Goal: Task Accomplishment & Management: Manage account settings

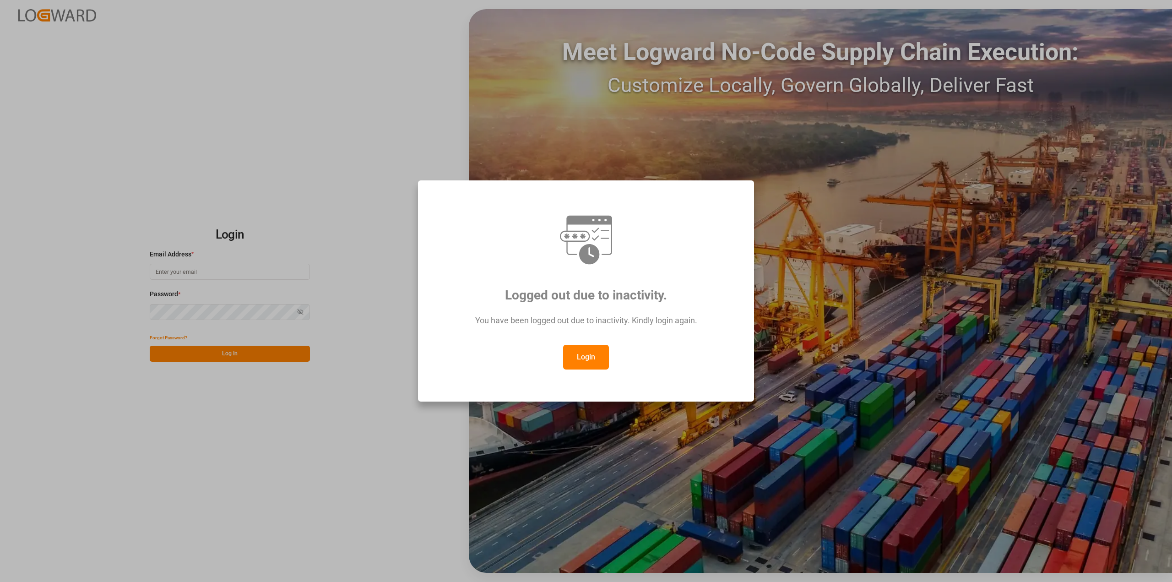
drag, startPoint x: 584, startPoint y: 358, endPoint x: 728, endPoint y: 209, distance: 207.9
click at [584, 358] on button "Login" at bounding box center [586, 357] width 46 height 25
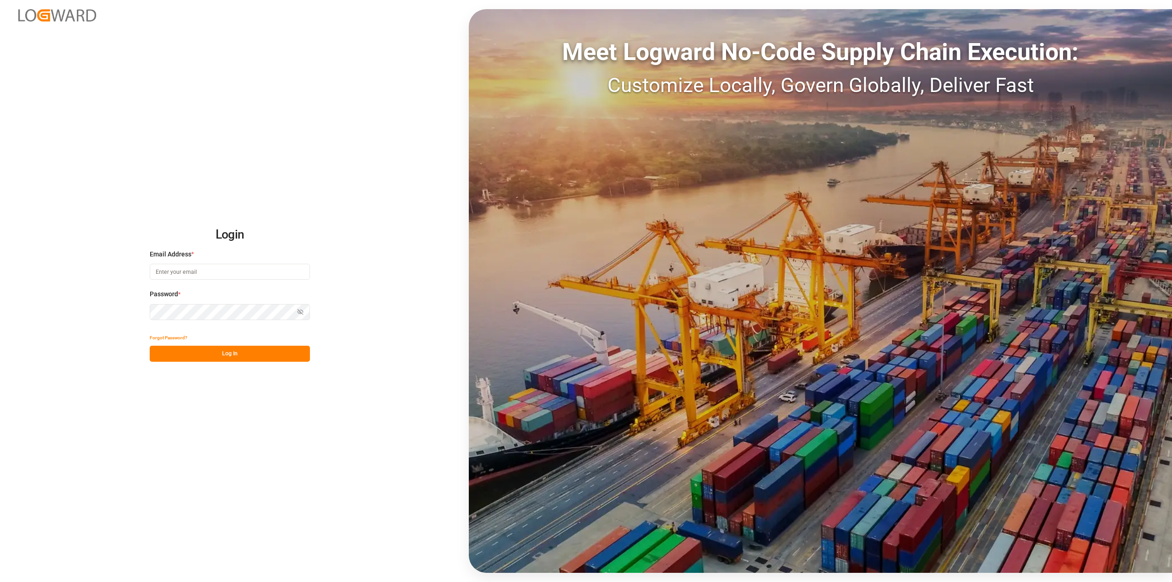
click at [831, 54] on div "Meet Logward No-Code Supply Chain Execution:" at bounding box center [820, 52] width 703 height 36
click at [187, 278] on input at bounding box center [230, 272] width 160 height 16
type input "[PERSON_NAME][EMAIL_ADDRESS][PERSON_NAME][DOMAIN_NAME]"
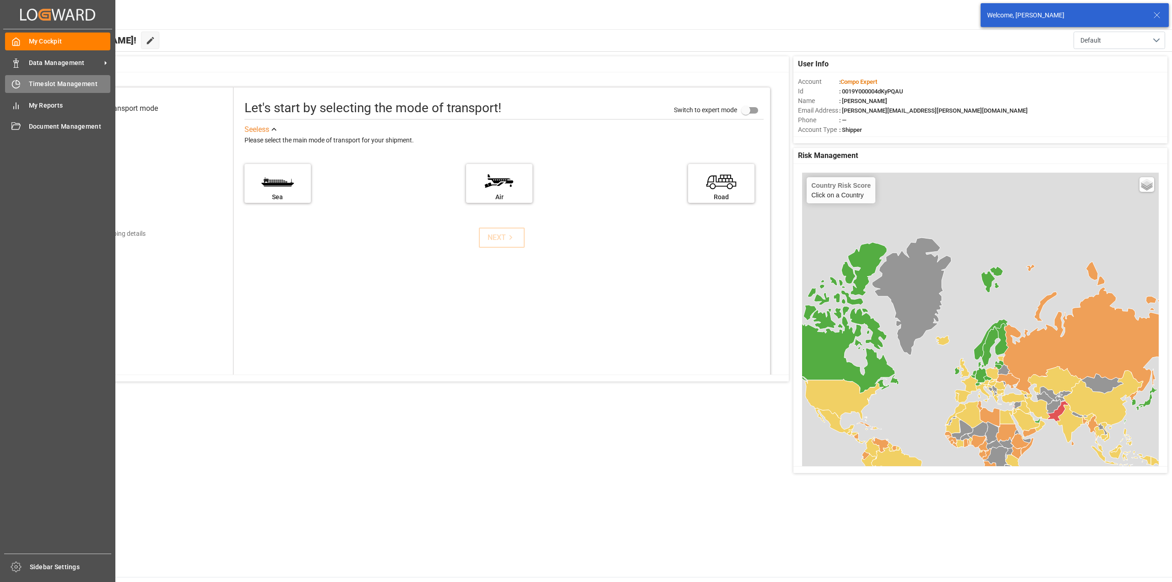
click at [22, 84] on div "Timeslot Management Timeslot Management" at bounding box center [57, 84] width 105 height 18
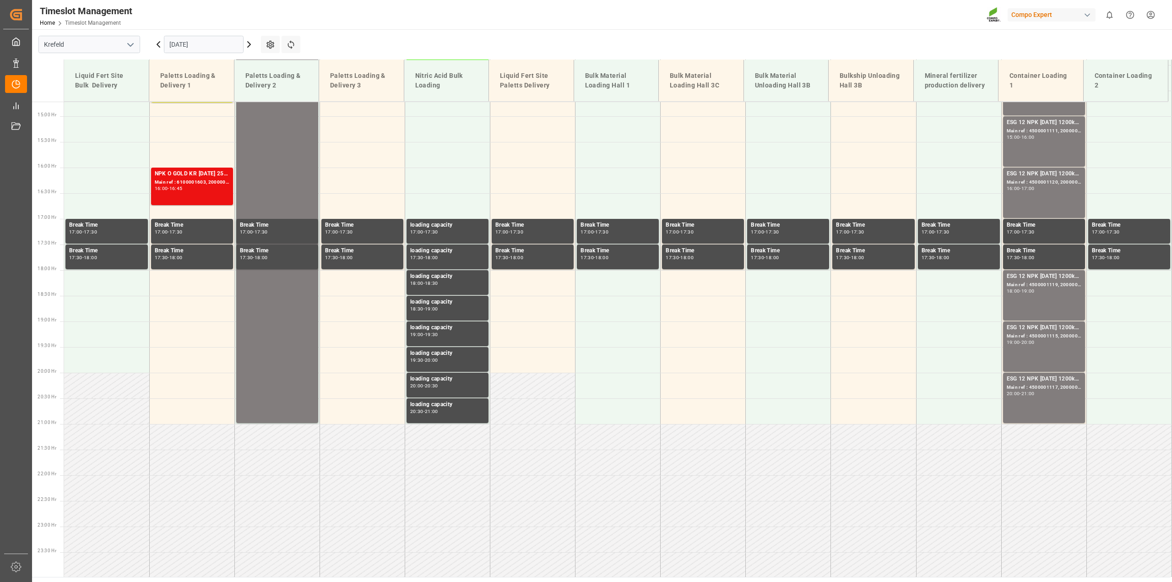
scroll to position [756, 0]
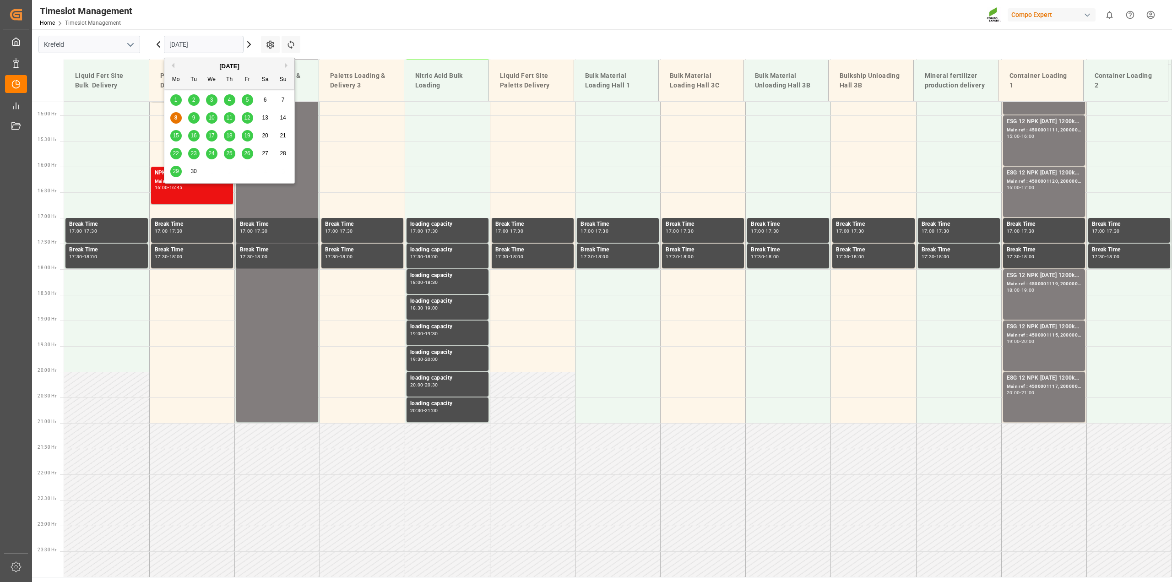
click at [178, 49] on input "[DATE]" at bounding box center [204, 44] width 80 height 17
click at [195, 119] on span "9" at bounding box center [193, 117] width 3 height 6
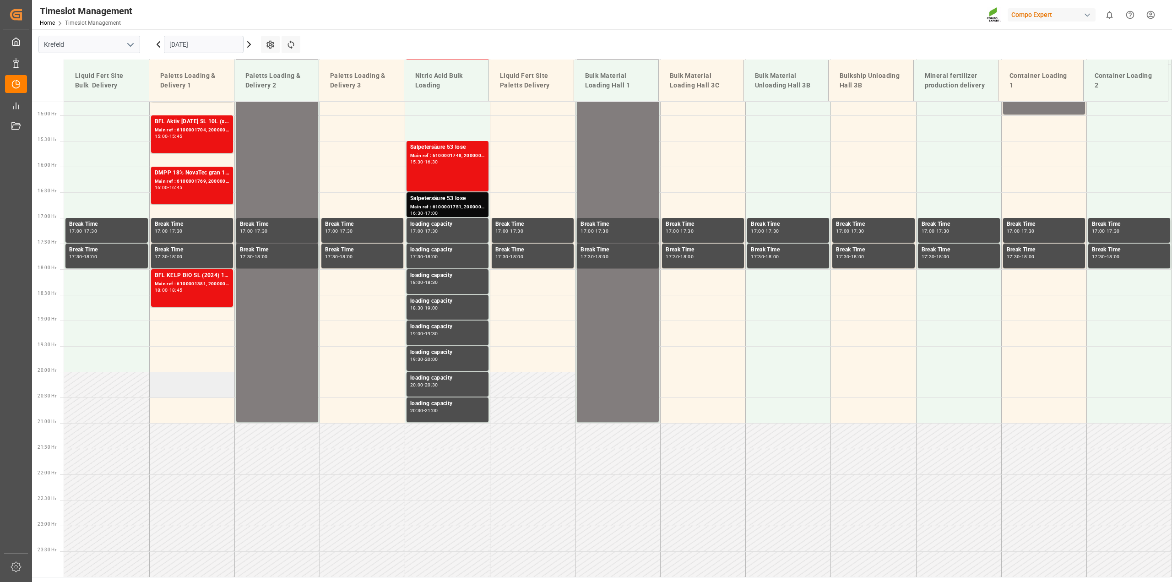
scroll to position [527, 0]
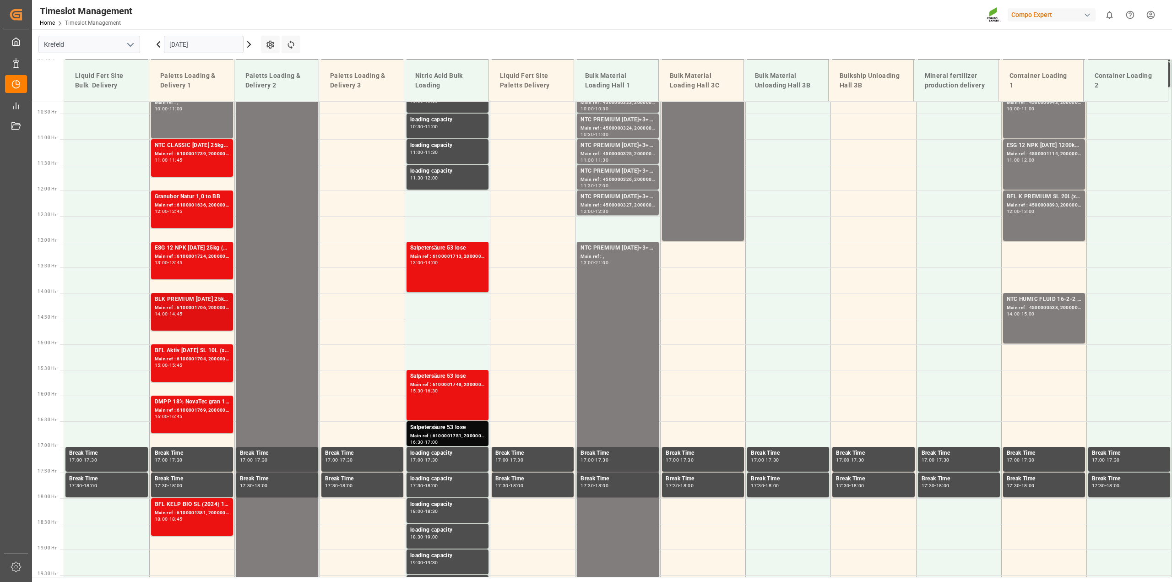
click at [201, 299] on div "BLK PREMIUM 15-3-20 25kg(x40)D,EN,PL,FNLEST TE-MAX 11-48 20kg (x45) D,EN,PL,FRF…" at bounding box center [192, 299] width 75 height 9
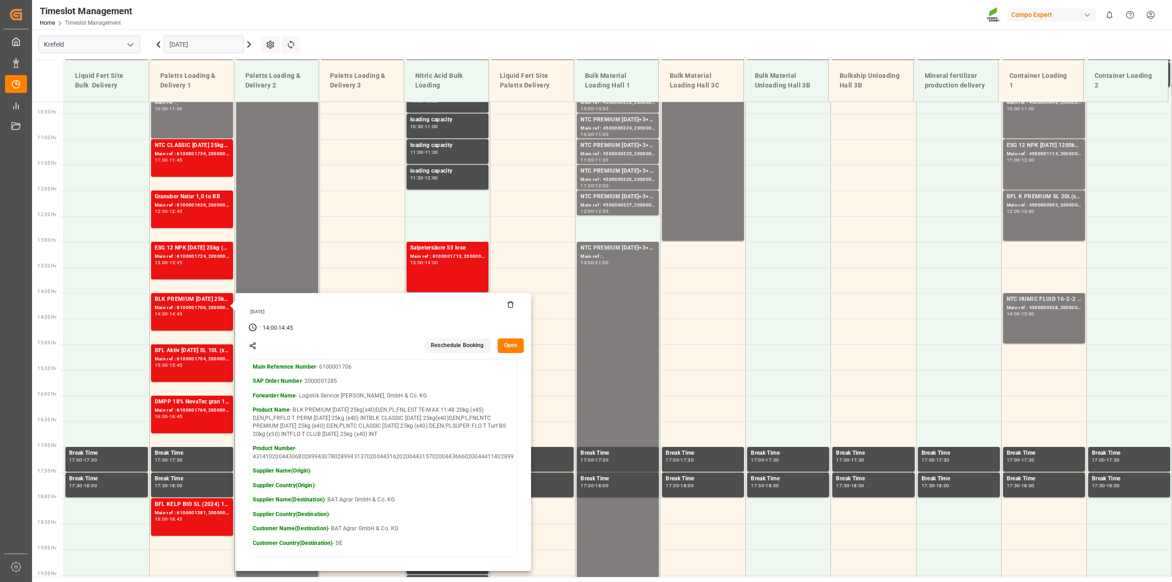
click at [503, 346] on button "Open" at bounding box center [511, 345] width 27 height 15
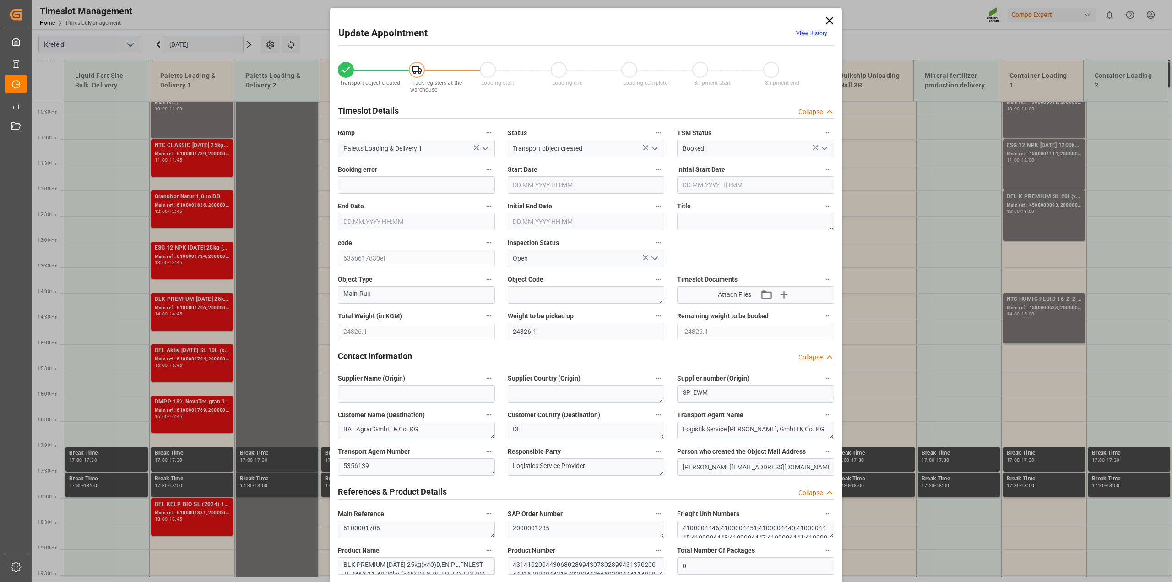
type input "24326.1"
type input "-24326.1"
type input "0"
type input "09.09.2025 14:00"
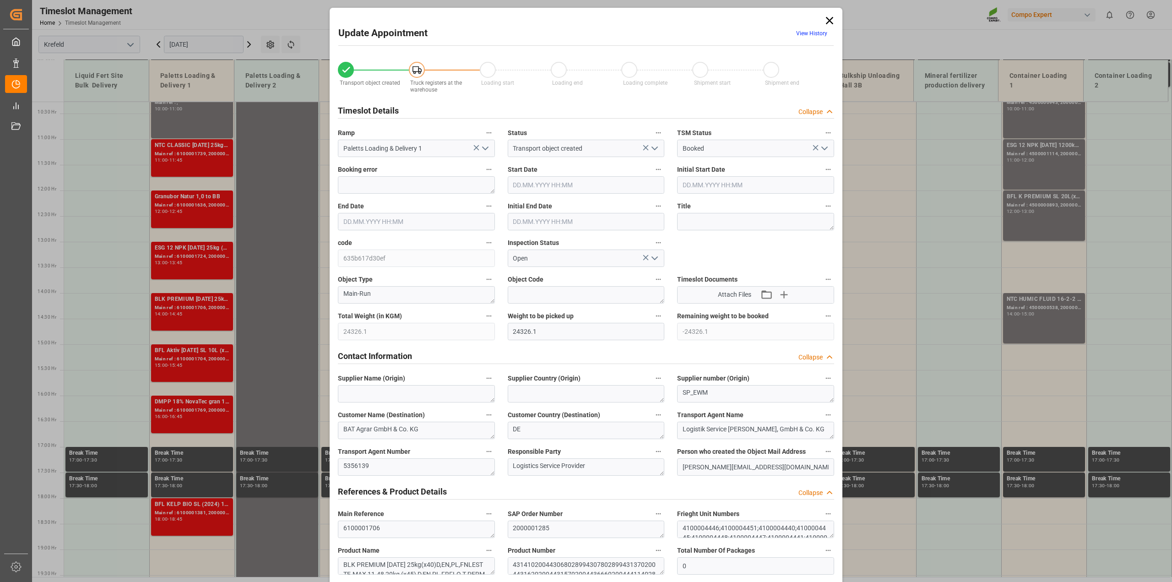
type input "09.09.2025 14:00"
type input "09.09.2025 14:45"
type input "09.09.2025 14:30"
type input "04.09.2025 13:09"
type input "04.09.2025 12:13"
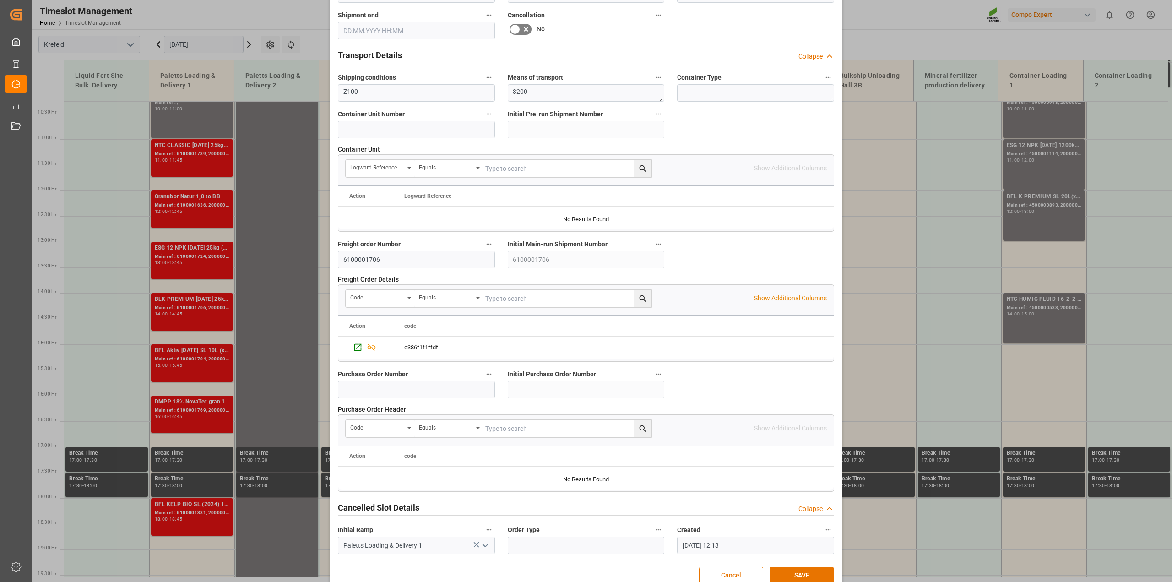
scroll to position [690, 0]
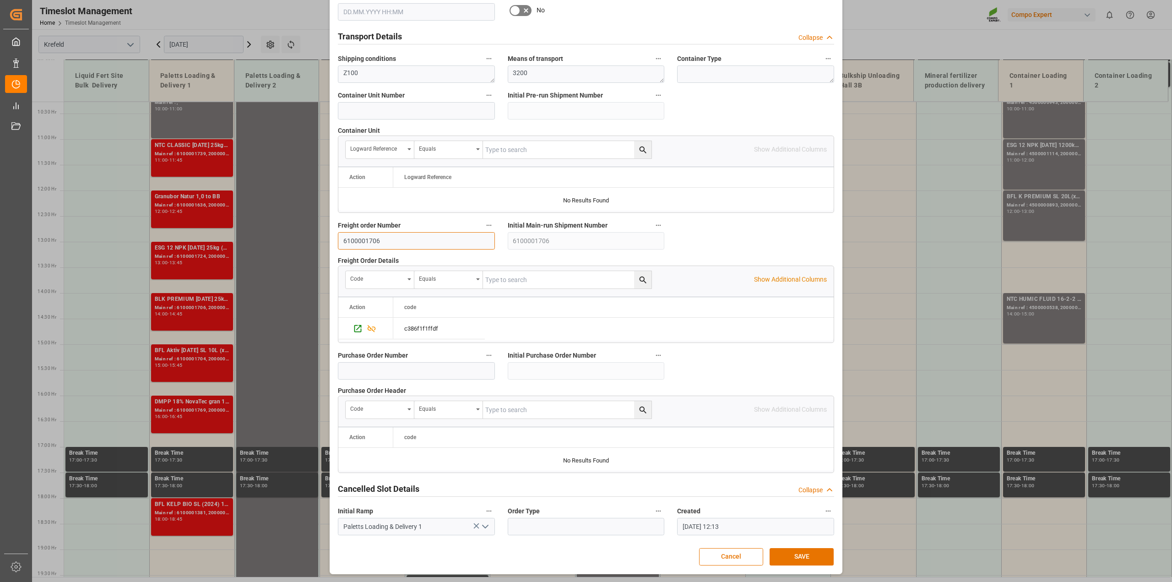
drag, startPoint x: 389, startPoint y: 241, endPoint x: 264, endPoint y: 236, distance: 125.6
click at [264, 236] on div "Update Appointment View History Transport object created Truck registers at the…" at bounding box center [586, 291] width 1172 height 582
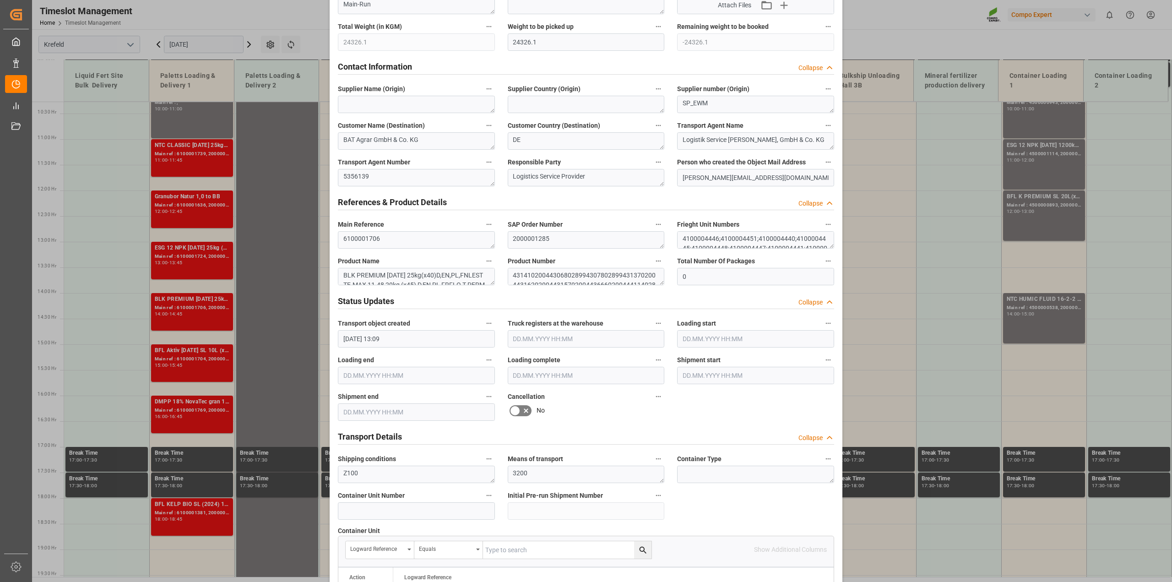
scroll to position [0, 0]
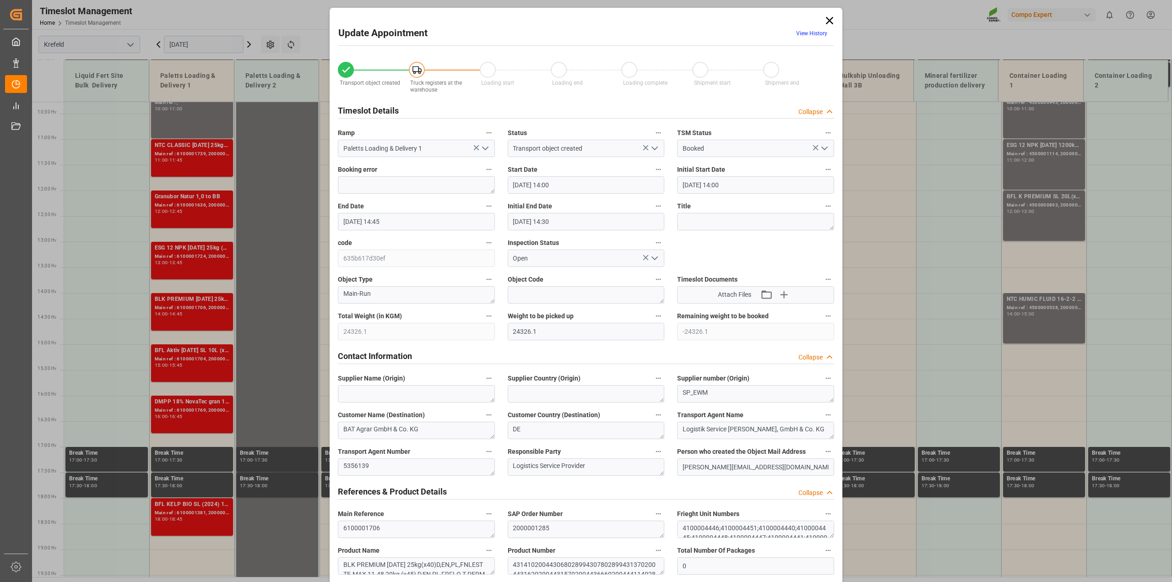
click at [827, 23] on icon at bounding box center [829, 20] width 13 height 13
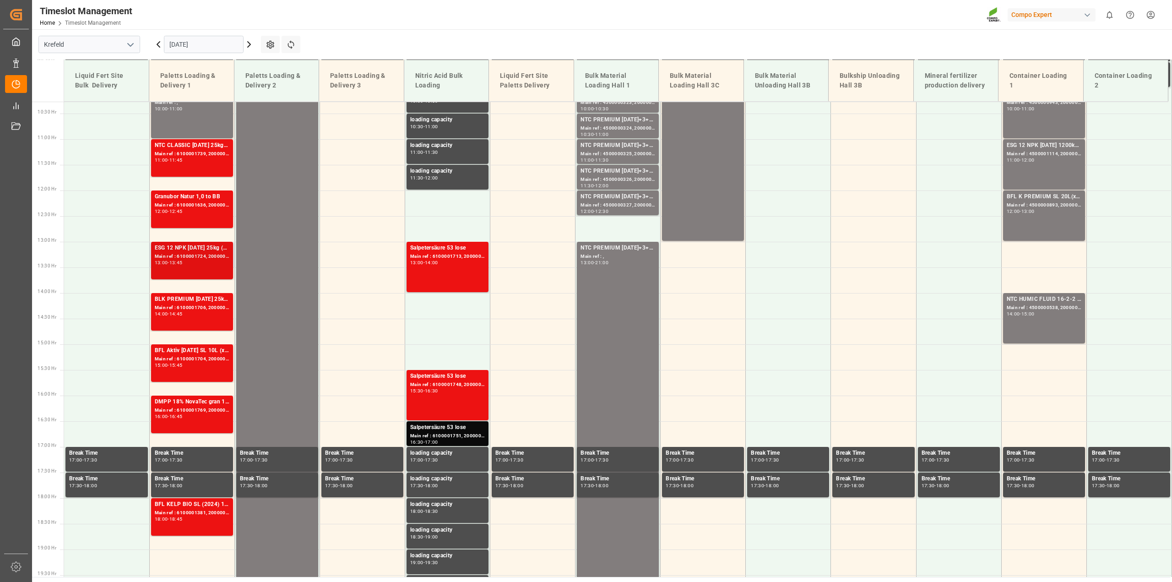
click at [187, 260] on div "Main ref : 6100001724, 2000001408" at bounding box center [192, 257] width 75 height 8
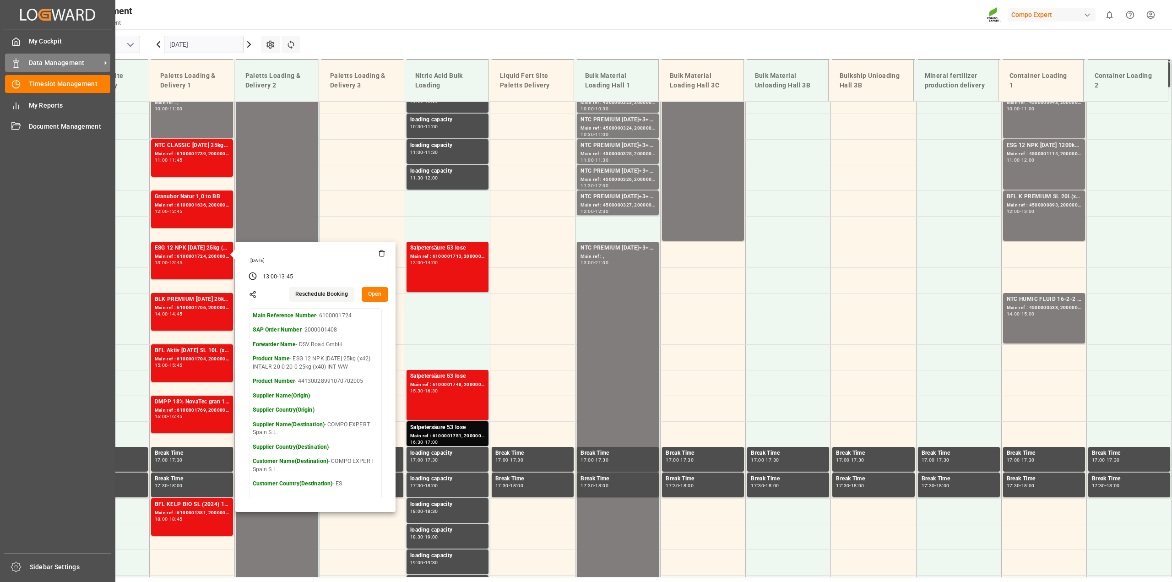
click at [35, 67] on span "Data Management" at bounding box center [65, 63] width 72 height 10
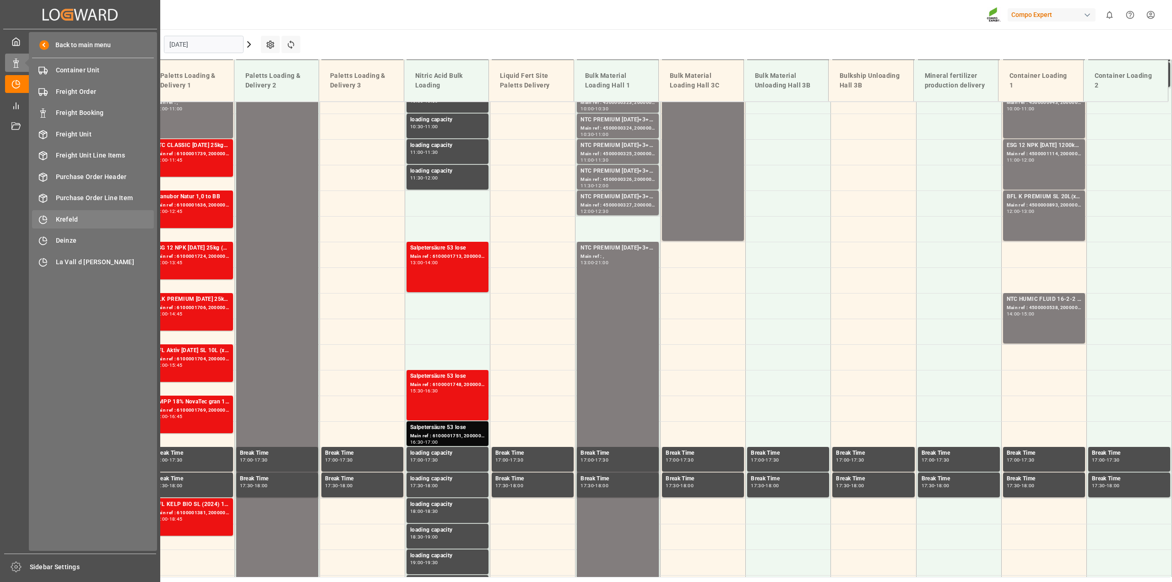
click at [53, 222] on div "Krefeld Krefeld" at bounding box center [93, 219] width 122 height 18
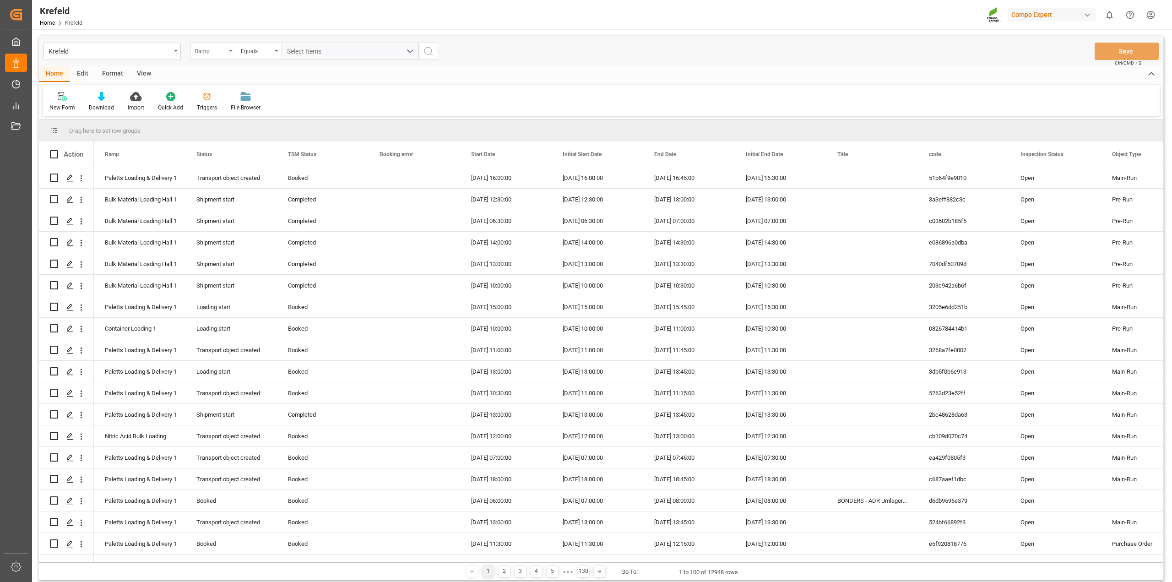
click at [227, 49] on div "Ramp" at bounding box center [213, 51] width 46 height 17
type input "fre"
click at [236, 95] on div "Freight order Number" at bounding box center [258, 93] width 136 height 19
click at [318, 53] on input "text" at bounding box center [350, 51] width 137 height 17
type input "6100001596"
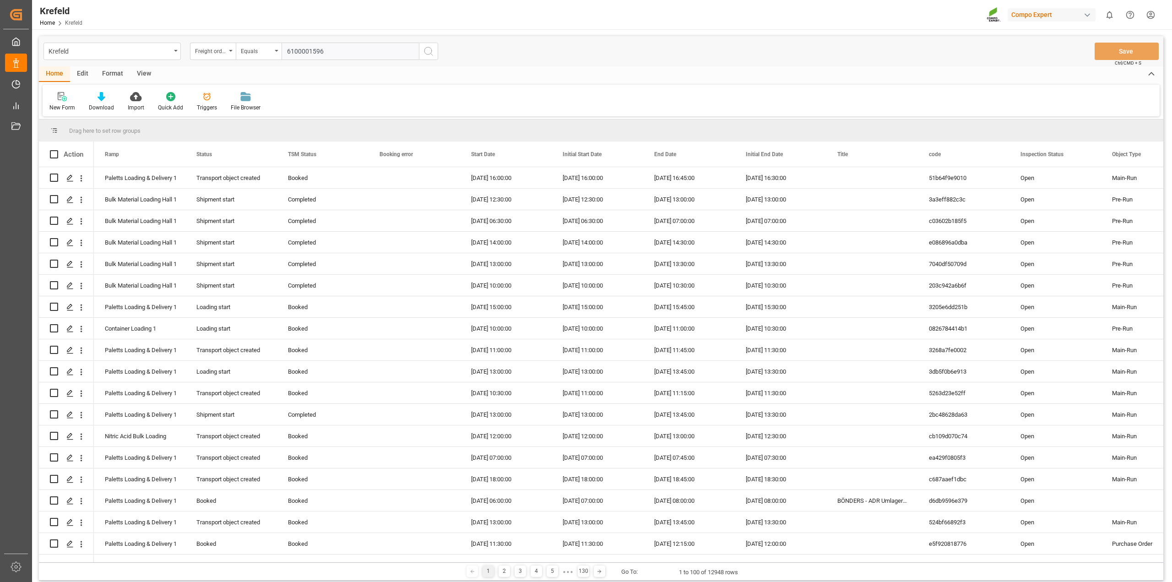
click at [430, 53] on icon "search button" at bounding box center [428, 51] width 11 height 11
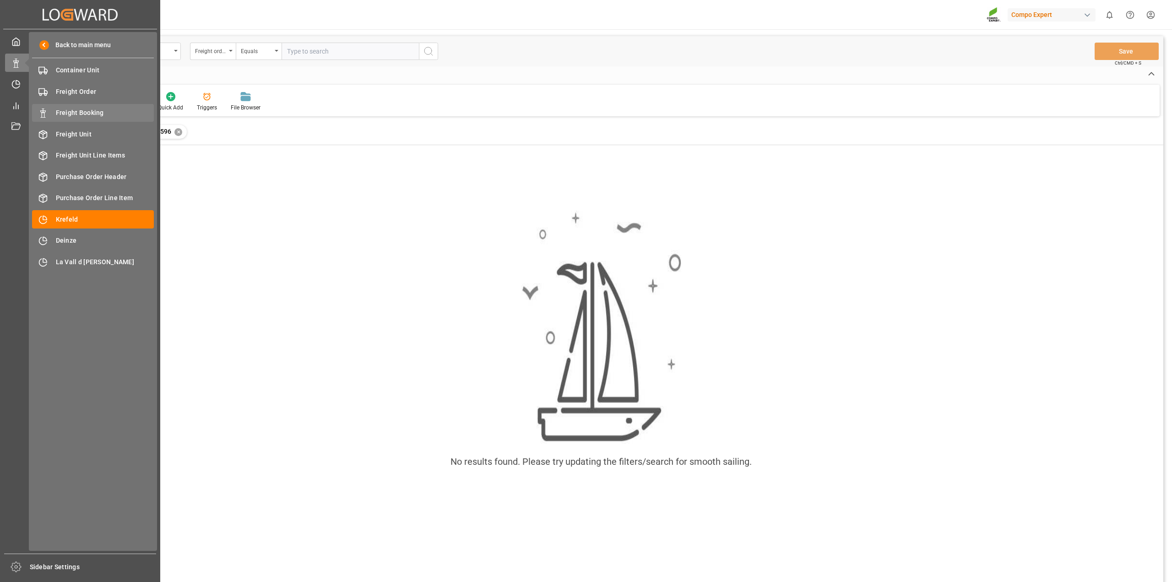
drag, startPoint x: 82, startPoint y: 109, endPoint x: 142, endPoint y: 108, distance: 59.5
click at [82, 109] on span "Freight Booking" at bounding box center [105, 113] width 98 height 10
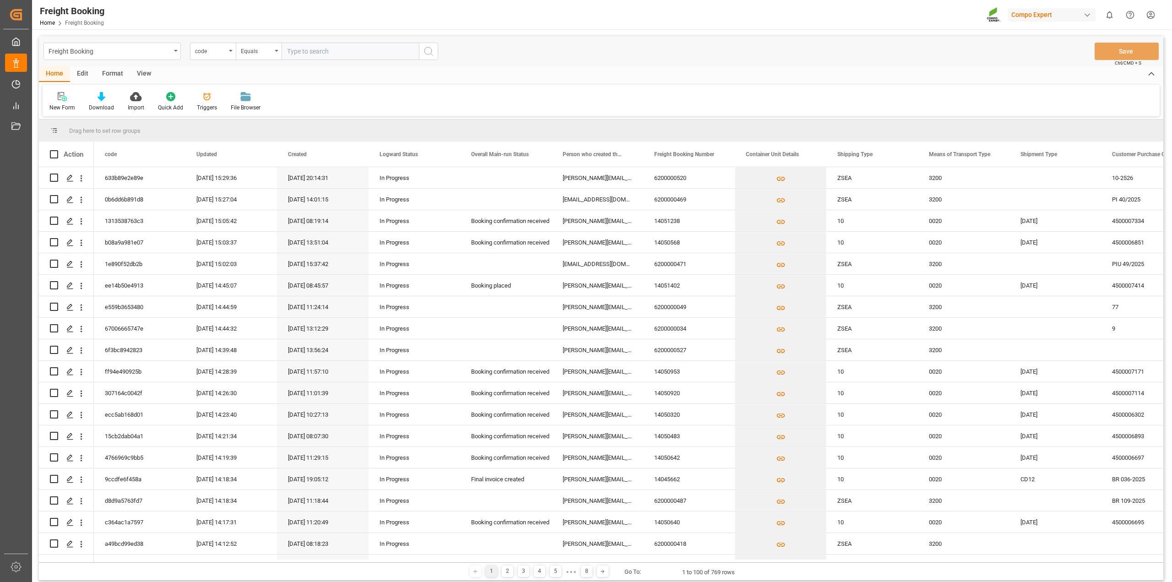
click at [326, 52] on input "text" at bounding box center [350, 51] width 137 height 17
paste input "6100001706"
type input "6100001596"
click at [432, 49] on icon "search button" at bounding box center [428, 51] width 11 height 11
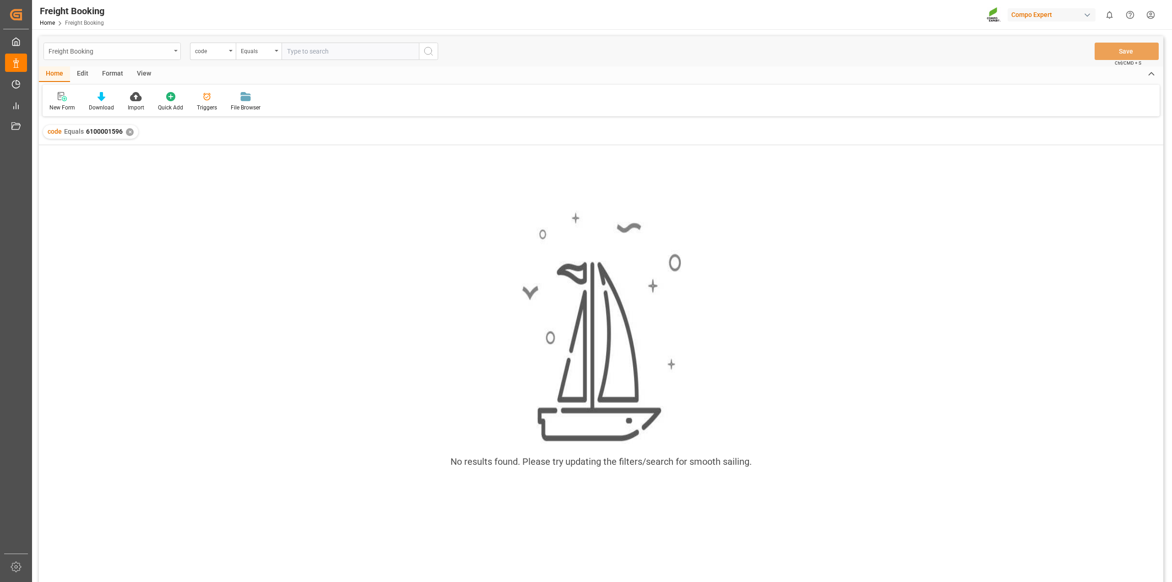
click at [177, 51] on icon "open menu" at bounding box center [176, 51] width 4 height 2
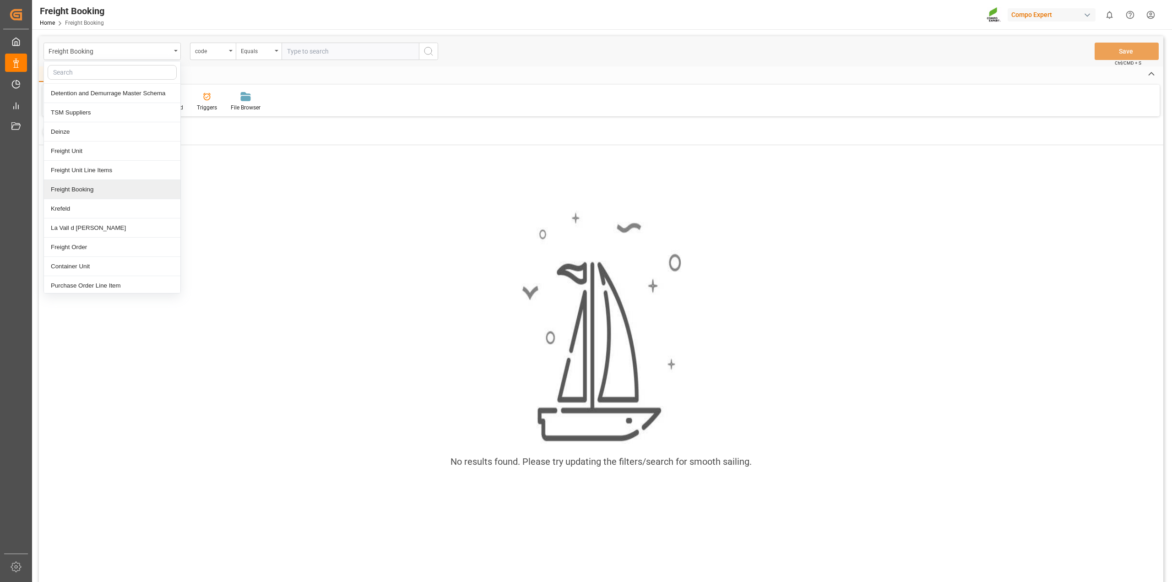
click at [102, 190] on div "Freight Booking" at bounding box center [112, 189] width 136 height 19
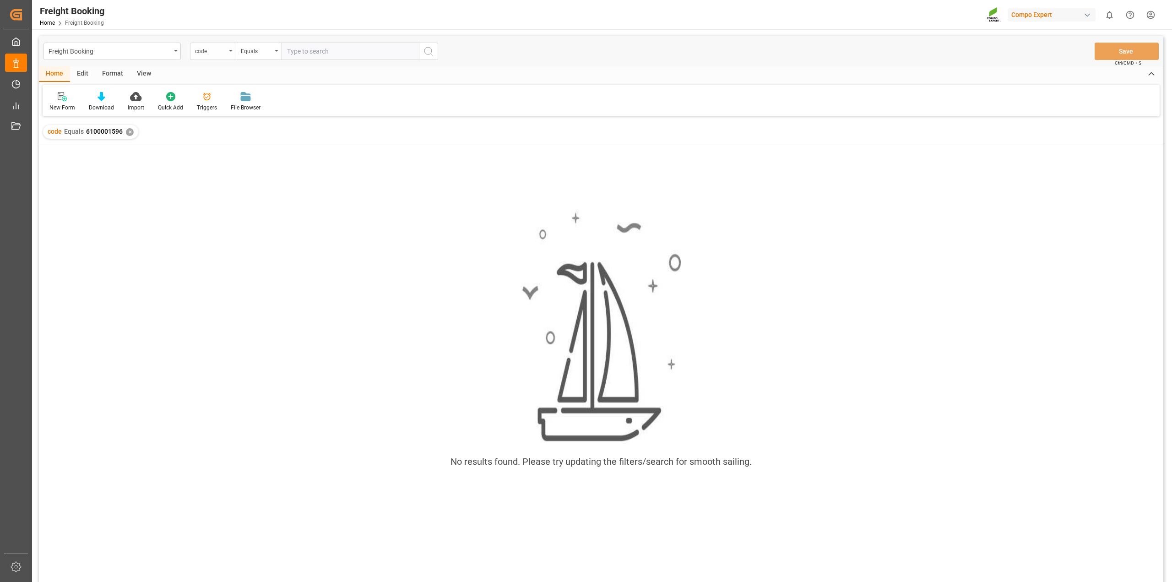
click at [230, 49] on div "code" at bounding box center [213, 51] width 46 height 17
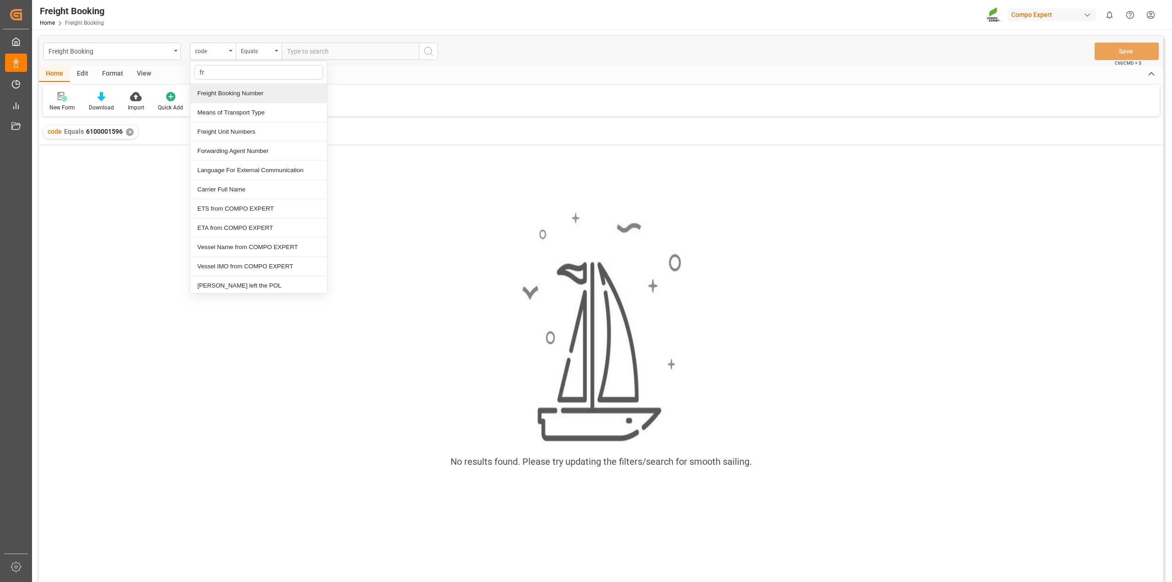
type input "fre"
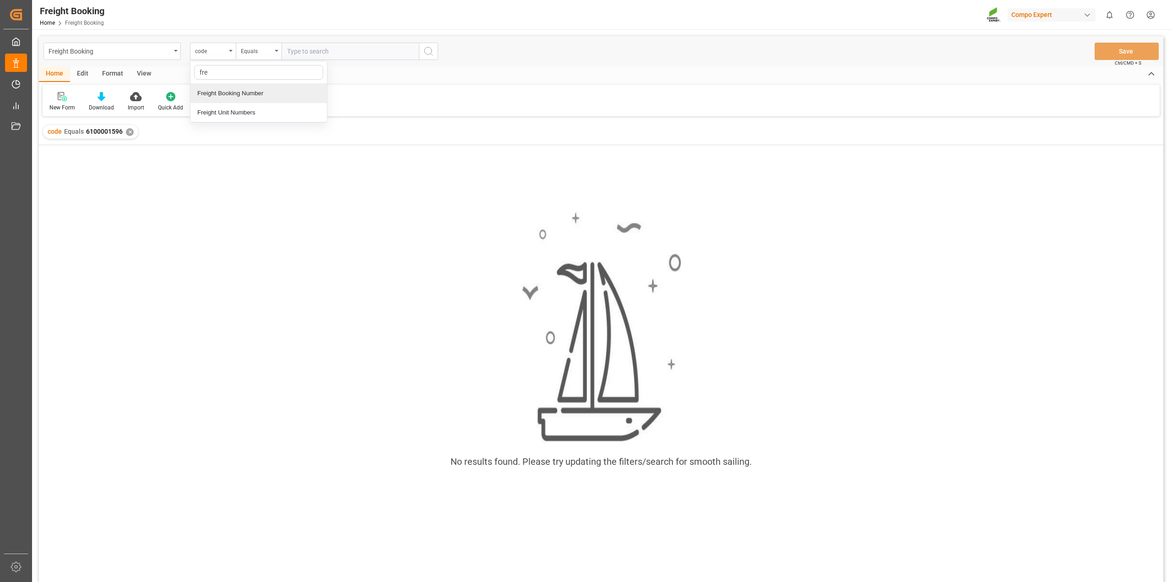
click at [241, 95] on div "Freight Booking Number" at bounding box center [258, 93] width 136 height 19
click at [327, 48] on input "text" at bounding box center [350, 51] width 137 height 17
paste input "6100001706"
type input "6100001706"
click at [129, 131] on div "✕" at bounding box center [130, 132] width 8 height 8
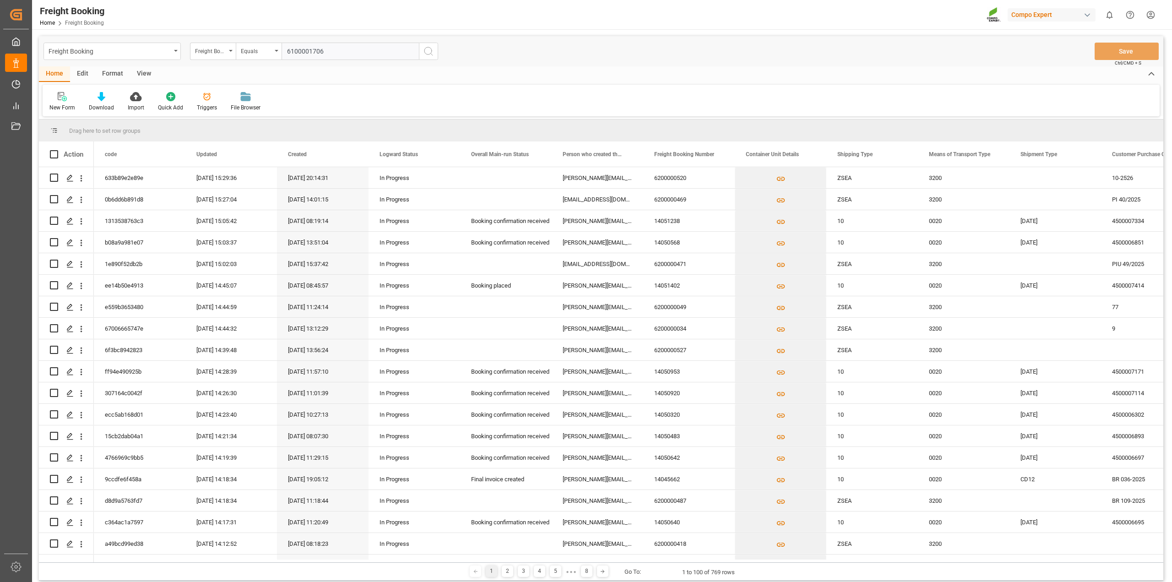
click at [330, 51] on input "6100001706" at bounding box center [350, 51] width 137 height 17
click at [428, 52] on icon "search button" at bounding box center [428, 51] width 11 height 11
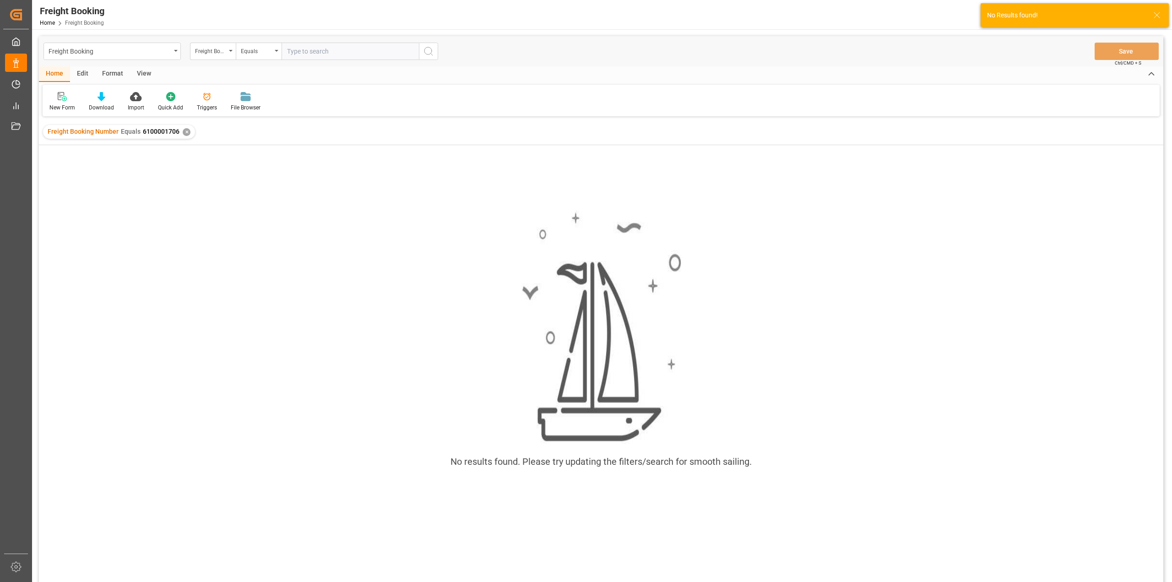
click at [183, 130] on div "✕" at bounding box center [187, 132] width 8 height 8
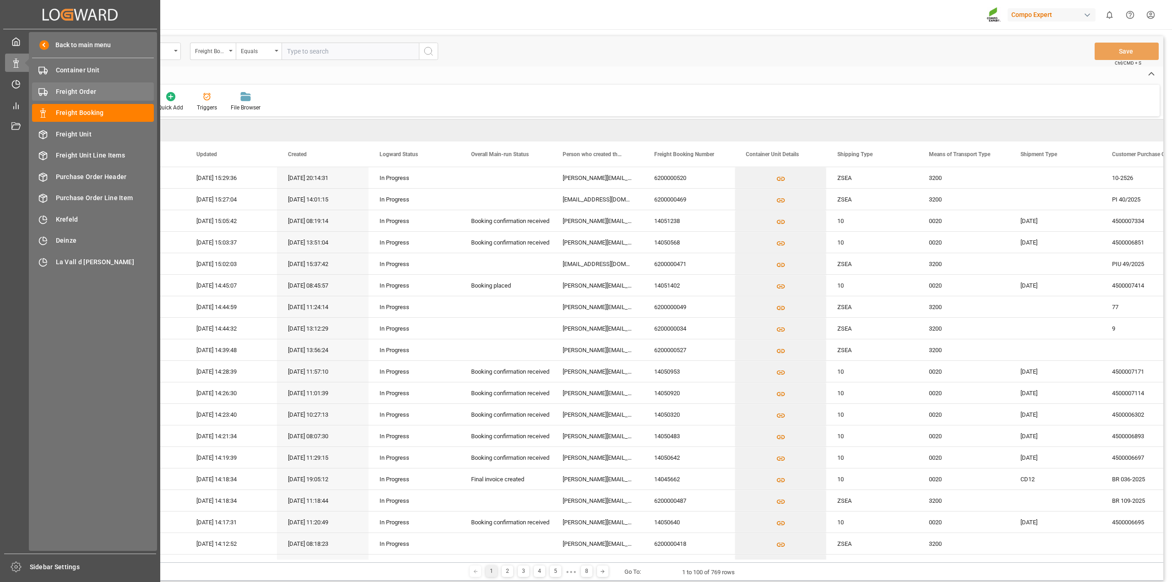
click at [63, 93] on span "Freight Order" at bounding box center [105, 92] width 98 height 10
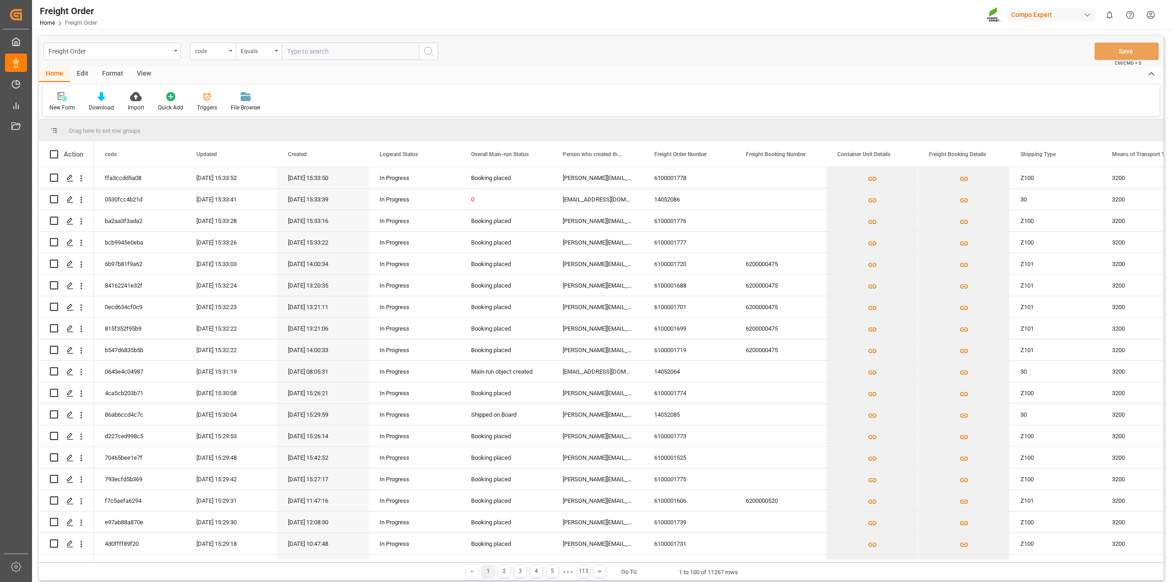
click at [230, 50] on icon "open menu" at bounding box center [231, 51] width 4 height 2
type input "freight"
drag, startPoint x: 243, startPoint y: 98, endPoint x: 282, endPoint y: 76, distance: 44.1
click at [243, 97] on div "Freight Order Number" at bounding box center [258, 93] width 136 height 19
click at [276, 50] on icon "open menu" at bounding box center [277, 51] width 4 height 2
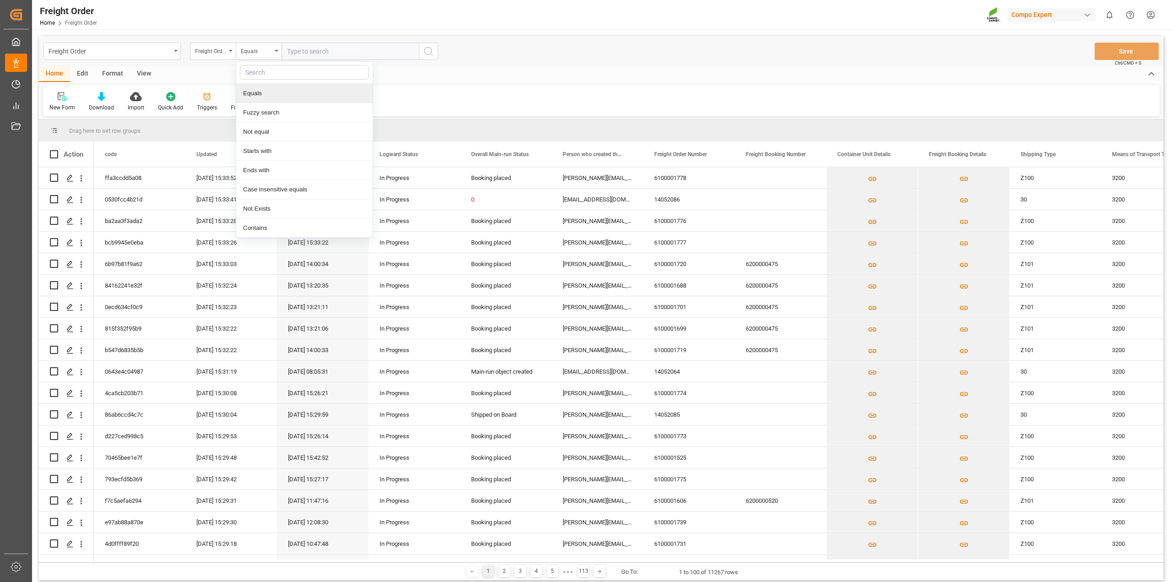
click at [273, 95] on div "Equals" at bounding box center [304, 93] width 136 height 19
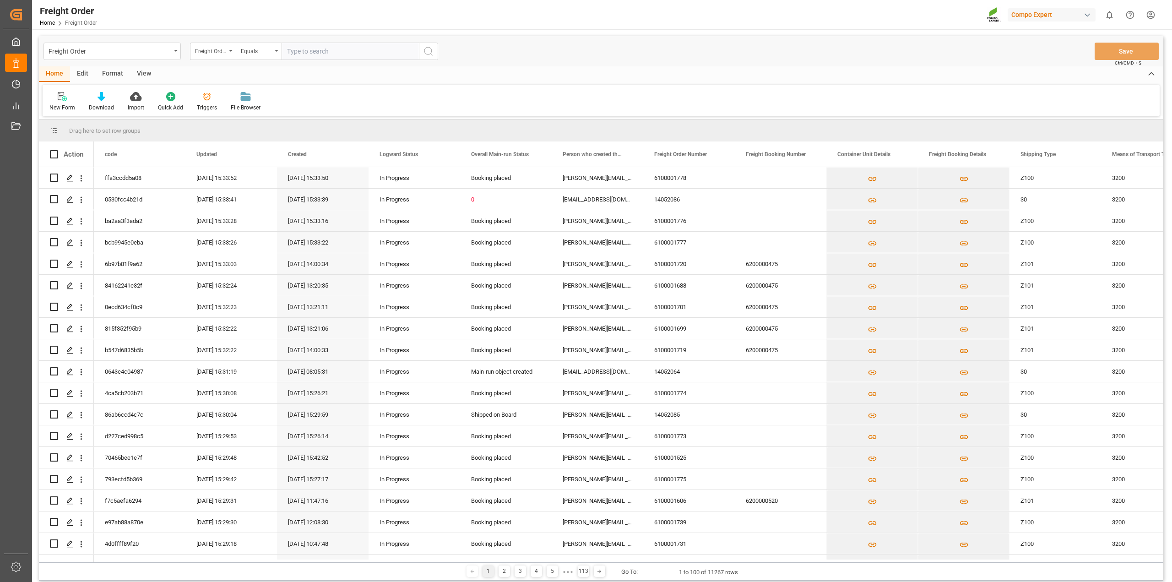
click at [319, 47] on input "text" at bounding box center [350, 51] width 137 height 17
paste input "6100001706"
type input "6100001596"
click at [428, 50] on icon "search button" at bounding box center [428, 51] width 11 height 11
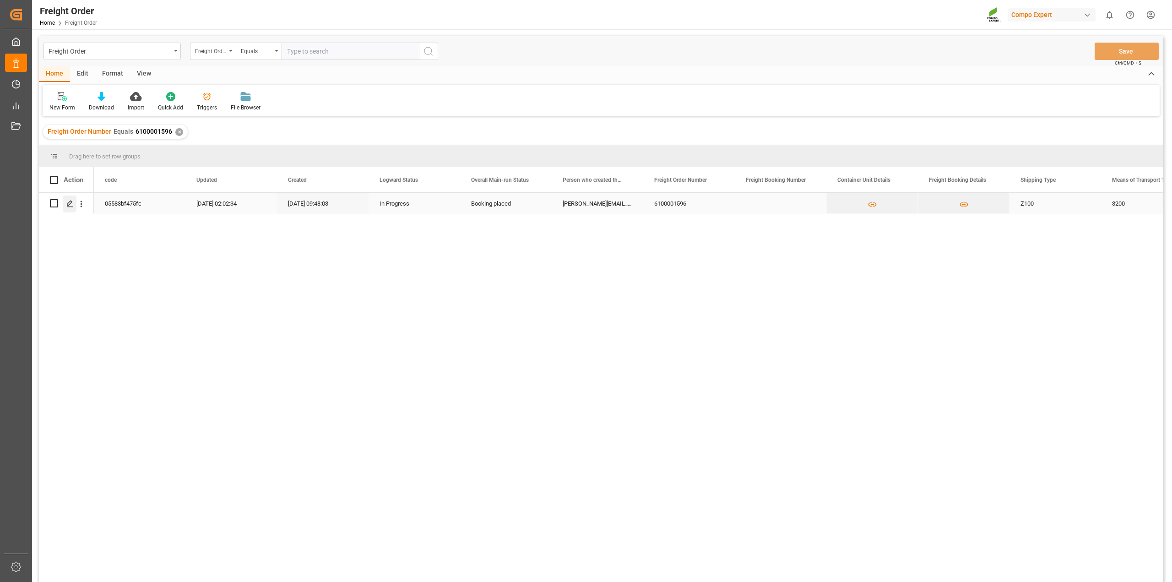
click at [69, 202] on icon "Press SPACE to select this row." at bounding box center [69, 203] width 7 height 7
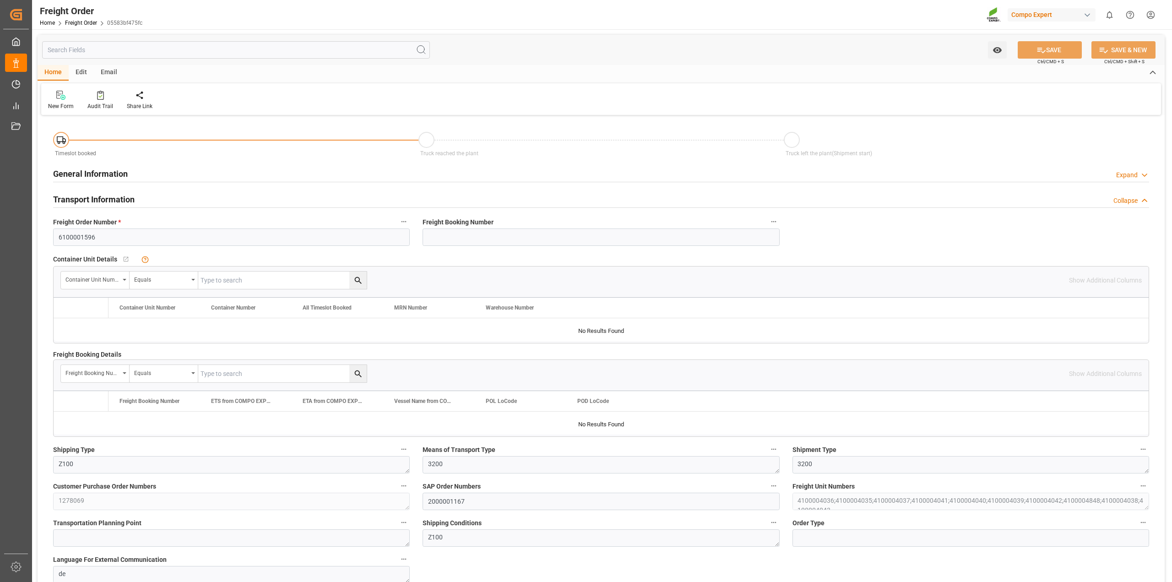
type input "0"
type input "28076.736"
type input "0"
type input "03.09.2025 01:00"
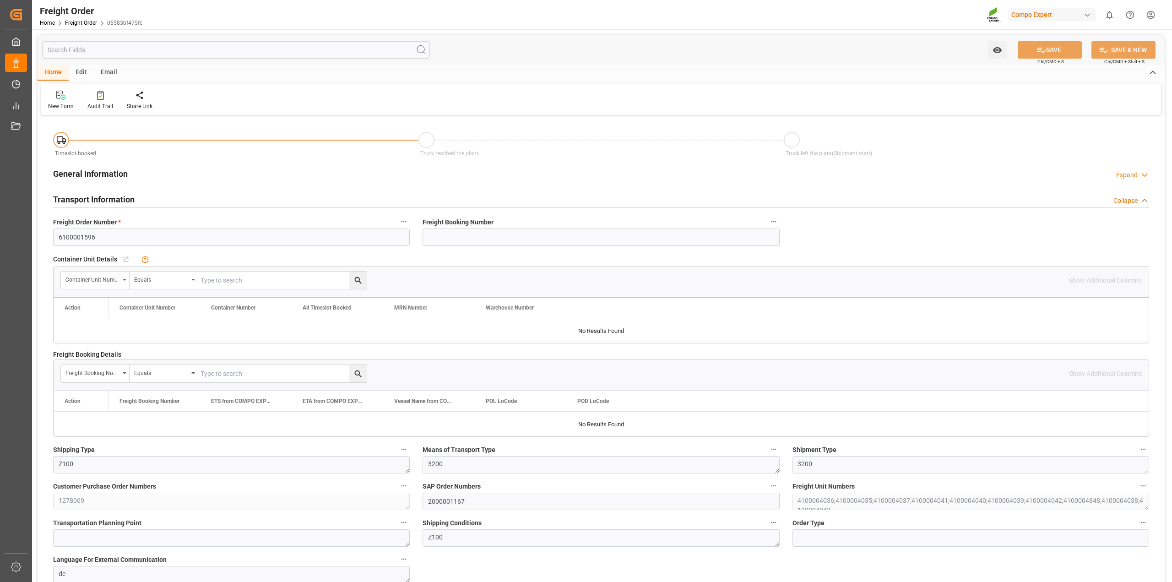
type input "02.09.2025 09:48"
click at [103, 98] on div at bounding box center [100, 95] width 26 height 10
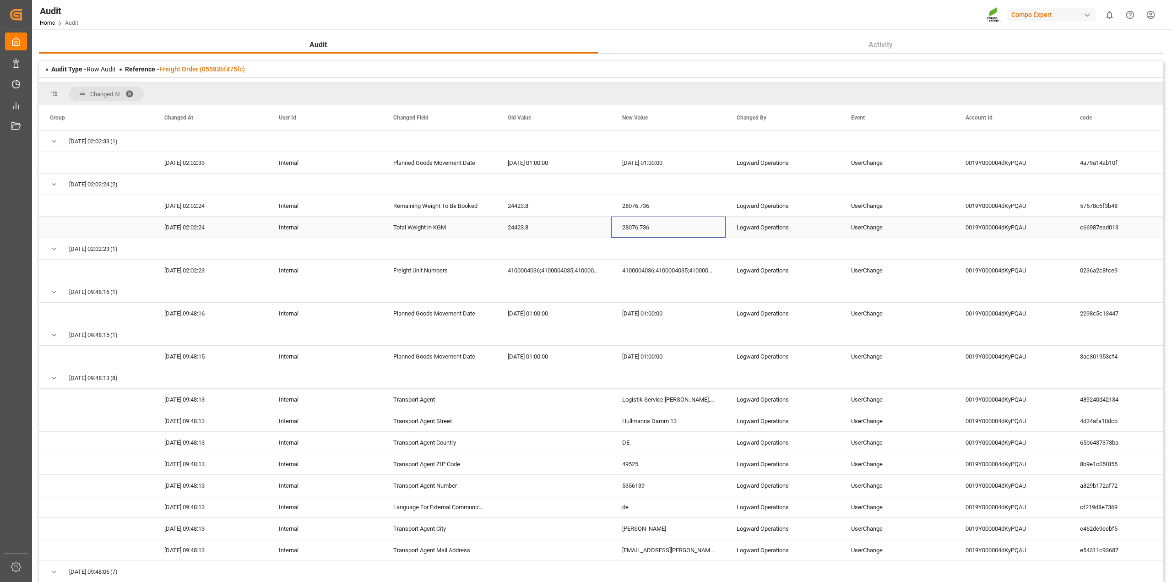
click at [691, 226] on div "28076.736" at bounding box center [668, 227] width 114 height 21
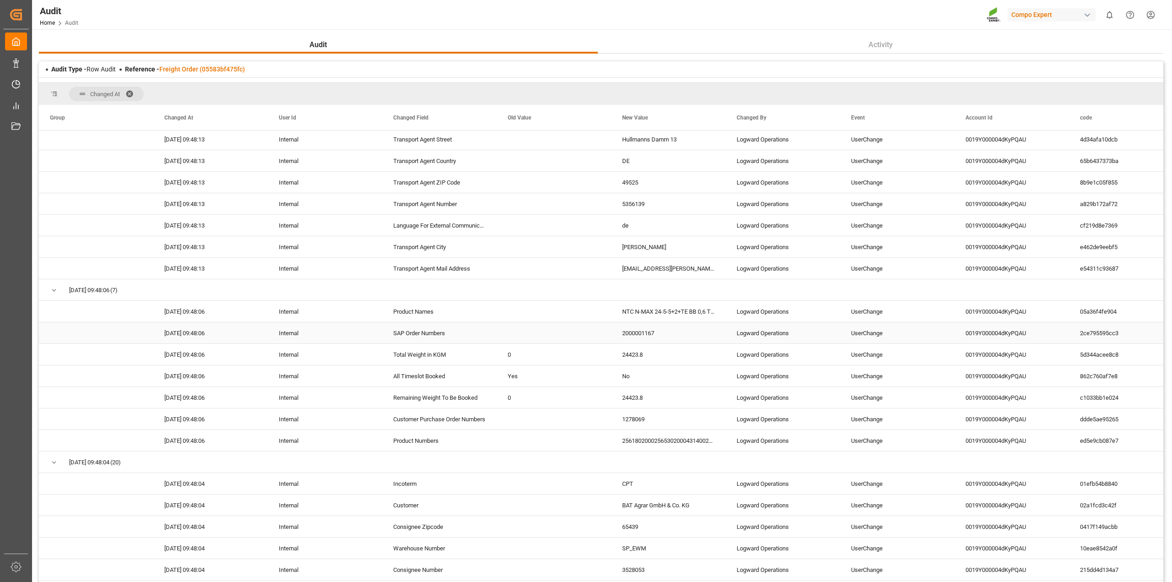
scroll to position [286, 0]
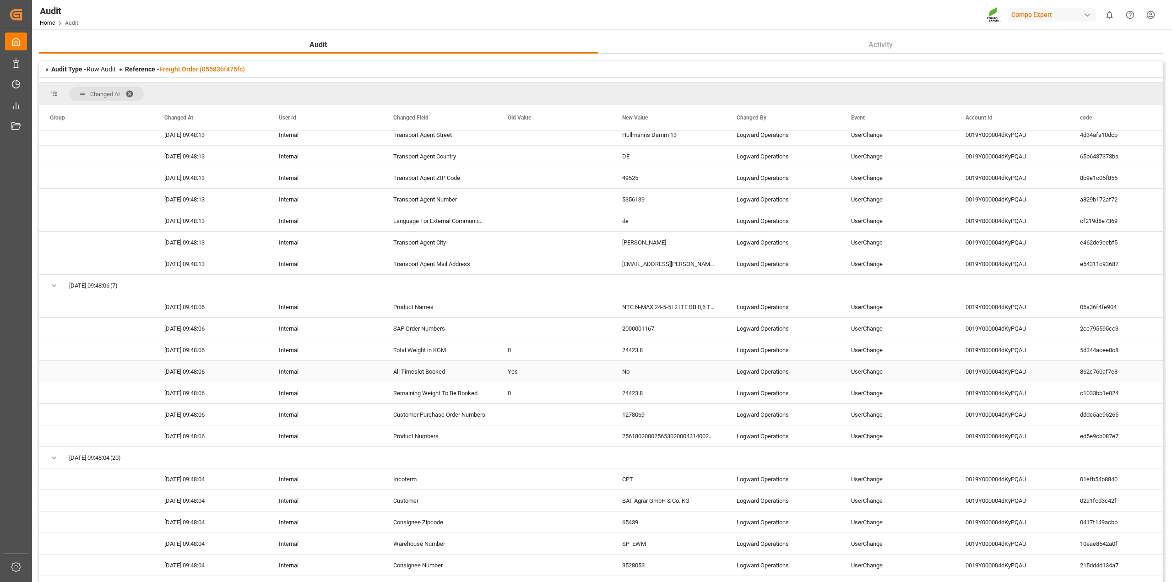
click at [261, 365] on div "02.09.2025 09:48:06" at bounding box center [210, 371] width 114 height 21
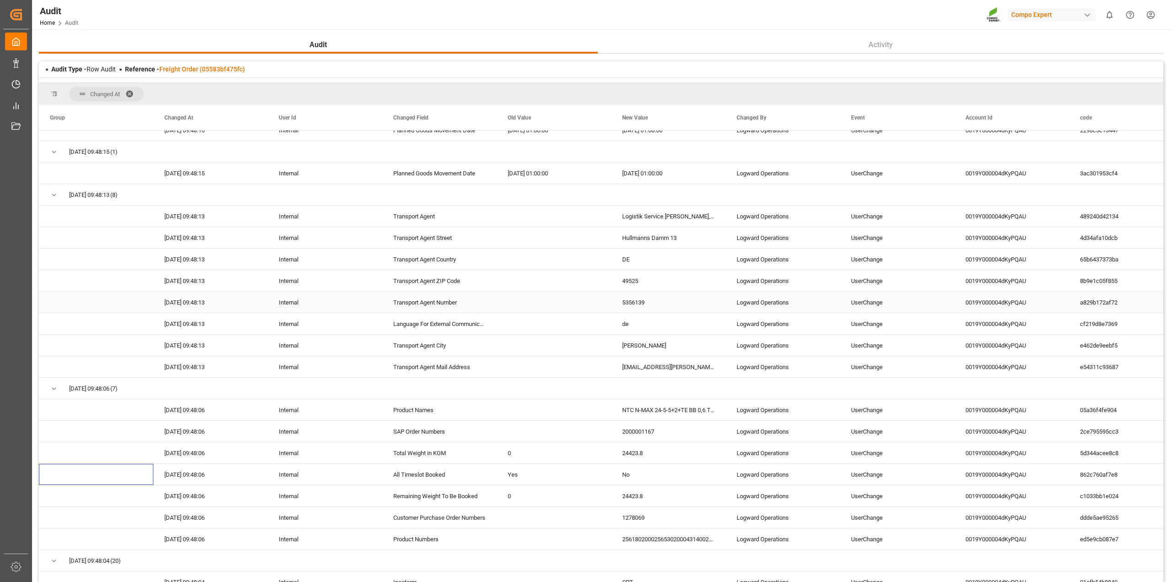
scroll to position [229, 0]
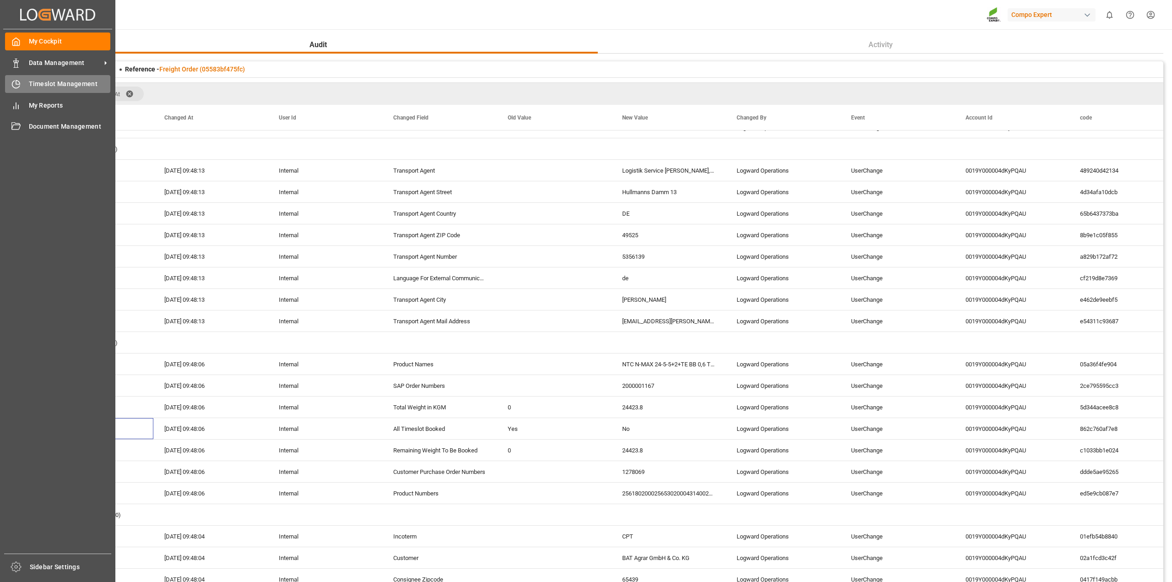
click at [24, 85] on div "Timeslot Management Timeslot Management" at bounding box center [57, 84] width 105 height 18
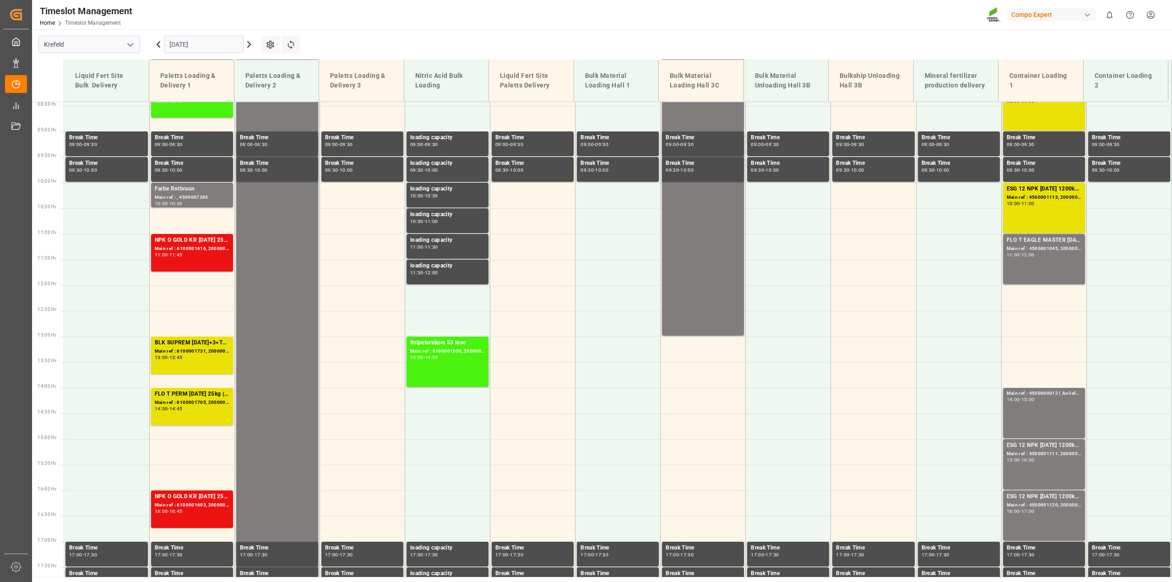
scroll to position [412, 0]
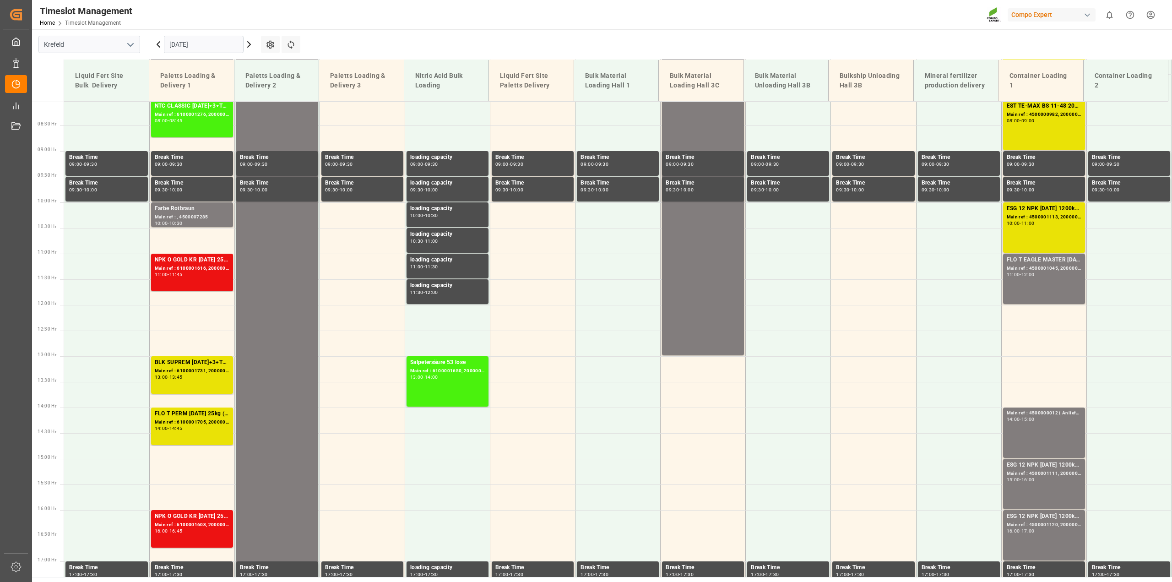
click at [185, 43] on input "[DATE]" at bounding box center [204, 44] width 80 height 17
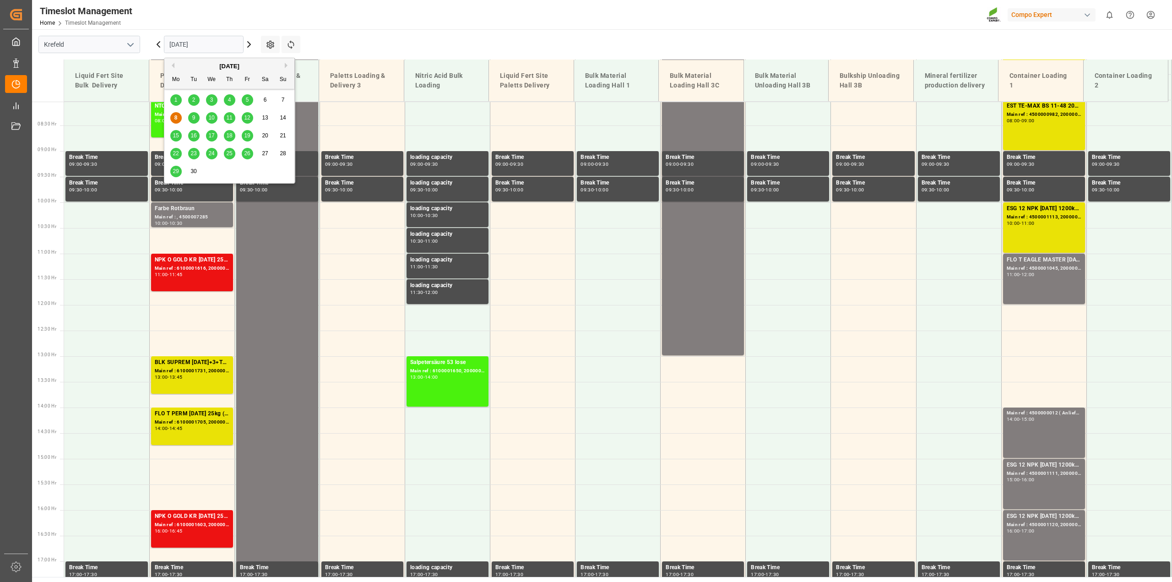
click at [190, 114] on div "9" at bounding box center [193, 118] width 11 height 11
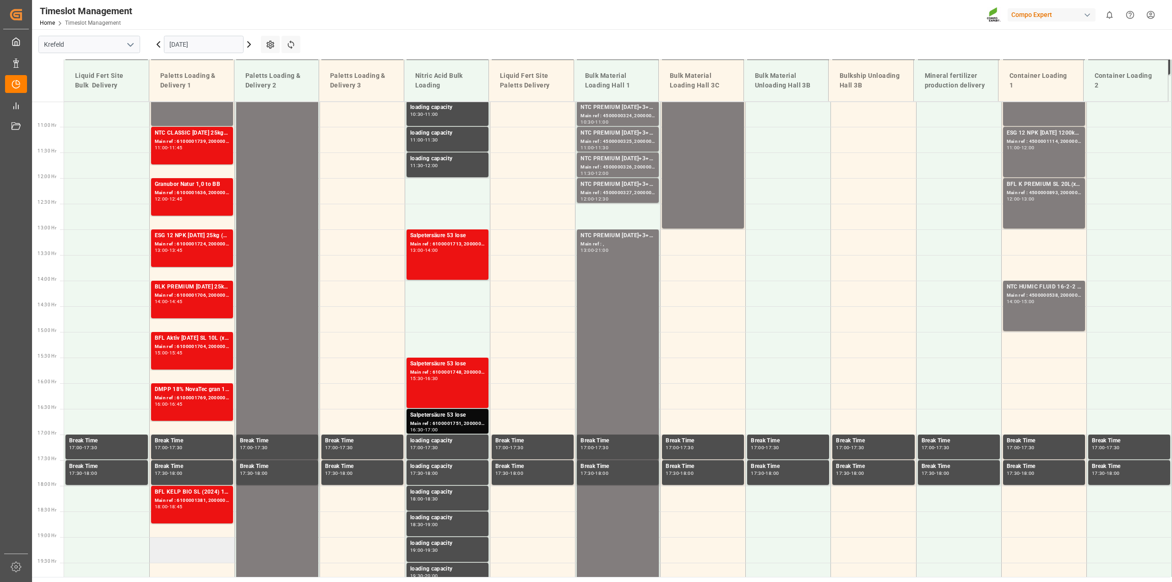
scroll to position [527, 0]
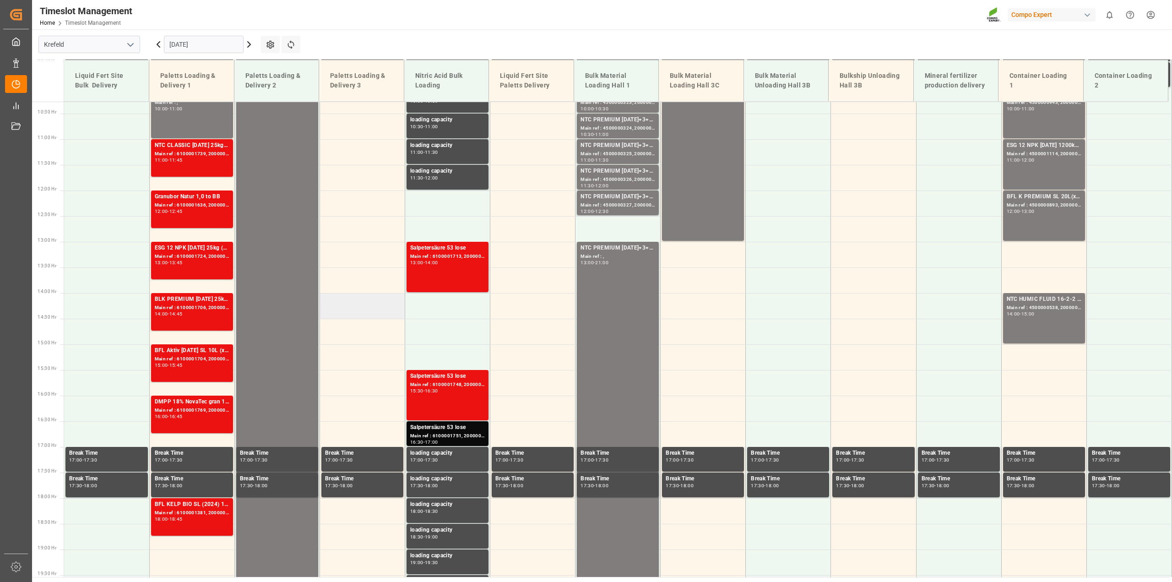
click at [338, 304] on td at bounding box center [362, 306] width 85 height 26
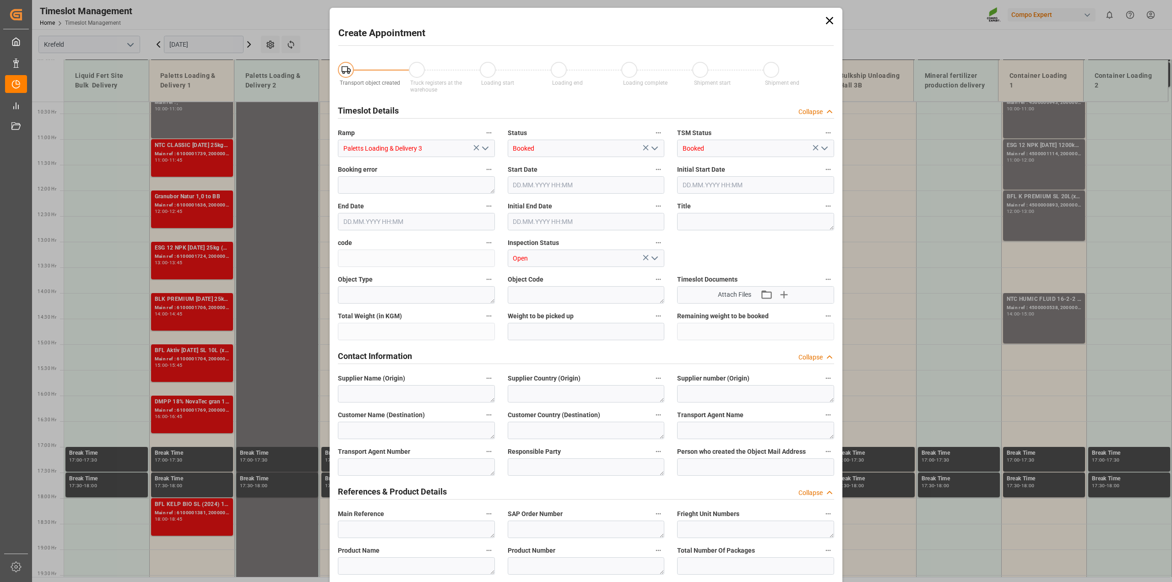
type input "09.09.2025 14:00"
type input "09.09.2025 14:30"
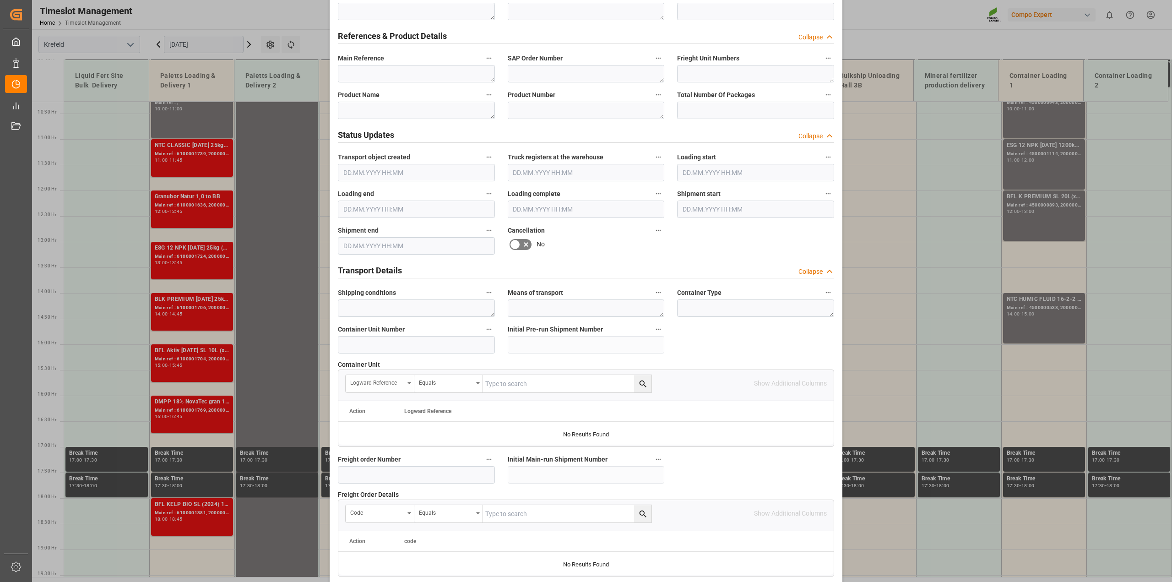
scroll to position [630, 0]
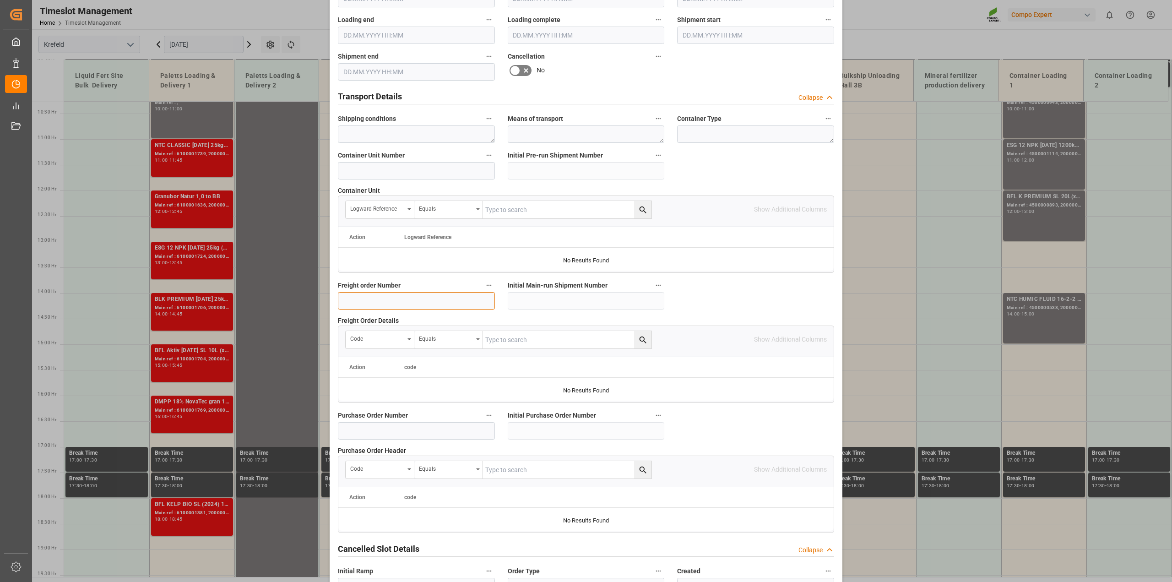
drag, startPoint x: 360, startPoint y: 300, endPoint x: 390, endPoint y: 312, distance: 31.6
click at [360, 300] on input at bounding box center [416, 300] width 157 height 17
paste input "6100001706"
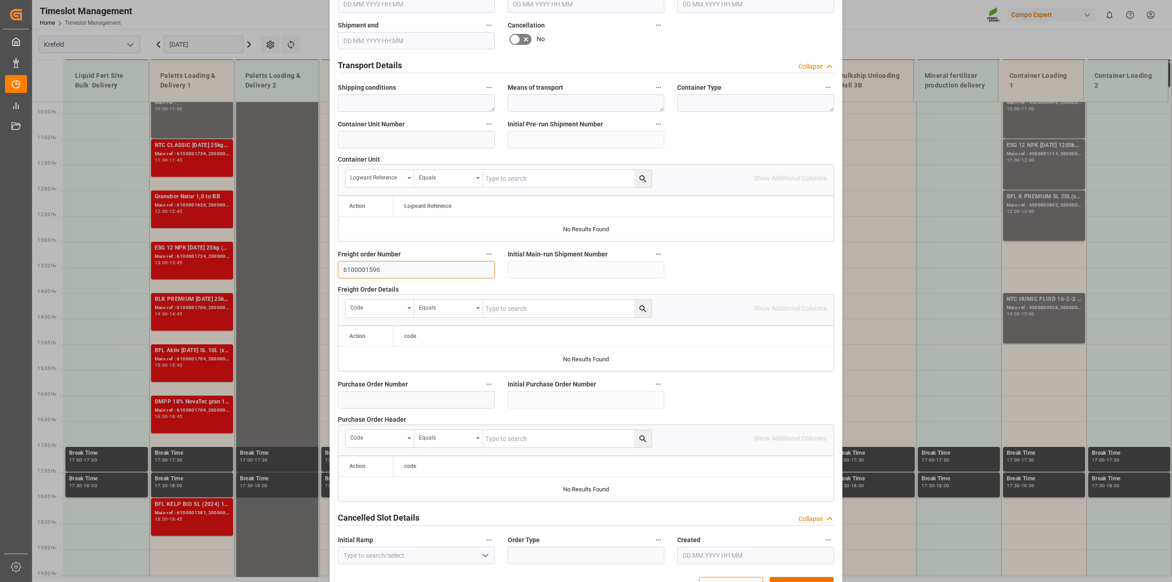
scroll to position [690, 0]
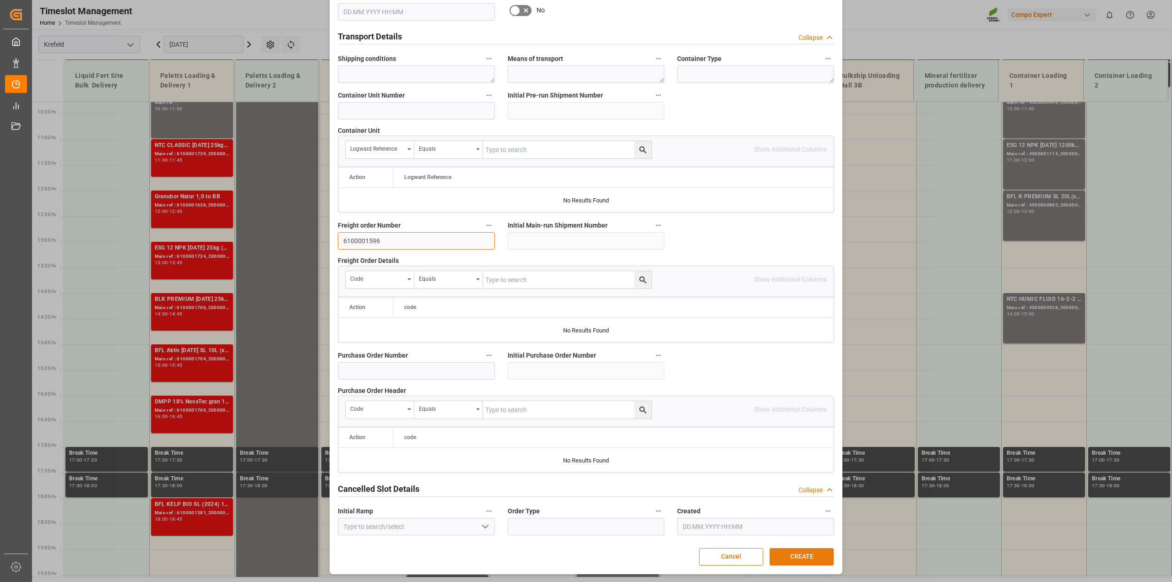
type input "6100001596"
click at [797, 551] on button "CREATE" at bounding box center [802, 556] width 64 height 17
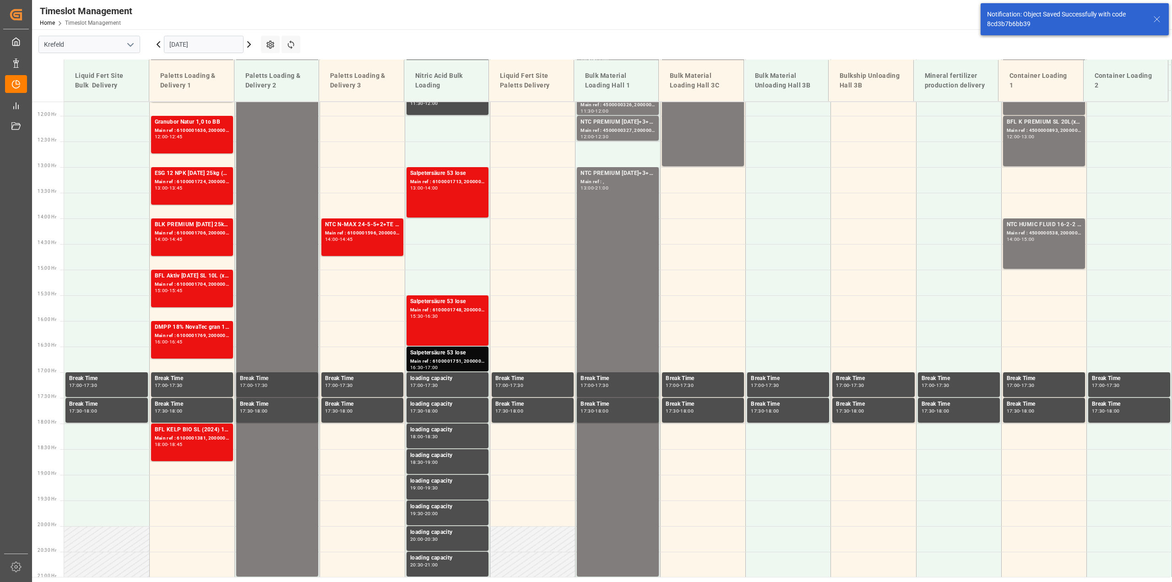
scroll to position [498, 0]
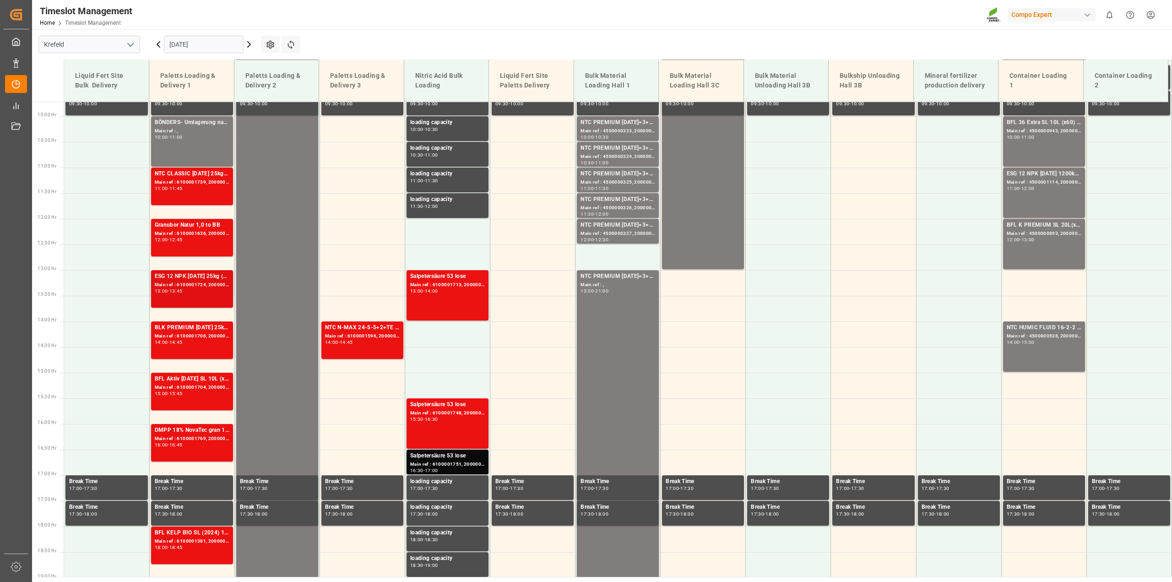
click at [203, 273] on div "ESG 12 NPK 12-12-17 25kg (x42) INTALR 20 0-20-0 25kg (x40) INT WW" at bounding box center [192, 276] width 75 height 9
click at [191, 289] on div "13:00 - 13:45" at bounding box center [192, 291] width 75 height 5
click at [179, 332] on div "Main ref : 6100001706, 2000001285" at bounding box center [192, 336] width 75 height 8
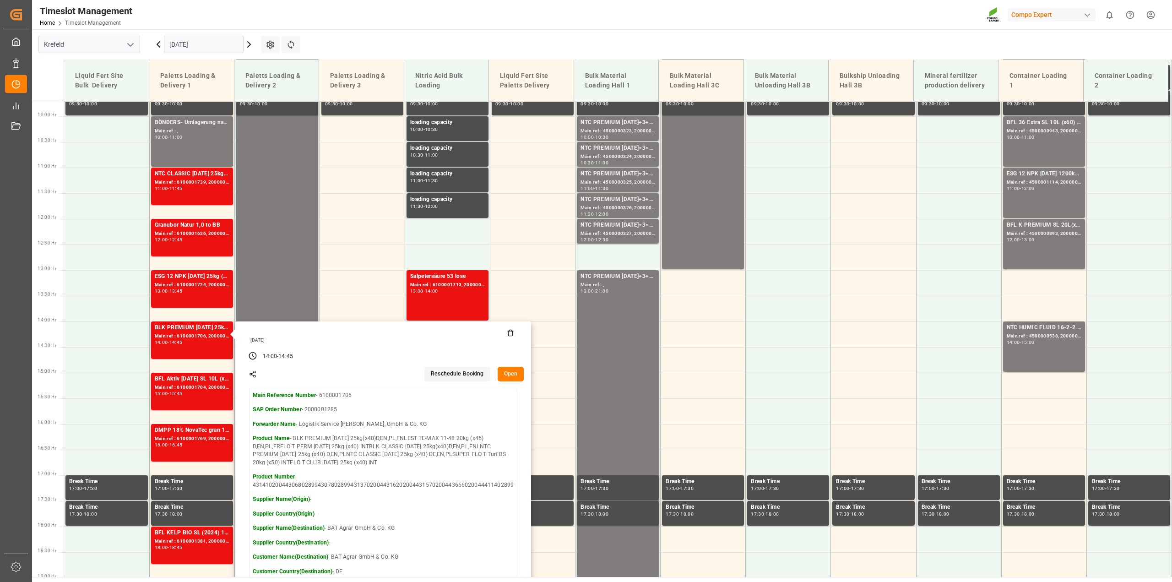
click at [511, 370] on button "Open" at bounding box center [511, 374] width 27 height 15
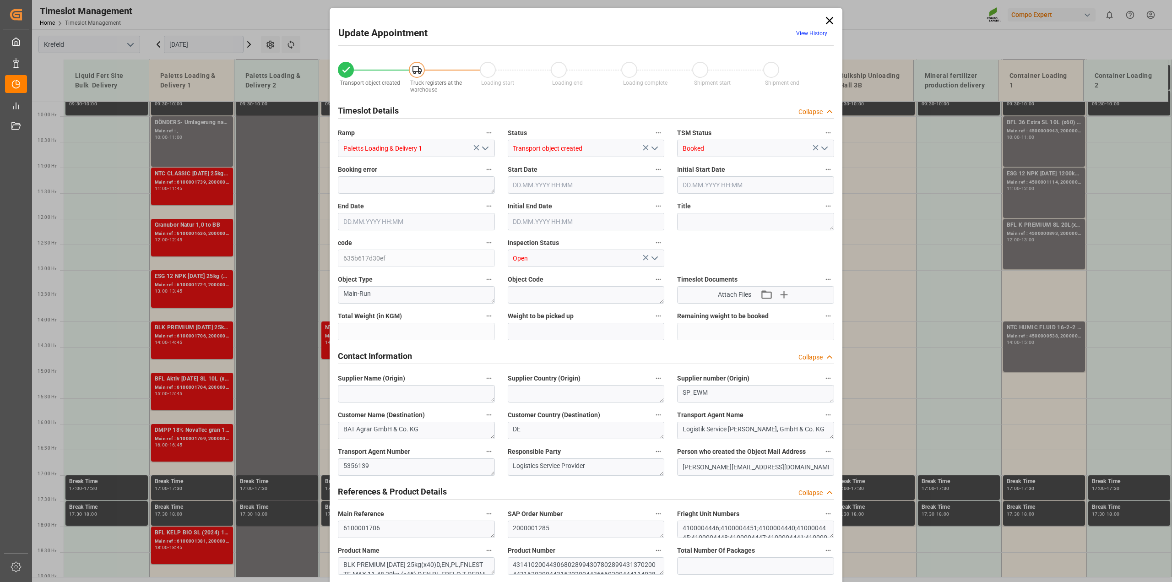
type input "24326.1"
type input "-24326.1"
type input "0"
type input "09.09.2025 14:00"
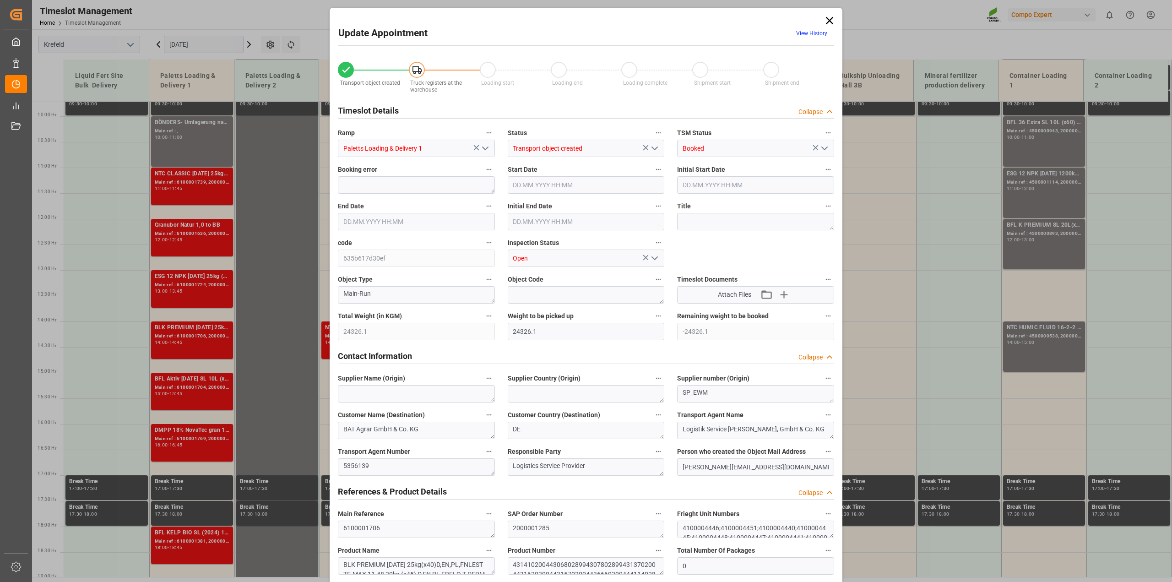
type input "09.09.2025 14:00"
type input "09.09.2025 14:45"
type input "09.09.2025 14:30"
type input "04.09.2025 13:09"
type input "04.09.2025 12:13"
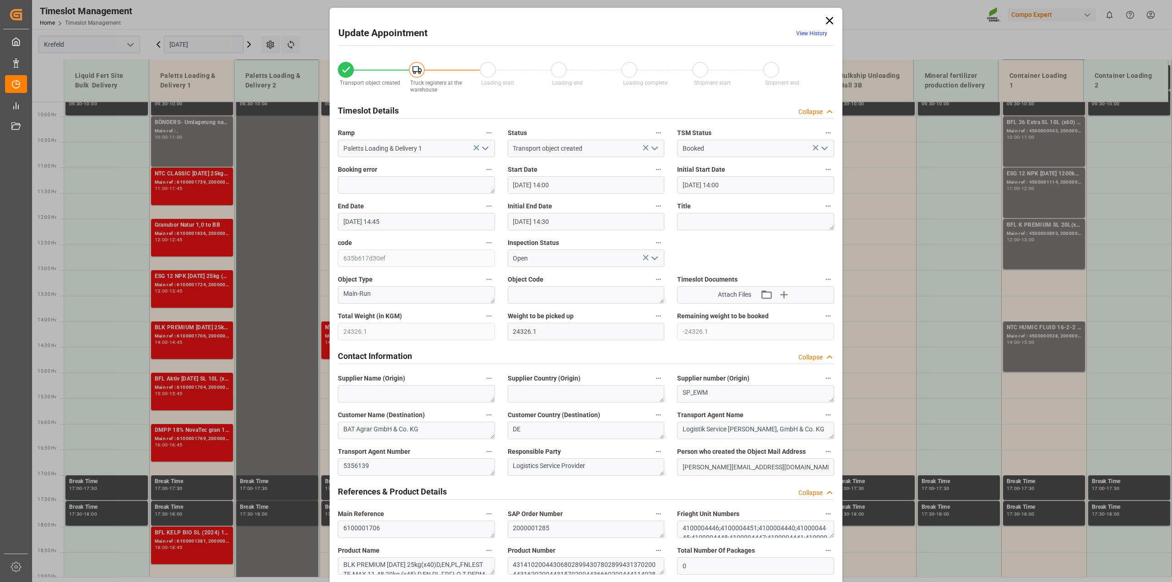
click at [811, 30] on link "View History" at bounding box center [811, 33] width 31 height 6
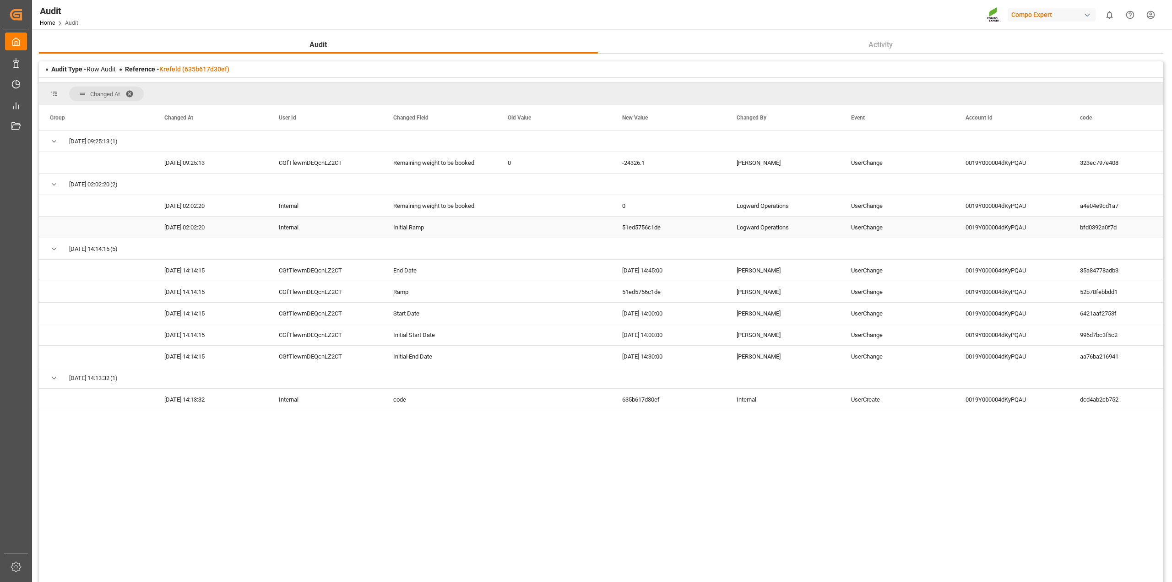
click at [567, 223] on div "Press SPACE to select this row." at bounding box center [554, 227] width 114 height 21
click at [543, 158] on div "0" at bounding box center [554, 162] width 114 height 21
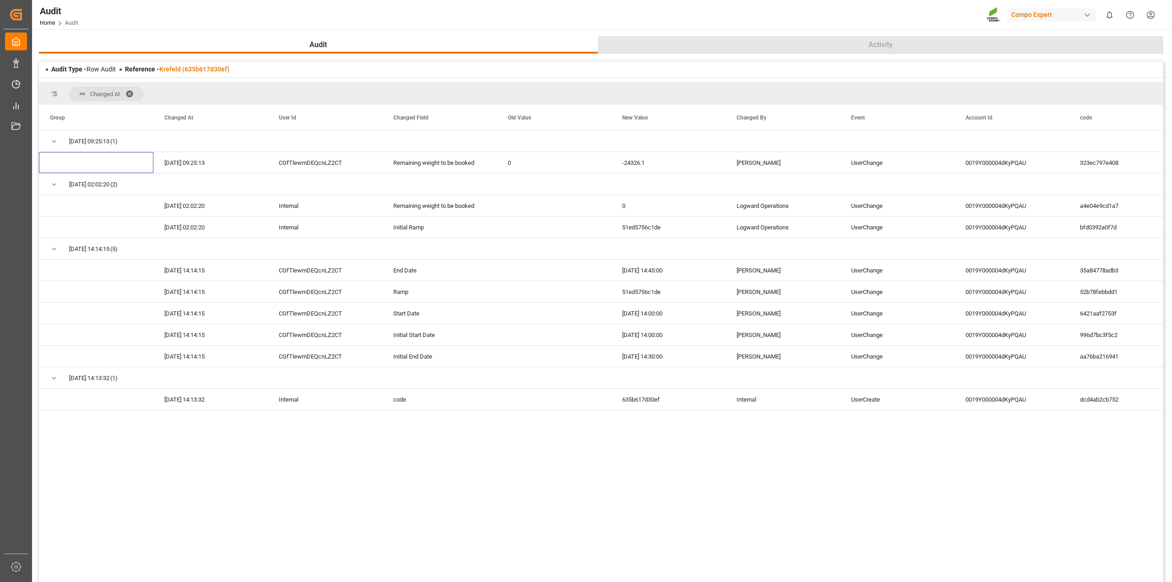
click at [861, 48] on button "Activity" at bounding box center [881, 44] width 566 height 17
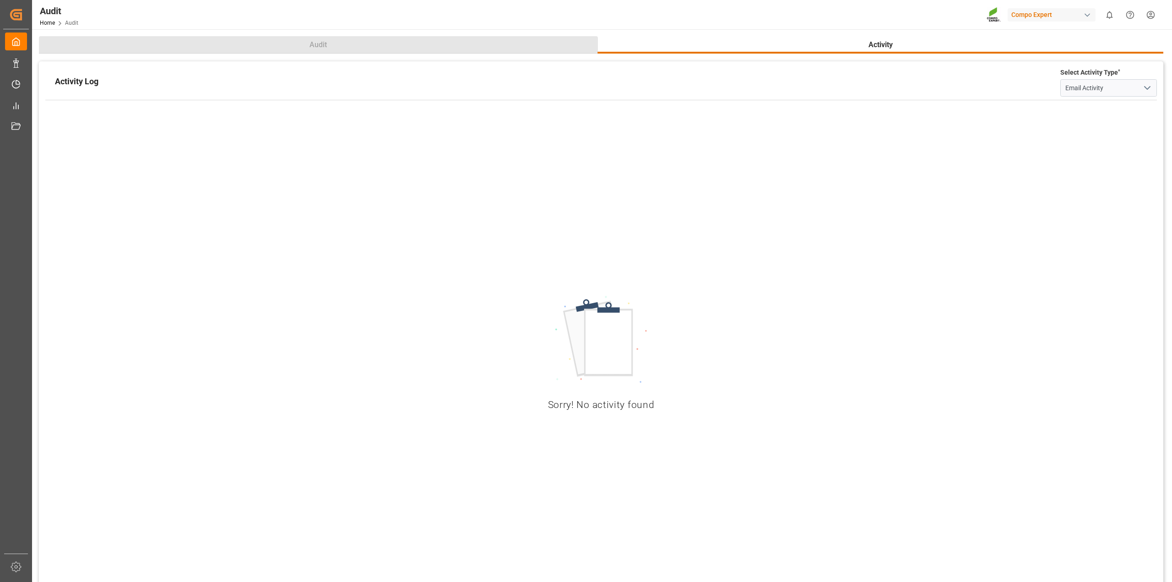
click at [392, 43] on button "Audit" at bounding box center [318, 44] width 559 height 17
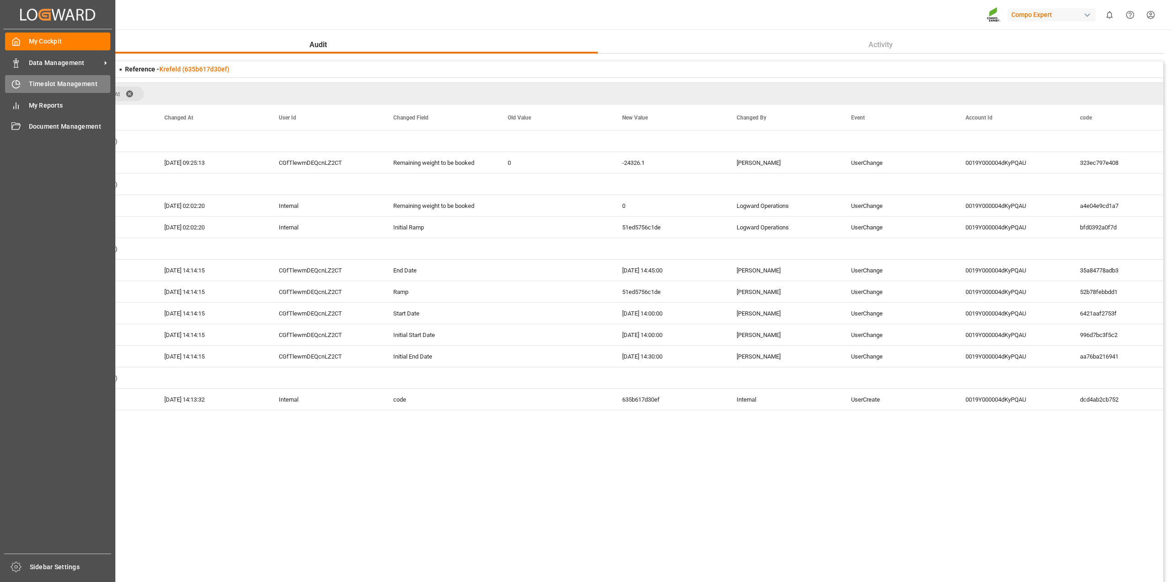
click at [11, 86] on icon at bounding box center [15, 84] width 9 height 9
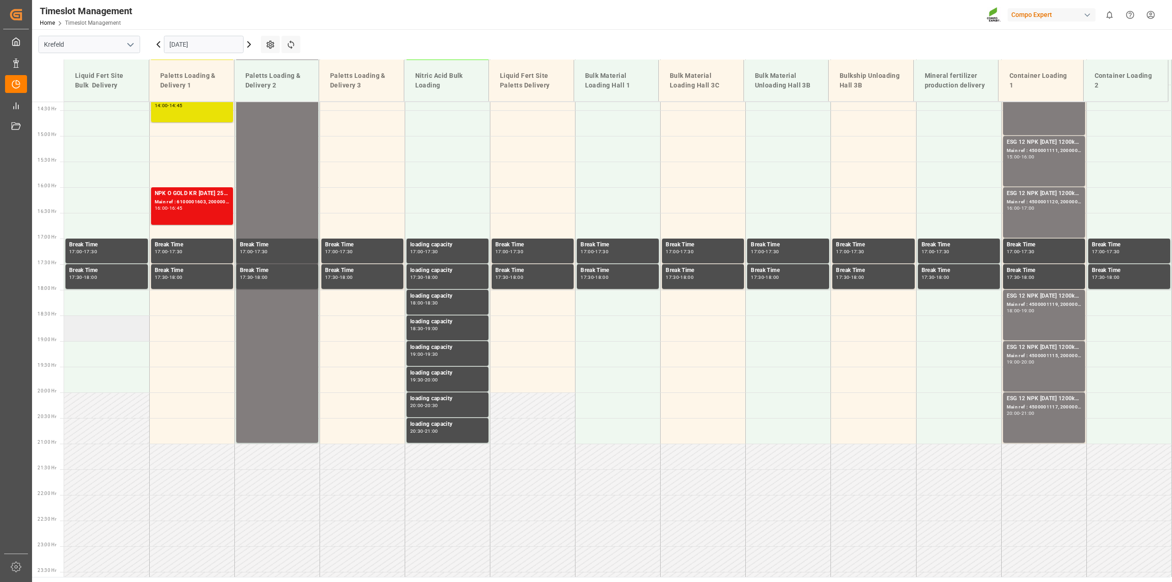
scroll to position [756, 0]
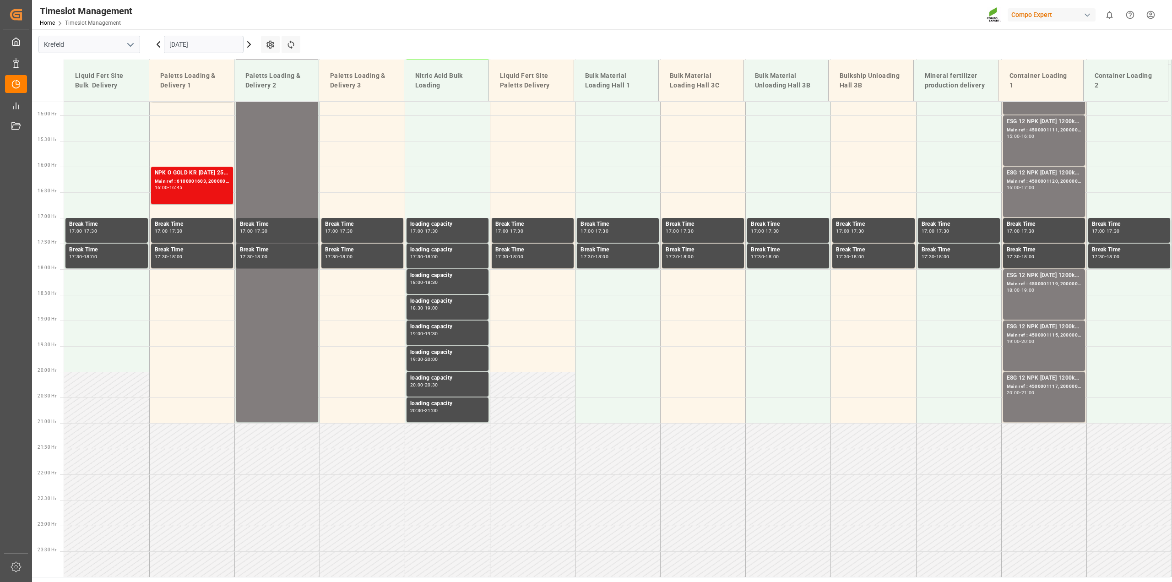
click at [181, 39] on input "[DATE]" at bounding box center [204, 44] width 80 height 17
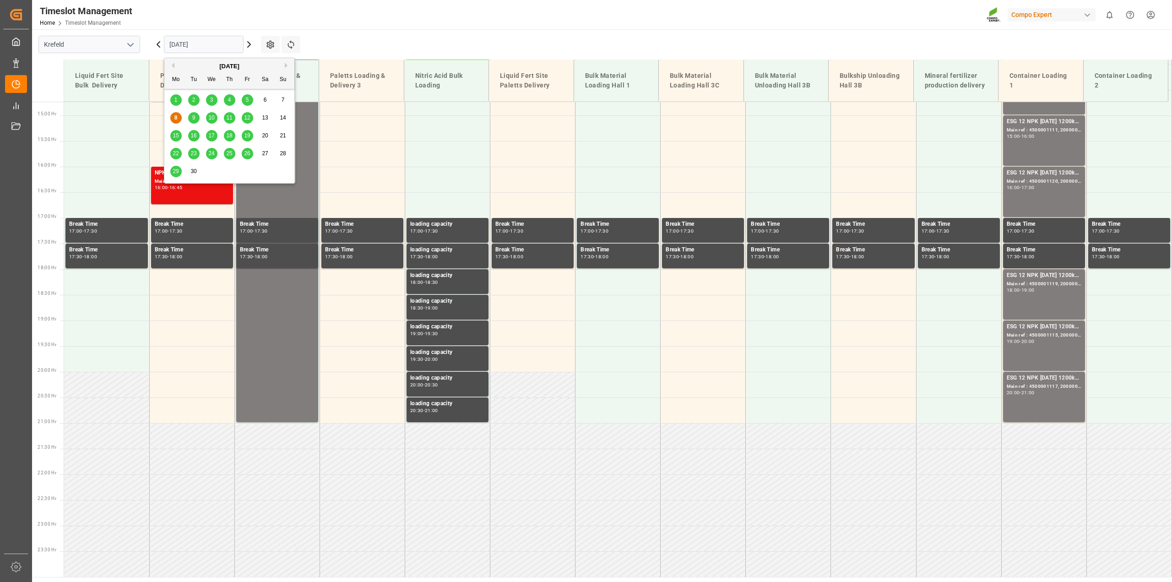
click at [190, 117] on div "9" at bounding box center [193, 118] width 11 height 11
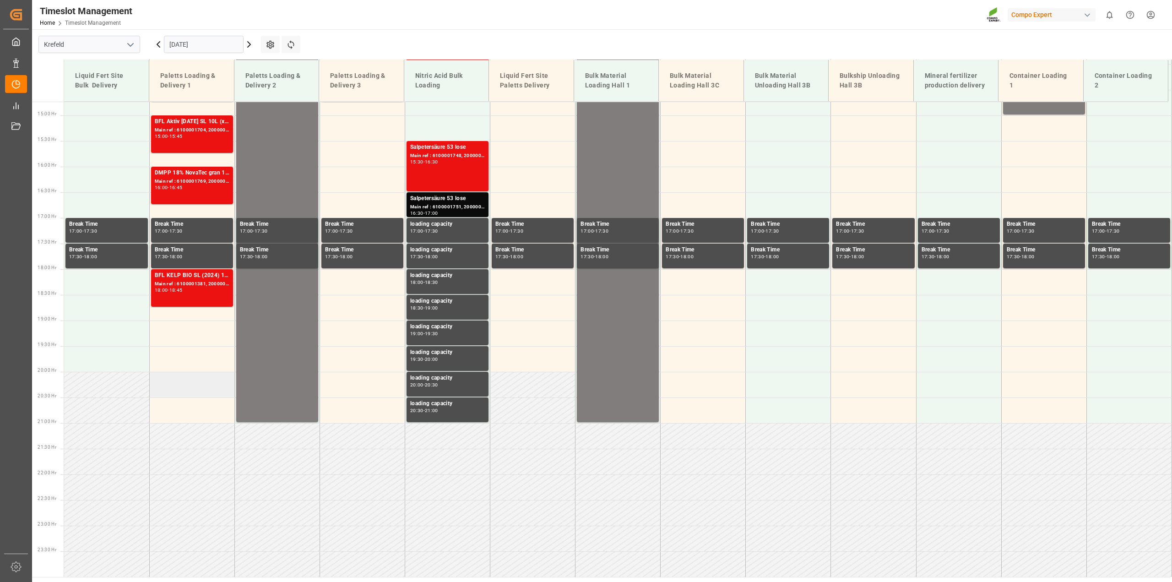
scroll to position [527, 0]
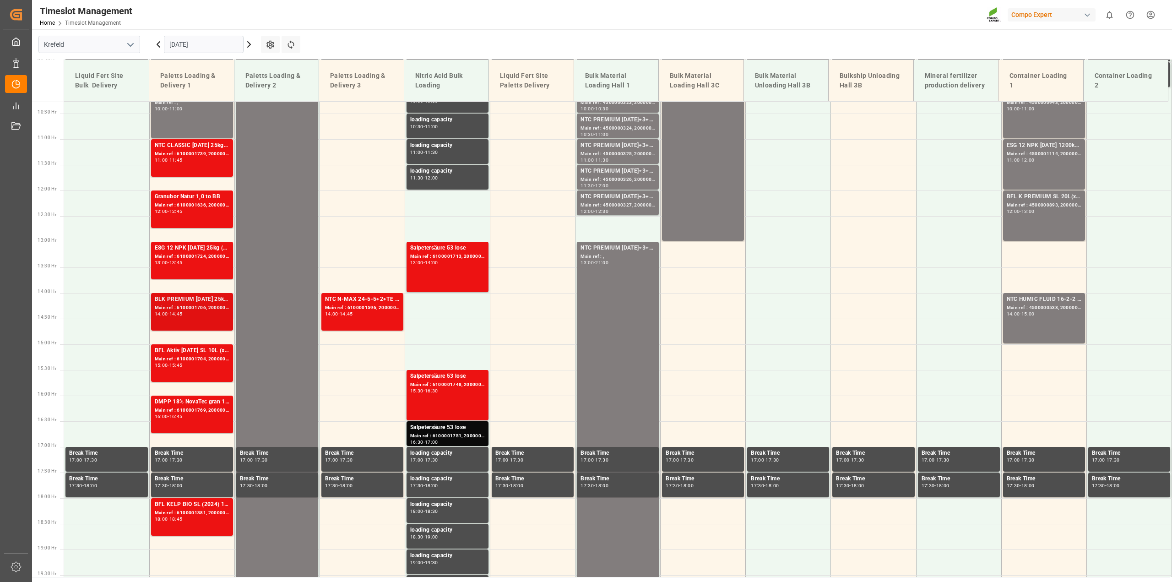
click at [202, 313] on div "14:00 - 14:45" at bounding box center [192, 314] width 75 height 5
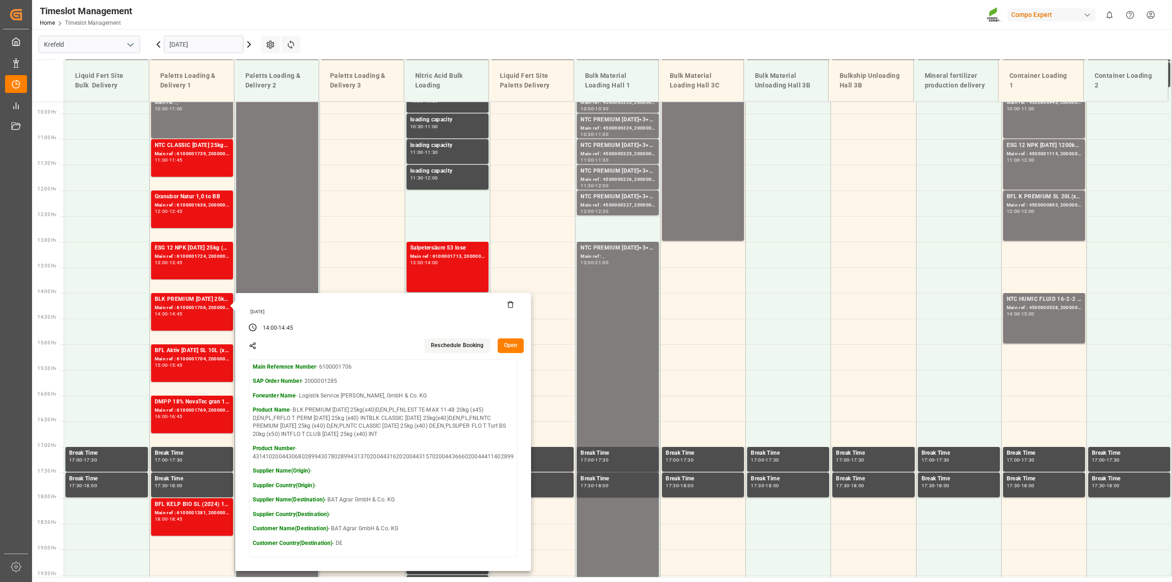
click at [511, 345] on button "Open" at bounding box center [511, 345] width 27 height 15
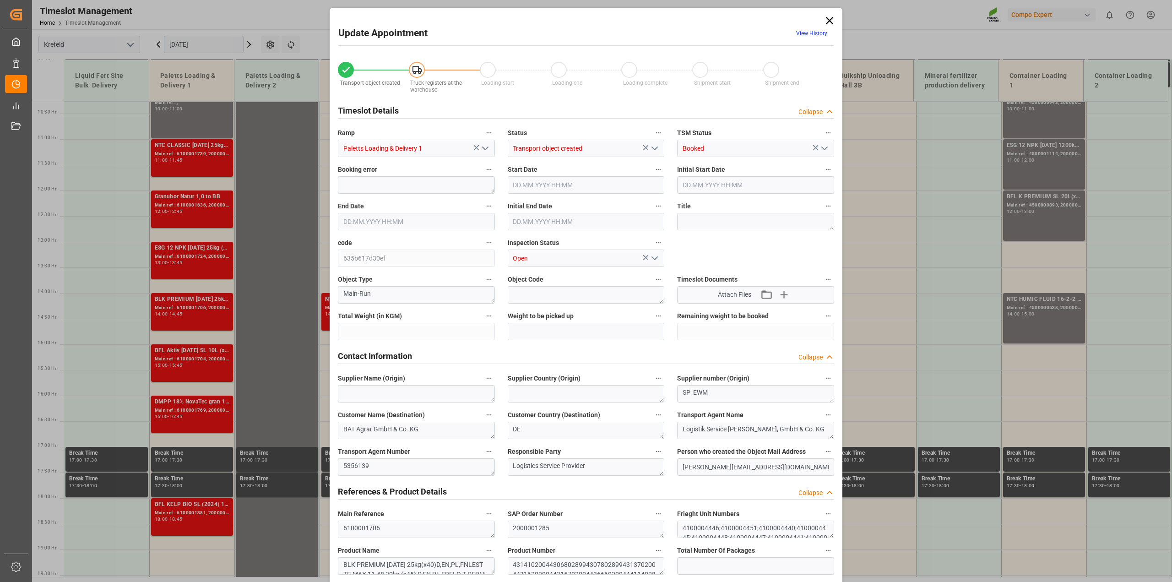
type input "24326.1"
type input "-24326.1"
type input "0"
type input "09.09.2025 14:00"
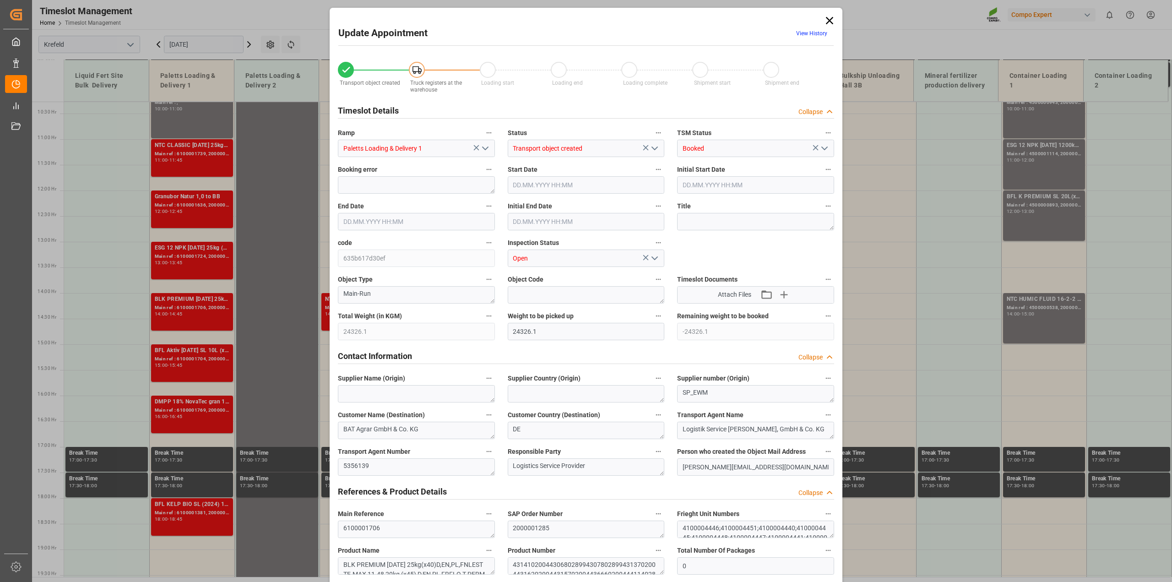
type input "09.09.2025 14:00"
type input "09.09.2025 14:45"
type input "09.09.2025 14:30"
type input "04.09.2025 13:09"
type input "04.09.2025 12:13"
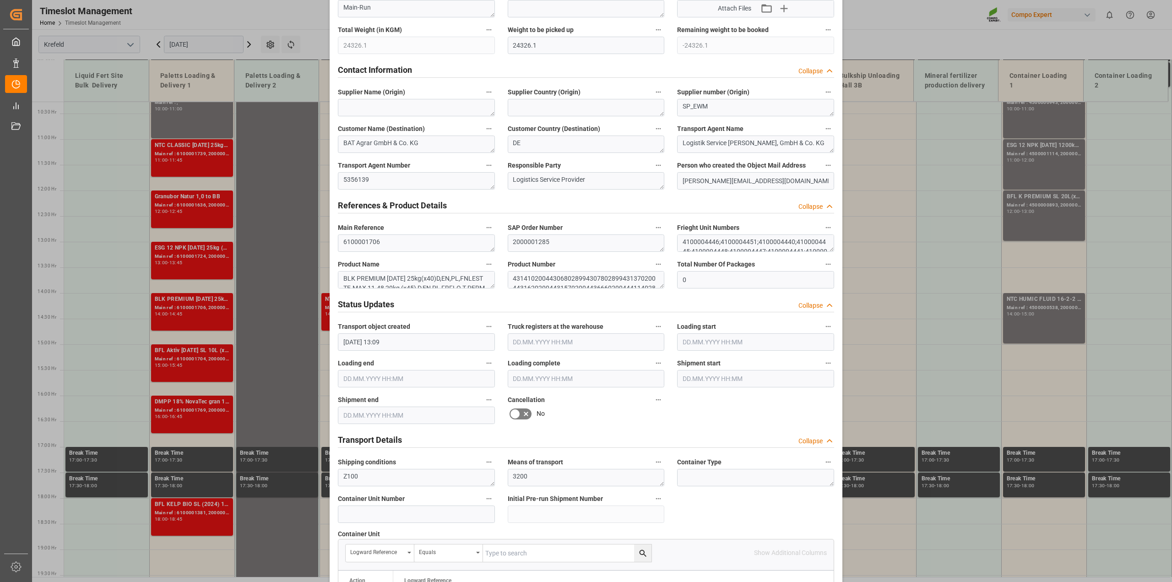
scroll to position [572, 0]
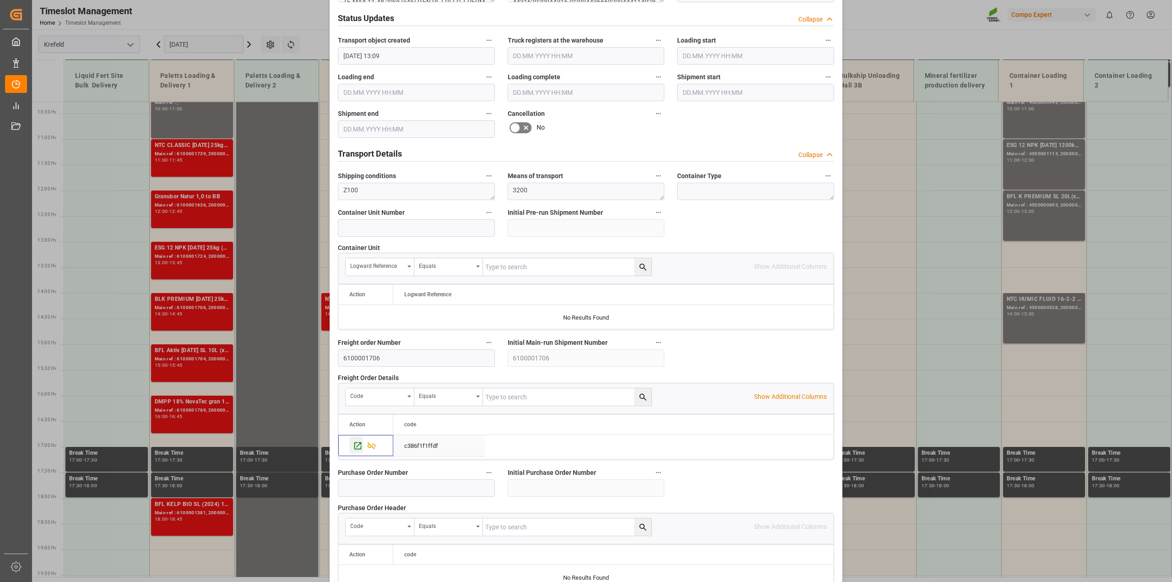
click at [353, 449] on icon "Press SPACE to select this row." at bounding box center [358, 446] width 10 height 10
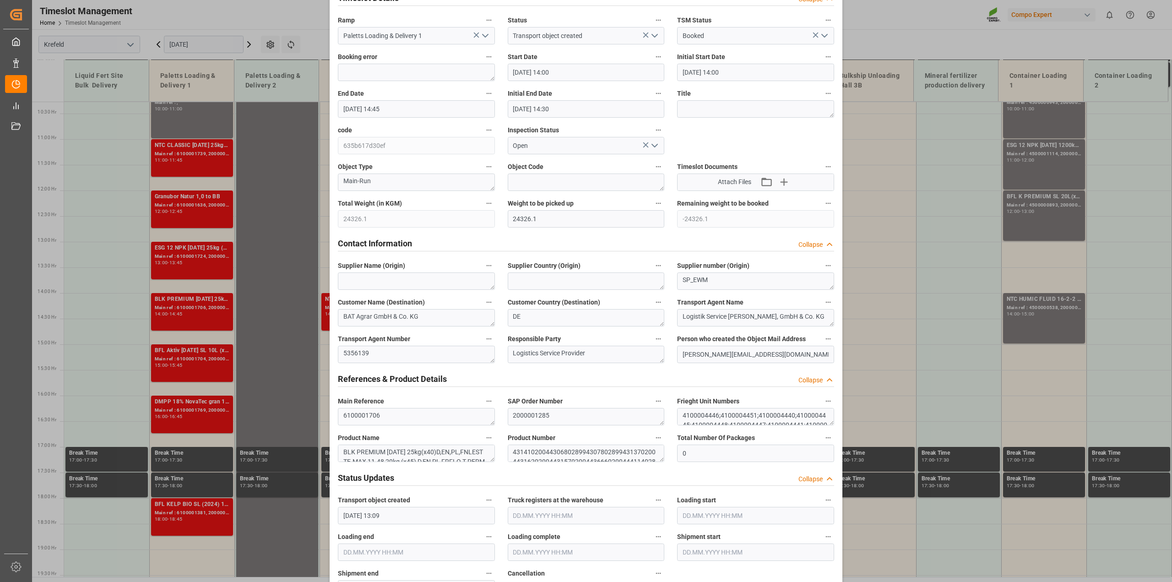
scroll to position [0, 0]
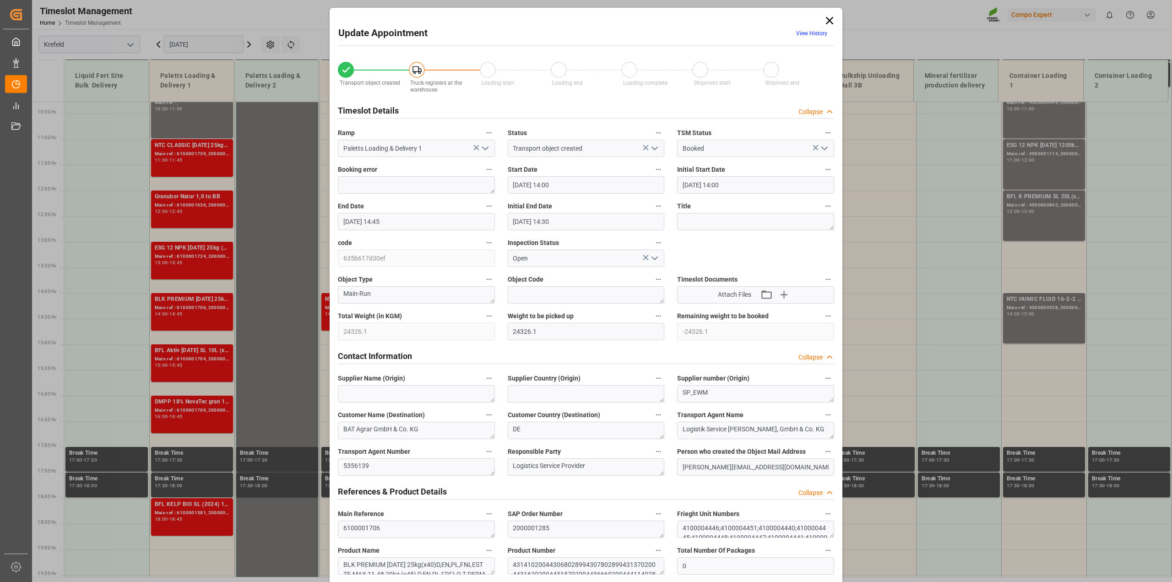
click at [832, 18] on icon at bounding box center [829, 20] width 13 height 13
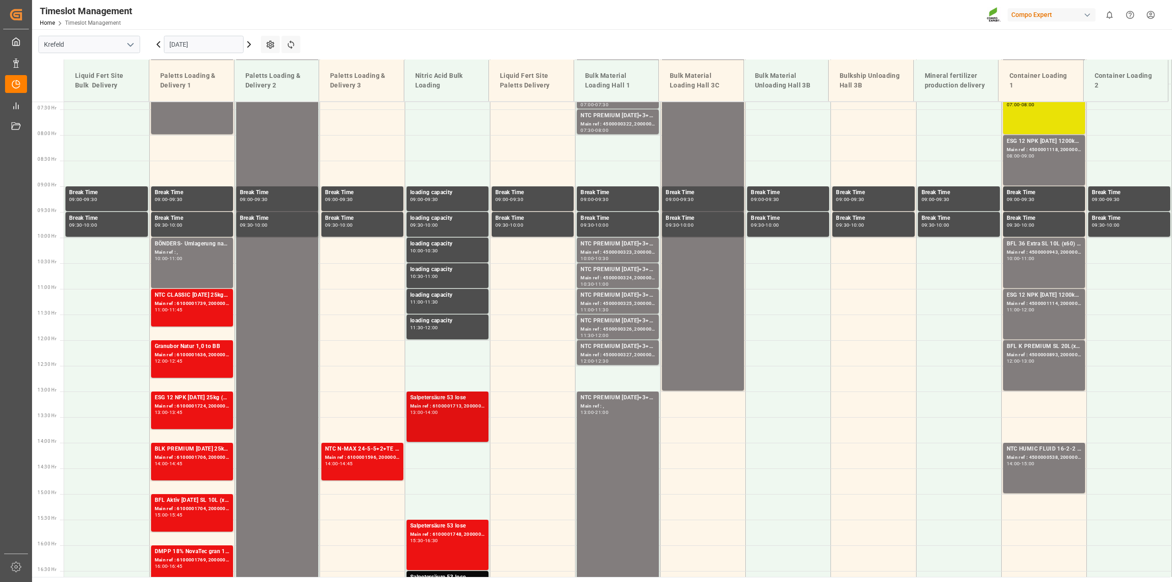
scroll to position [584, 0]
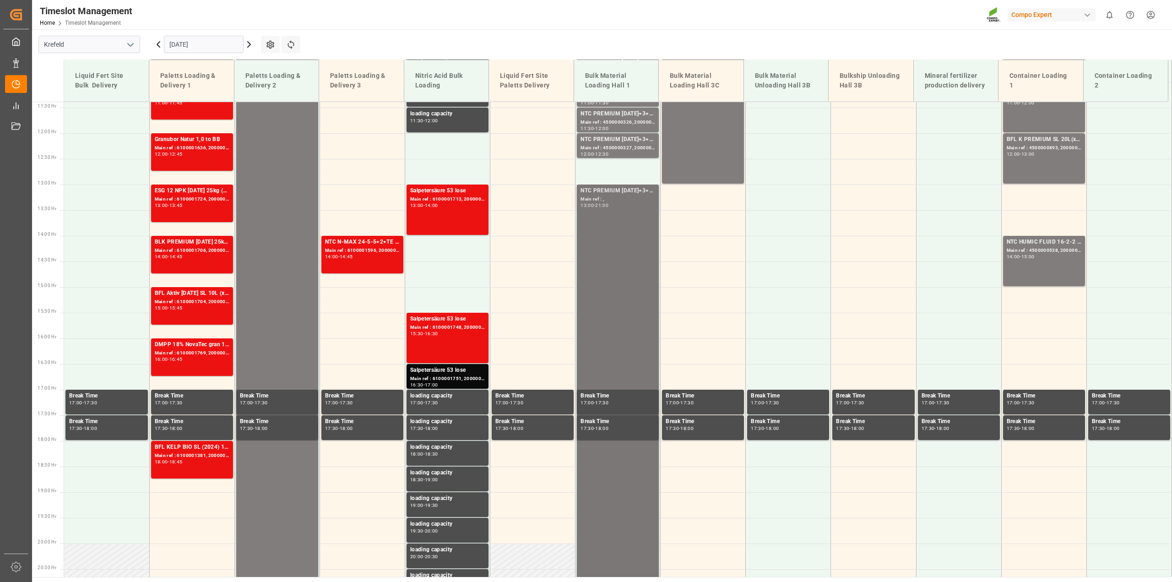
click at [632, 205] on div "13:00 - 21:00" at bounding box center [618, 205] width 75 height 5
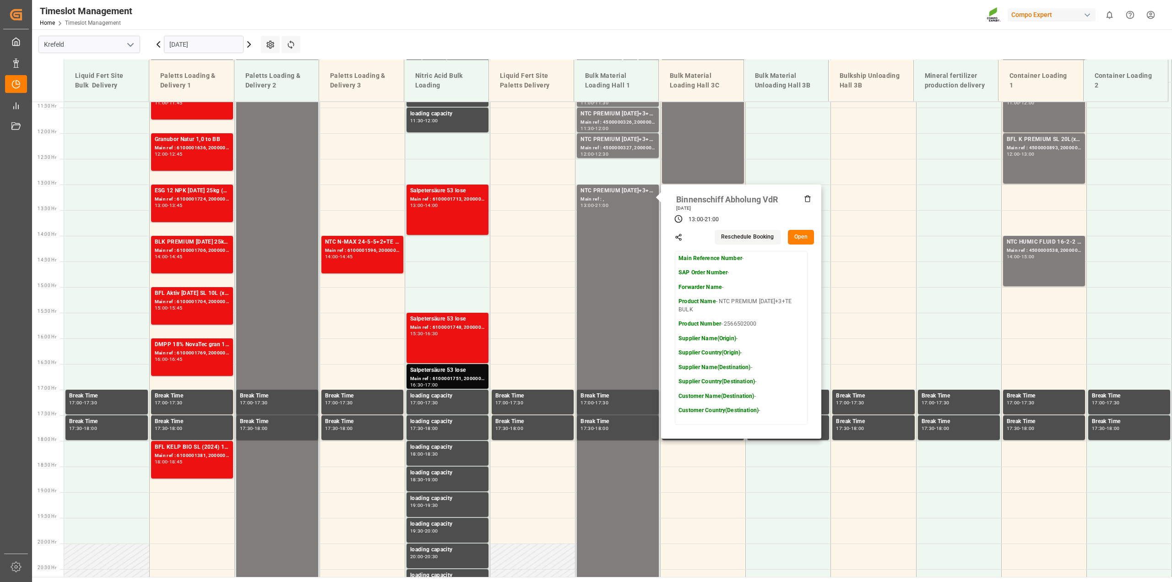
click at [800, 234] on button "Open" at bounding box center [801, 237] width 27 height 15
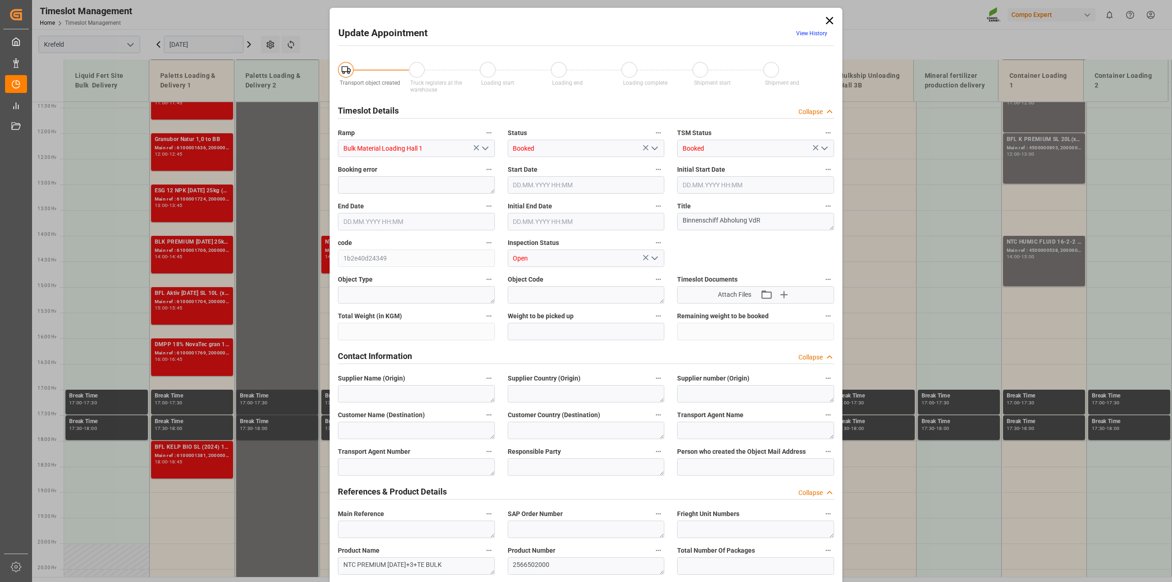
type input "400000"
type input "09.09.2025 13:00"
type input "09.09.2025 21:00"
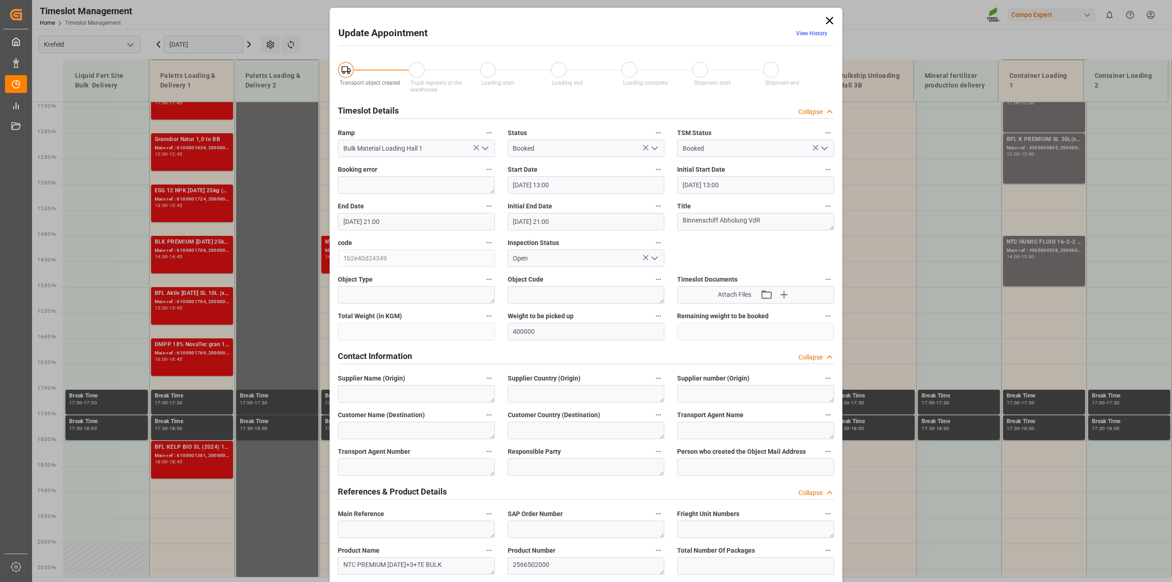
type input "08.09.2025 10:11"
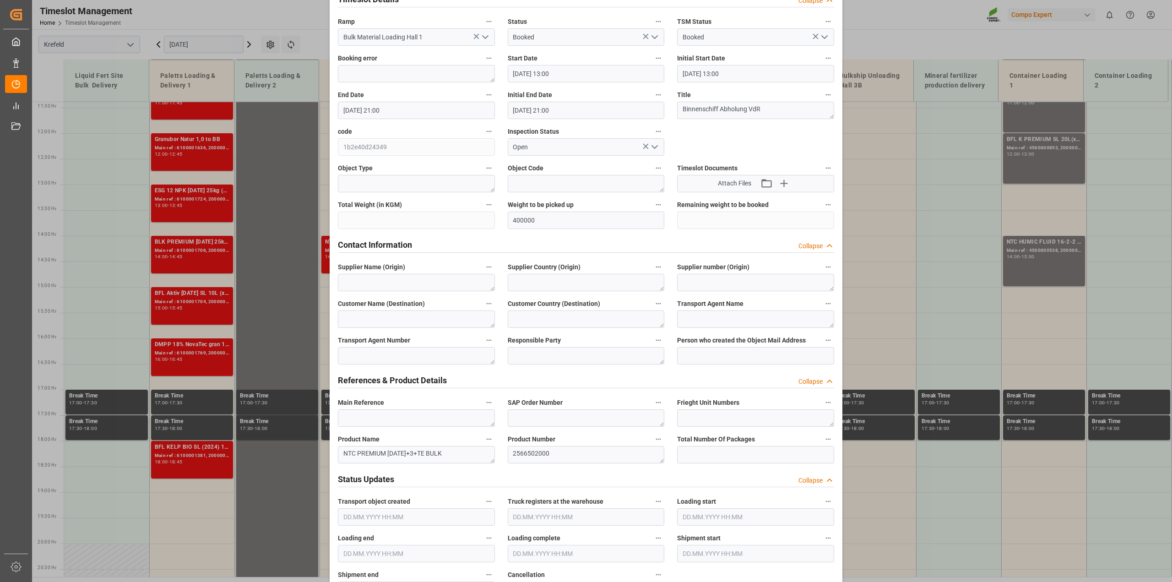
scroll to position [0, 0]
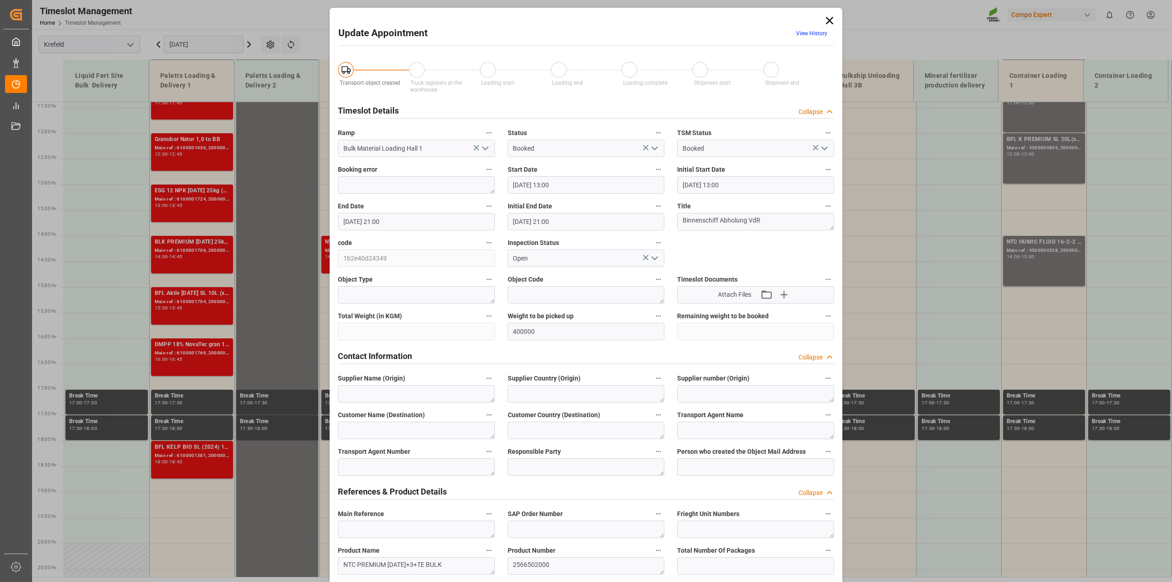
click at [814, 33] on link "View History" at bounding box center [811, 33] width 31 height 6
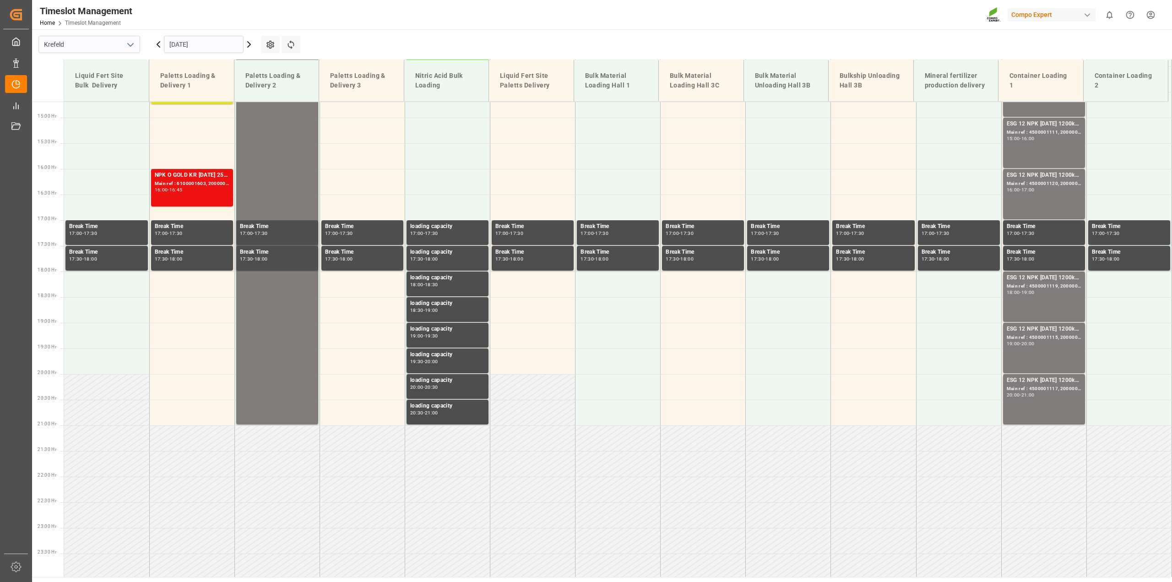
scroll to position [756, 0]
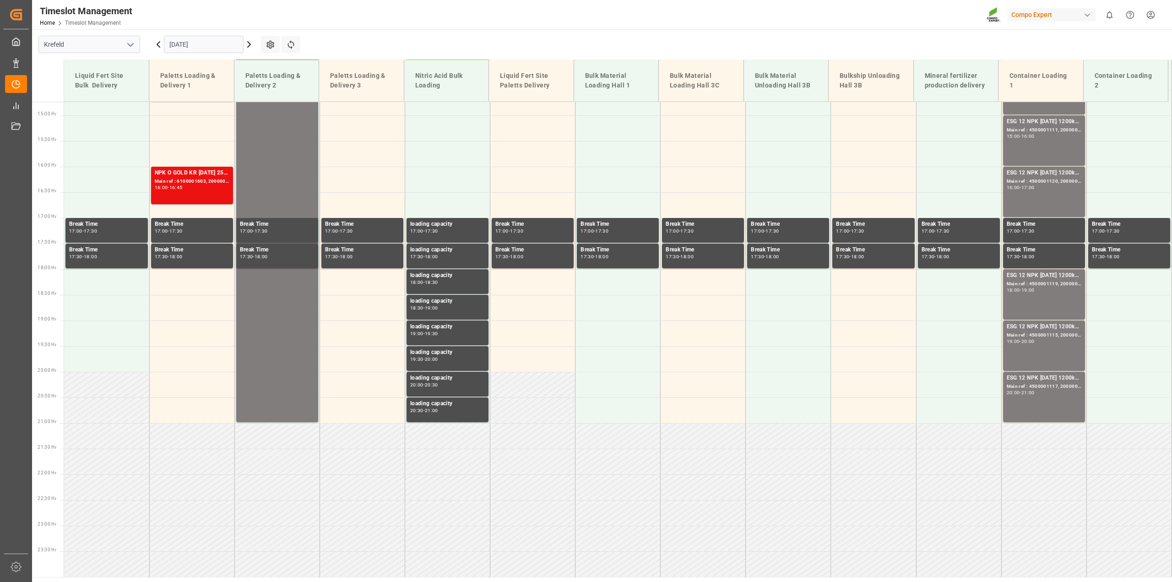
click at [204, 46] on input "[DATE]" at bounding box center [204, 44] width 80 height 17
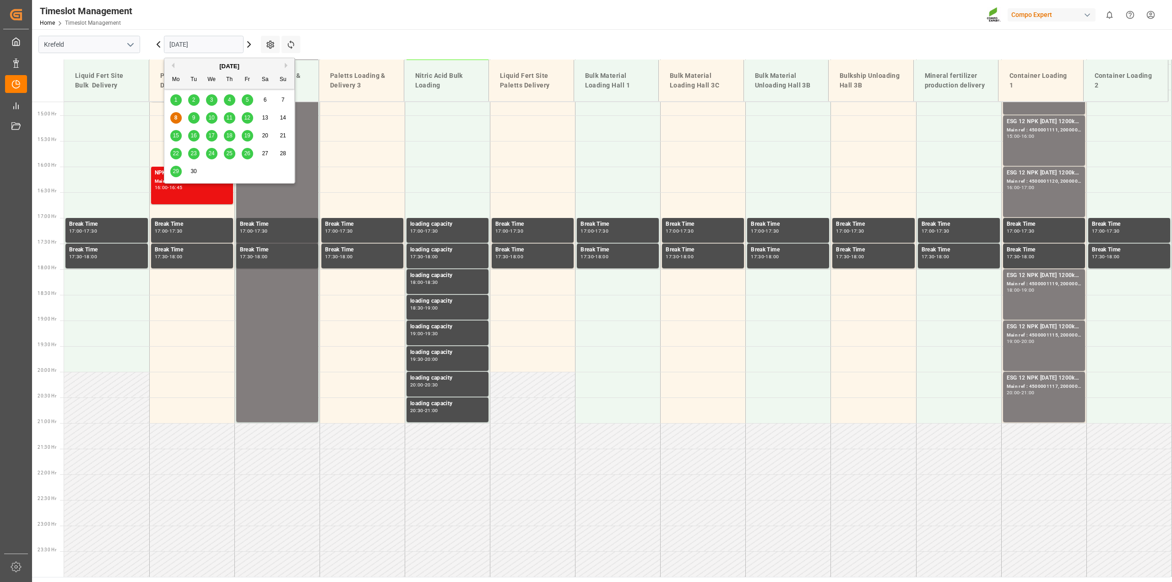
click at [213, 118] on span "10" at bounding box center [211, 117] width 6 height 6
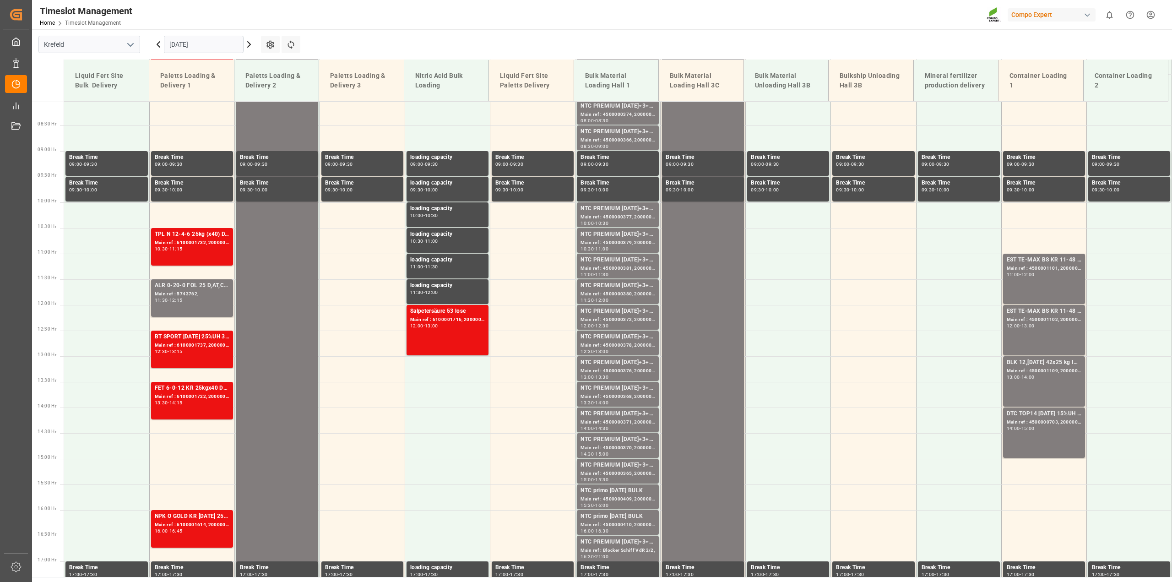
scroll to position [240, 0]
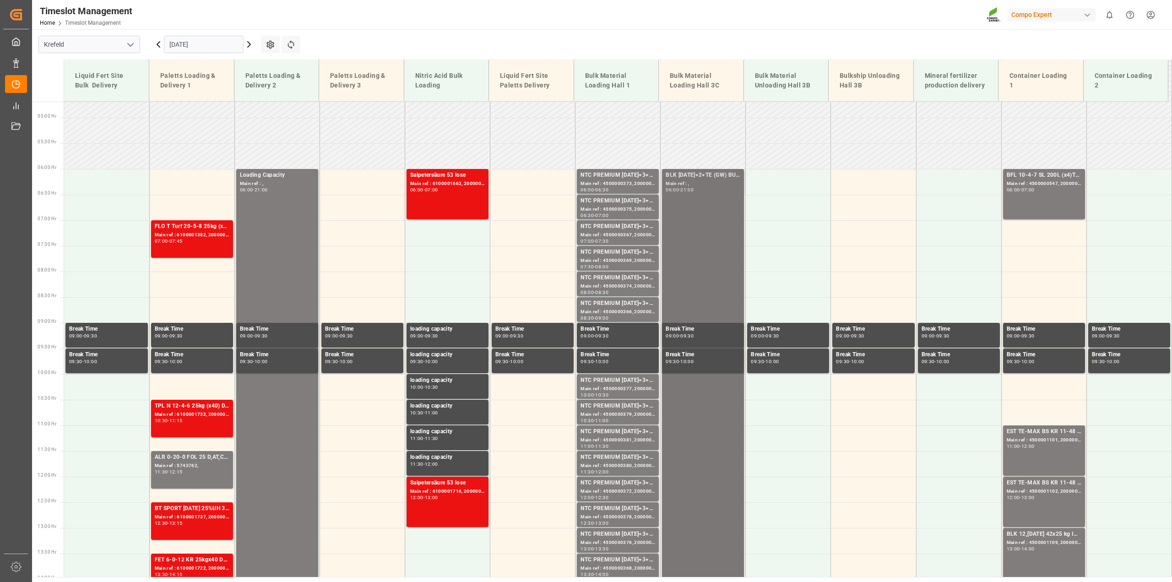
click at [683, 235] on div "BLK 12-12-17+2+TE (GW) BULK Main ref : , 06:00 - 21:00" at bounding box center [703, 553] width 75 height 765
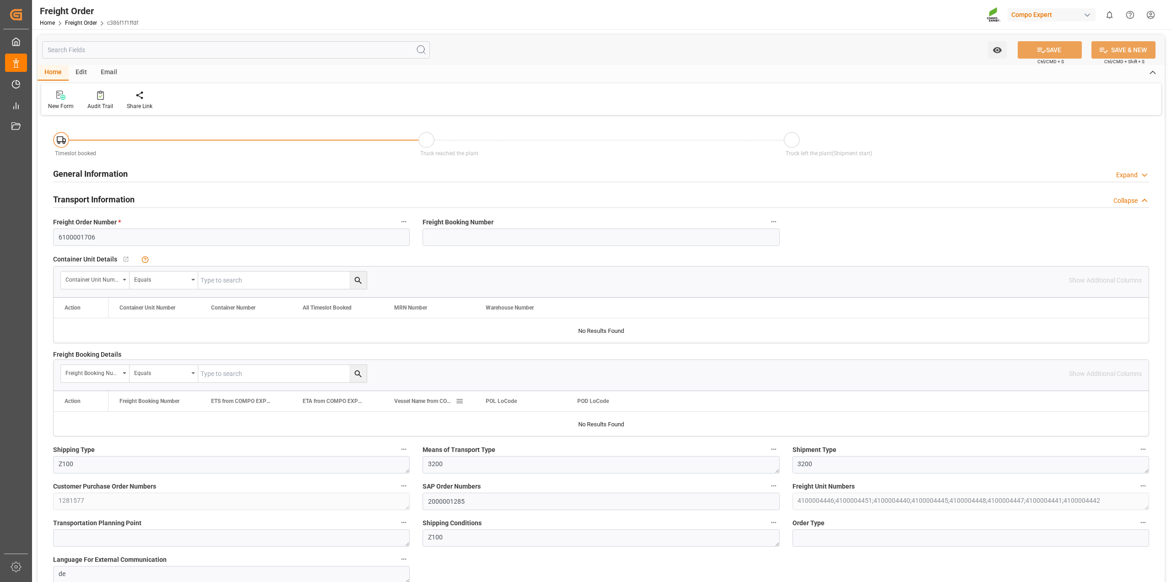
type input "0"
type input "24326.1"
type input "-24326.1"
type input "48652.2"
type input "05.09.2025 01:00"
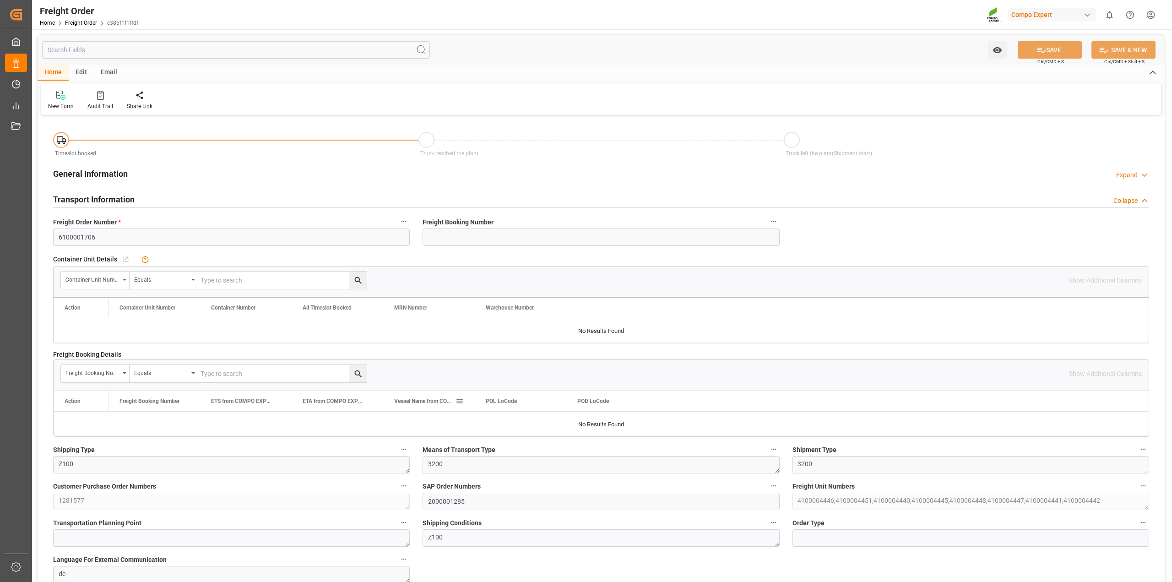
type input "[DATE] 13:09"
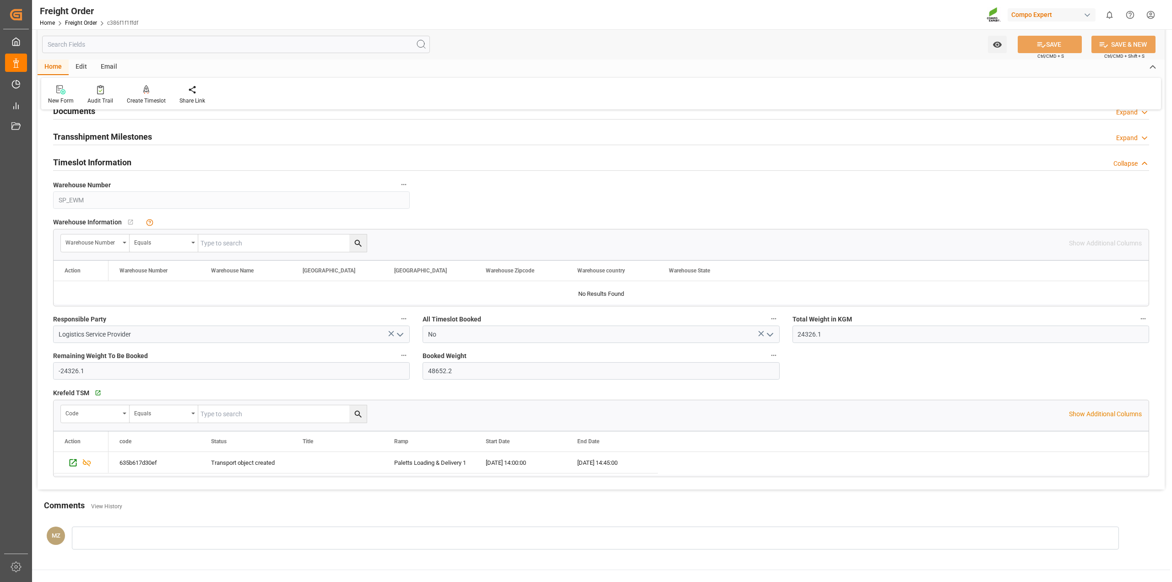
scroll to position [1145, 0]
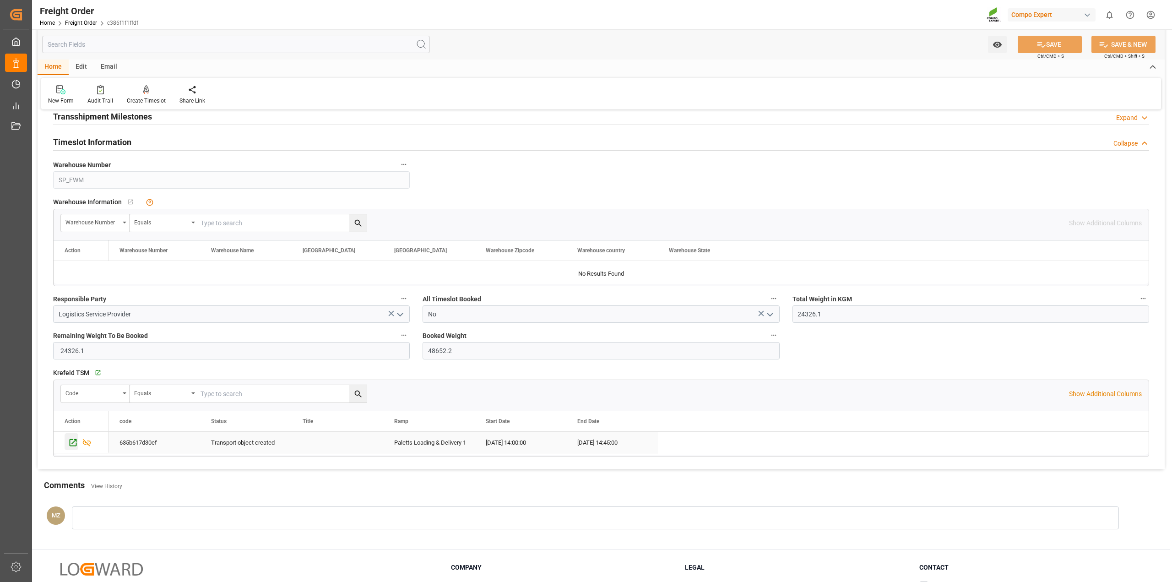
click at [71, 446] on icon "Press SPACE to select this row." at bounding box center [73, 443] width 10 height 10
click at [461, 436] on div "Paletts Loading & Delivery 1" at bounding box center [429, 442] width 70 height 21
click at [500, 442] on div "2025-09-09 14:00:00" at bounding box center [521, 442] width 92 height 21
click at [624, 443] on div "2025-09-09 14:45:00" at bounding box center [612, 442] width 92 height 21
click at [72, 445] on icon "Press SPACE to deselect this row." at bounding box center [73, 443] width 10 height 10
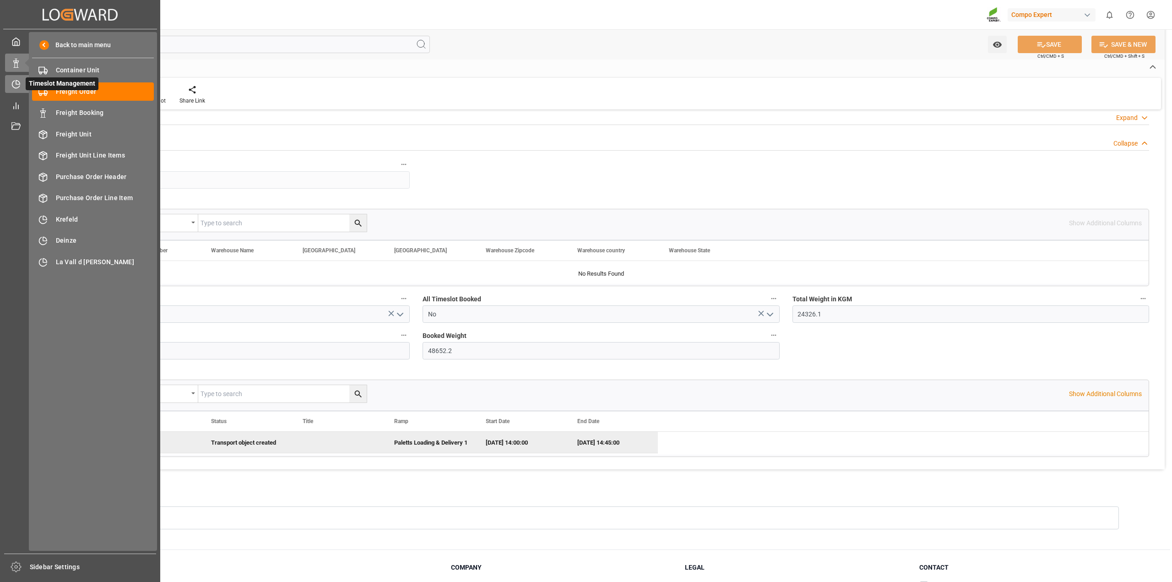
click at [14, 88] on icon at bounding box center [15, 84] width 7 height 7
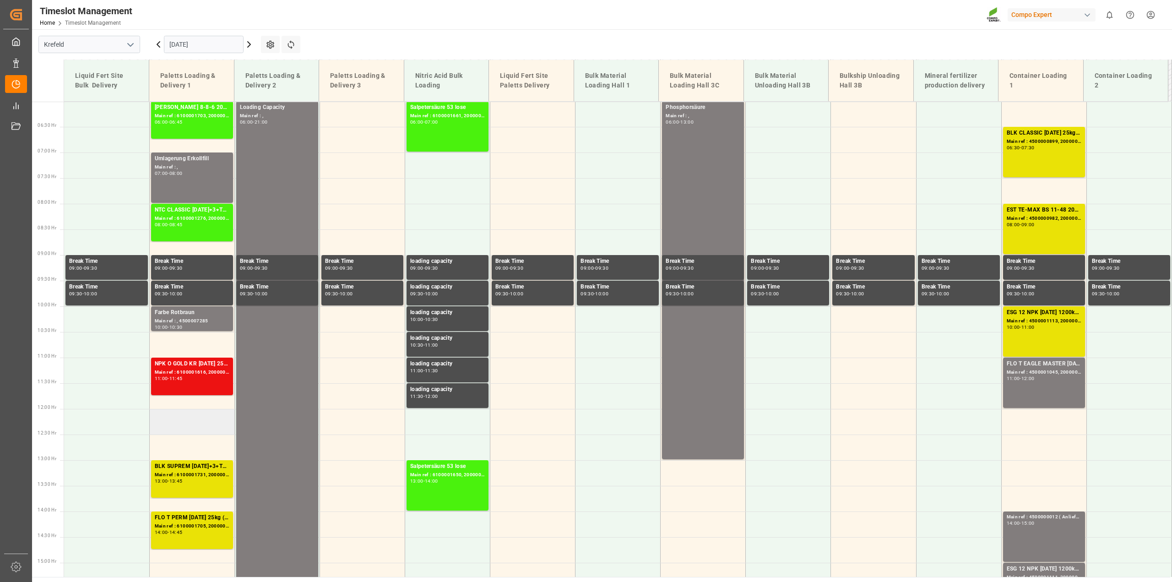
scroll to position [126, 0]
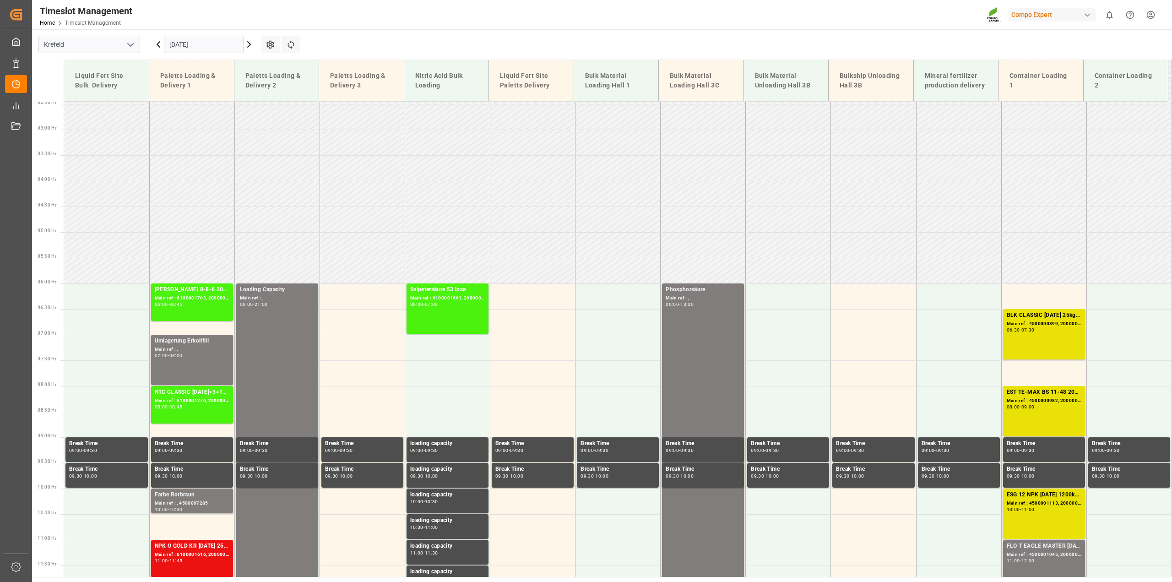
click at [253, 44] on icon at bounding box center [249, 44] width 11 height 11
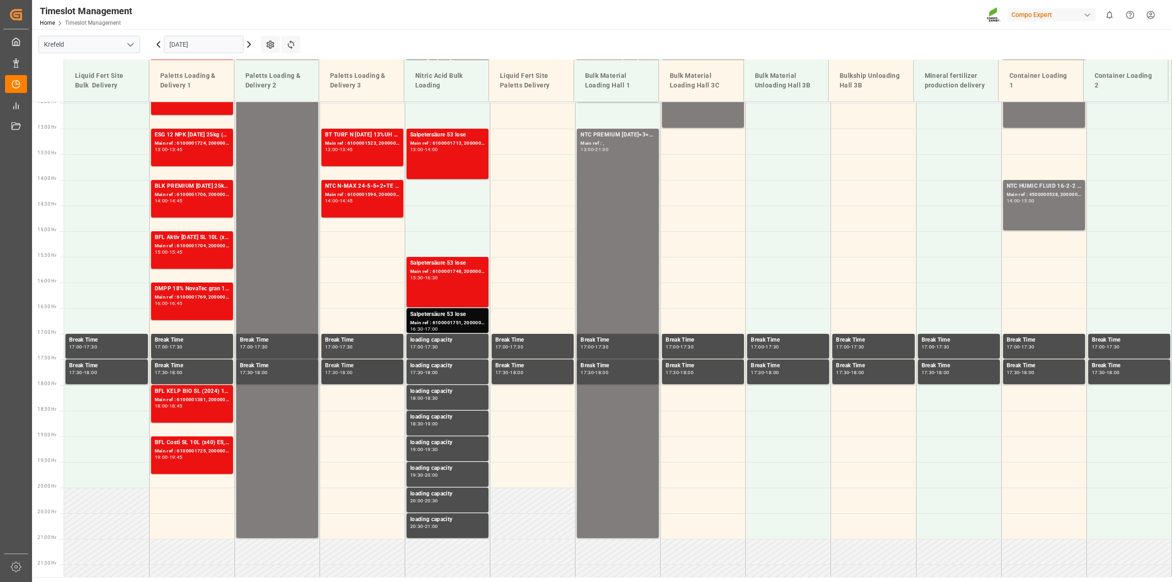
scroll to position [469, 0]
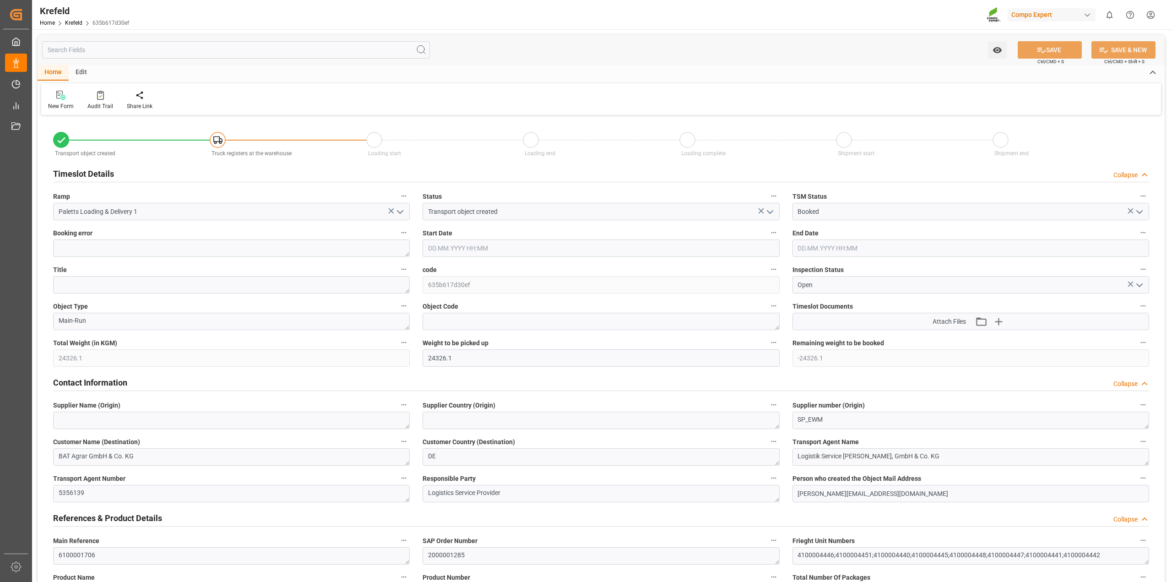
type input "[DATE] 14:00"
type input "[DATE] 14:45"
type input "[DATE] 13:09"
type input "[DATE] 12:13"
type input "24326.1"
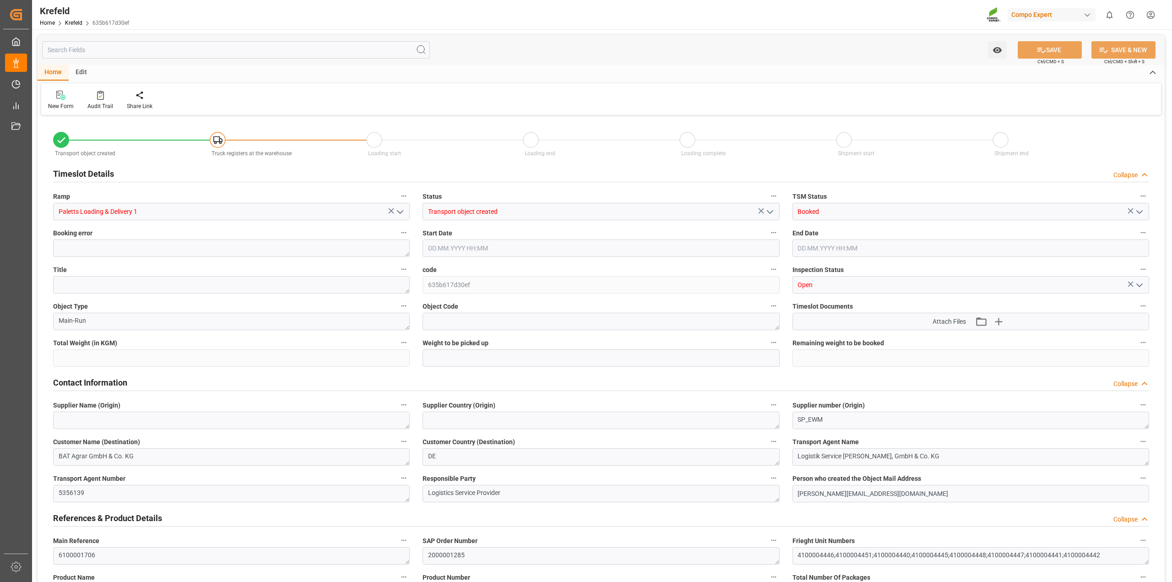
type input "24326.1"
type input "-24326.1"
type input "0"
type input "[DATE] 14:00"
type input "[DATE] 14:45"
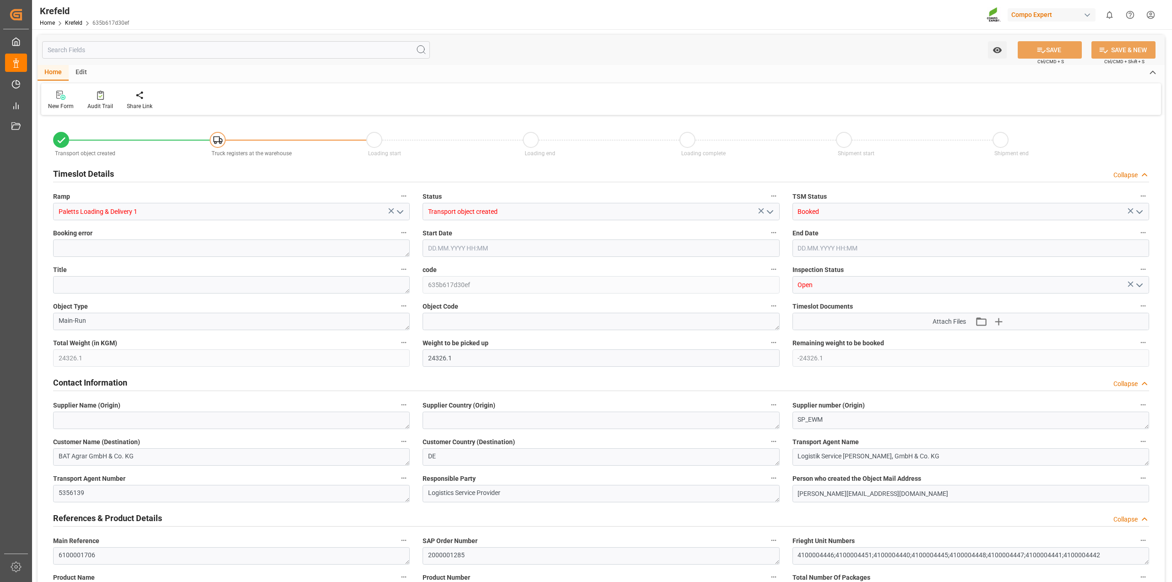
type input "[DATE] 13:09"
type input "[DATE] 12:13"
click at [98, 96] on icon at bounding box center [100, 95] width 7 height 9
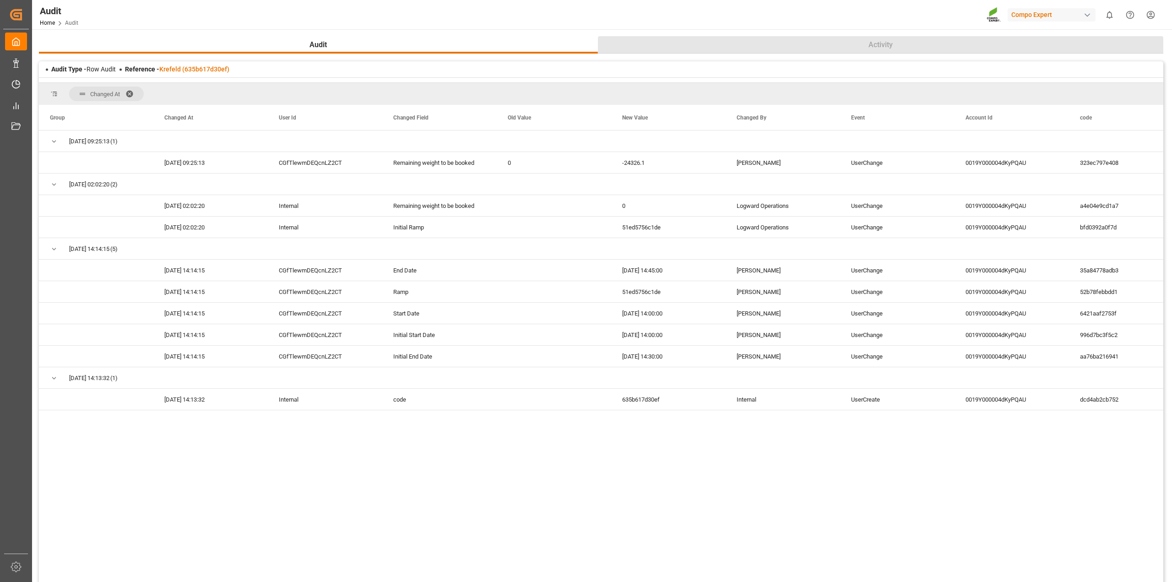
click at [869, 53] on button "Activity" at bounding box center [881, 44] width 566 height 17
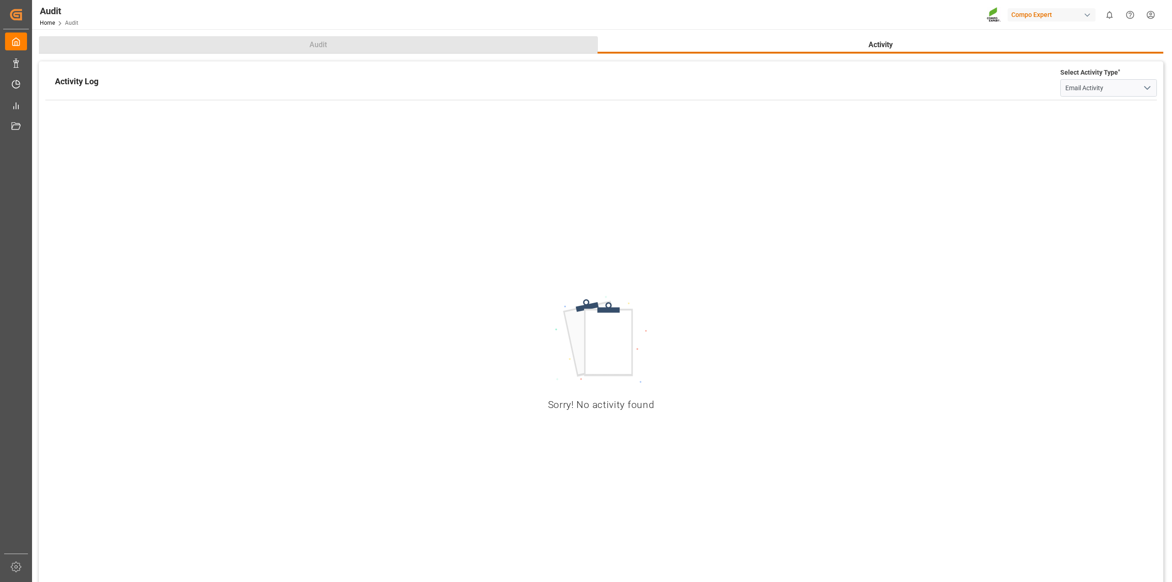
click at [342, 49] on button "Audit" at bounding box center [318, 44] width 559 height 17
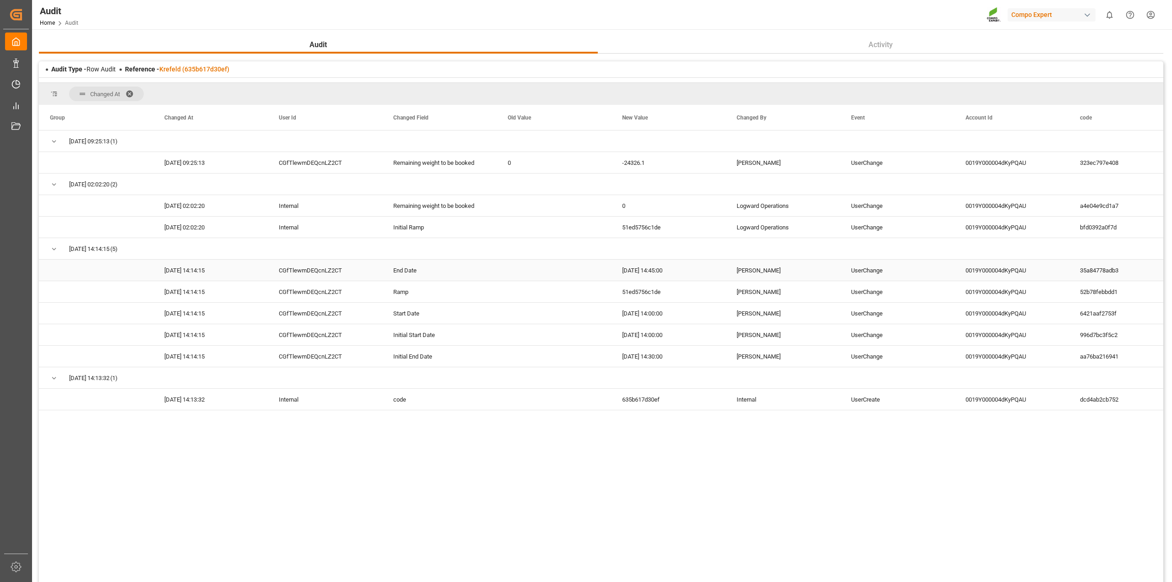
click at [663, 275] on div "[DATE] 14:45:00" at bounding box center [668, 270] width 114 height 21
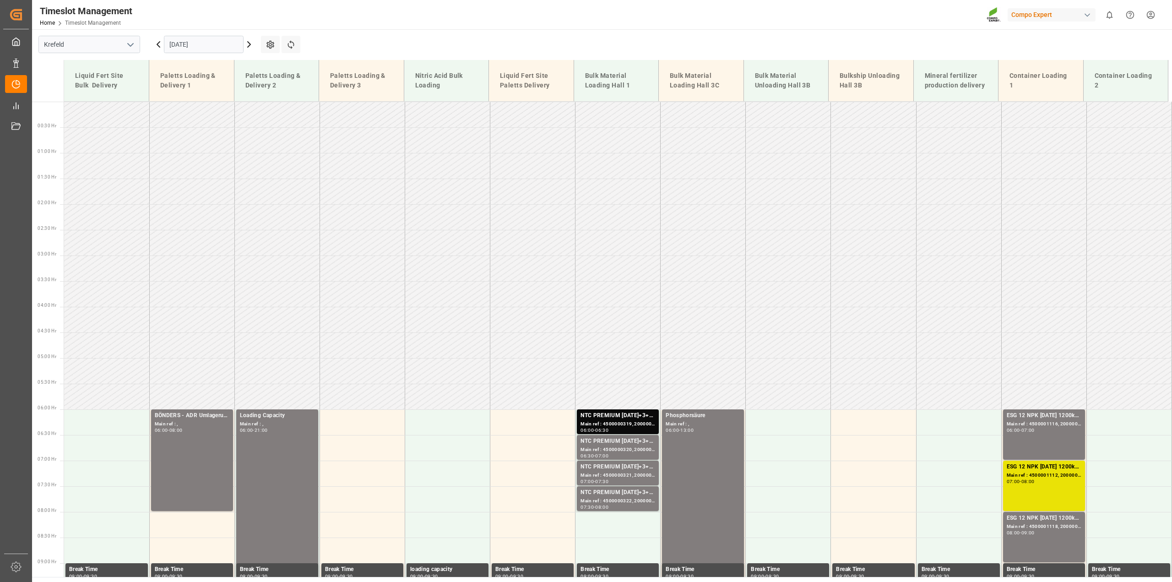
scroll to position [469, 0]
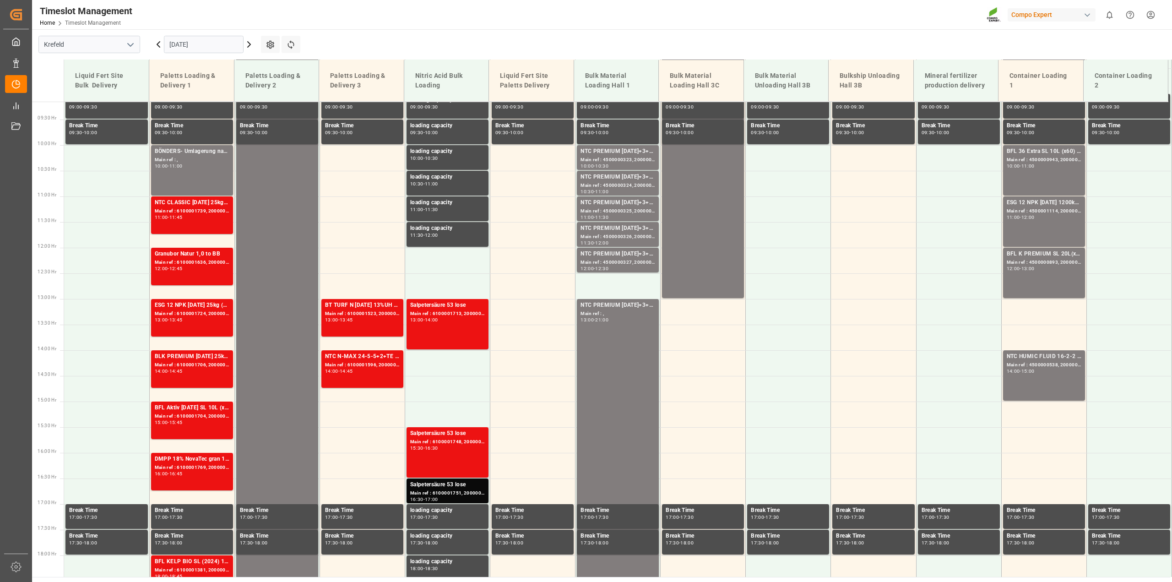
click at [158, 43] on icon at bounding box center [158, 44] width 3 height 5
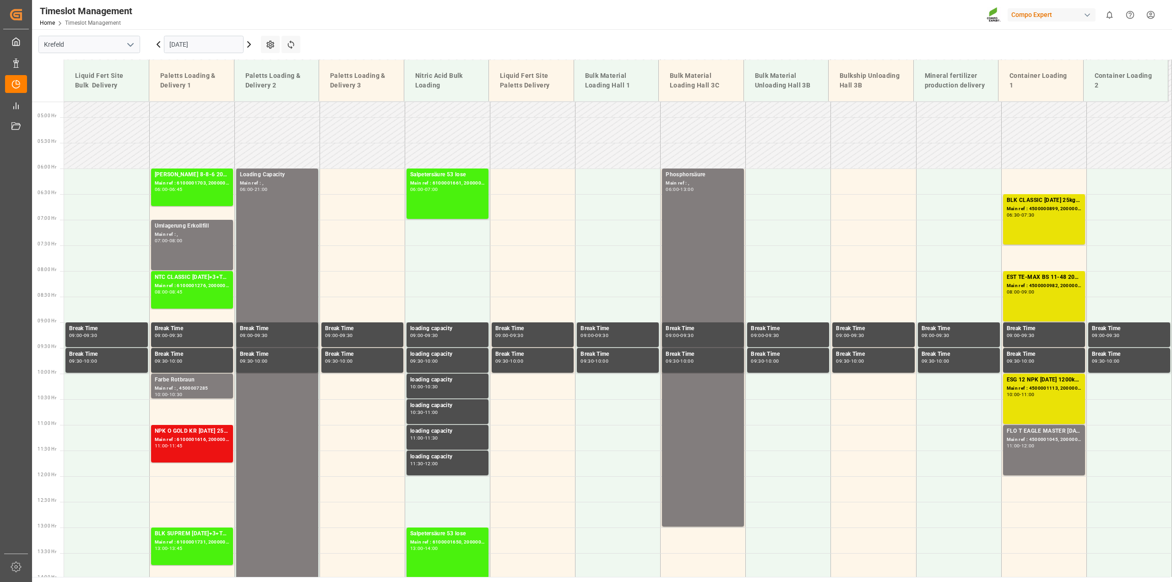
scroll to position [240, 0]
click at [249, 46] on icon at bounding box center [249, 44] width 3 height 5
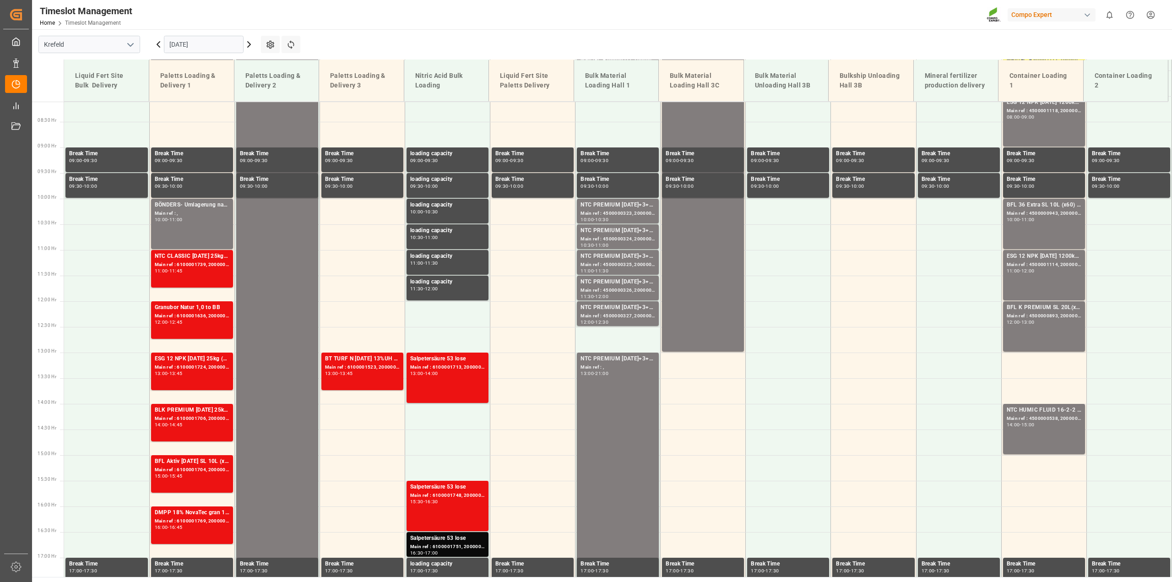
scroll to position [412, 0]
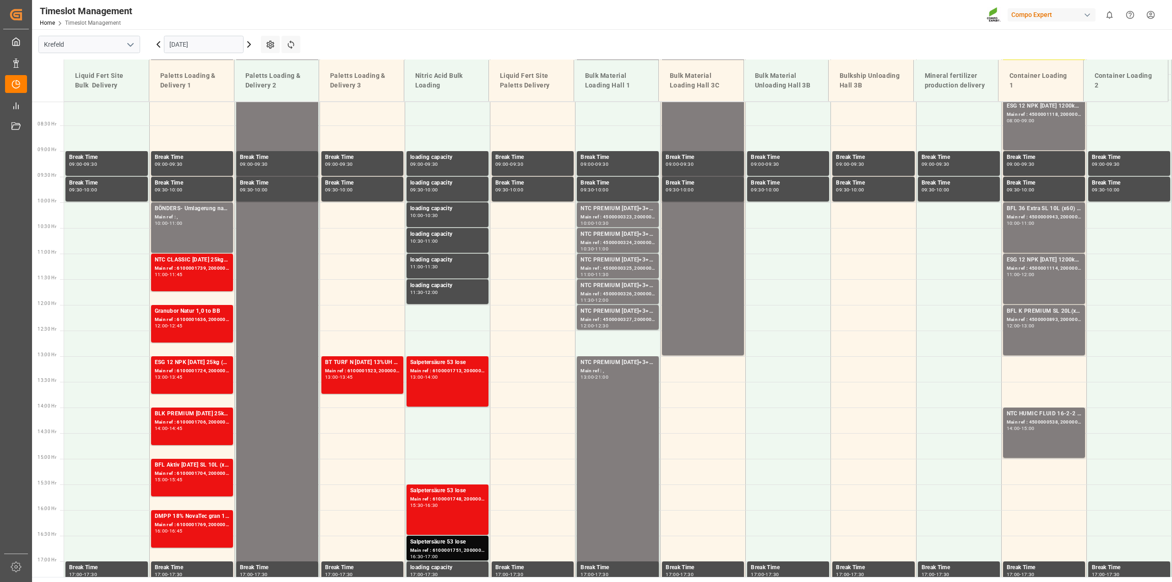
click at [158, 42] on icon at bounding box center [158, 44] width 11 height 11
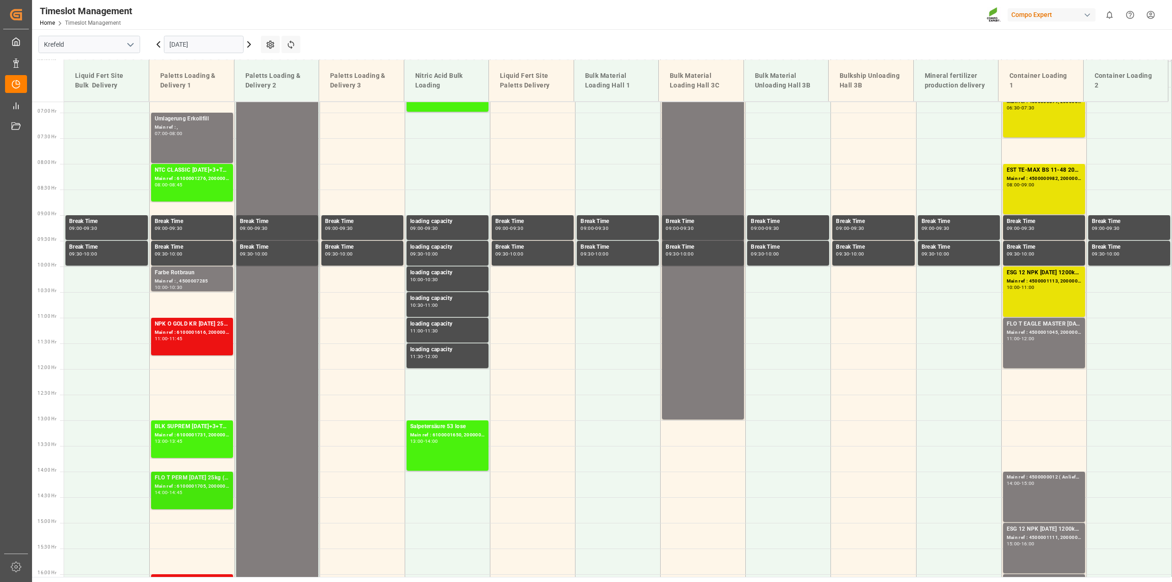
scroll to position [355, 0]
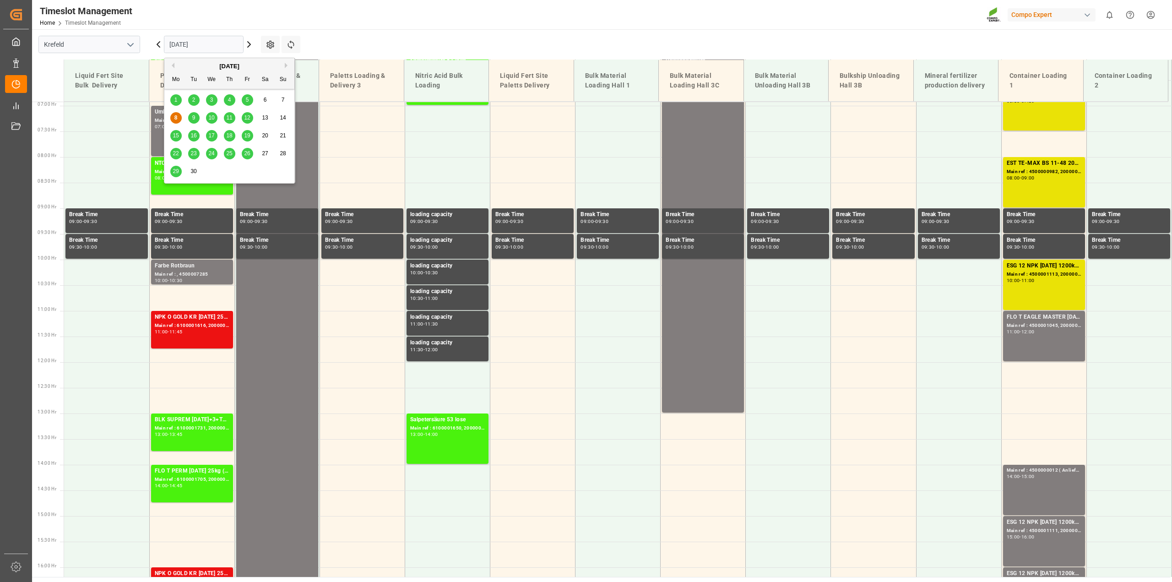
click at [196, 41] on input "[DATE]" at bounding box center [204, 44] width 80 height 17
click at [193, 117] on span "9" at bounding box center [193, 117] width 3 height 6
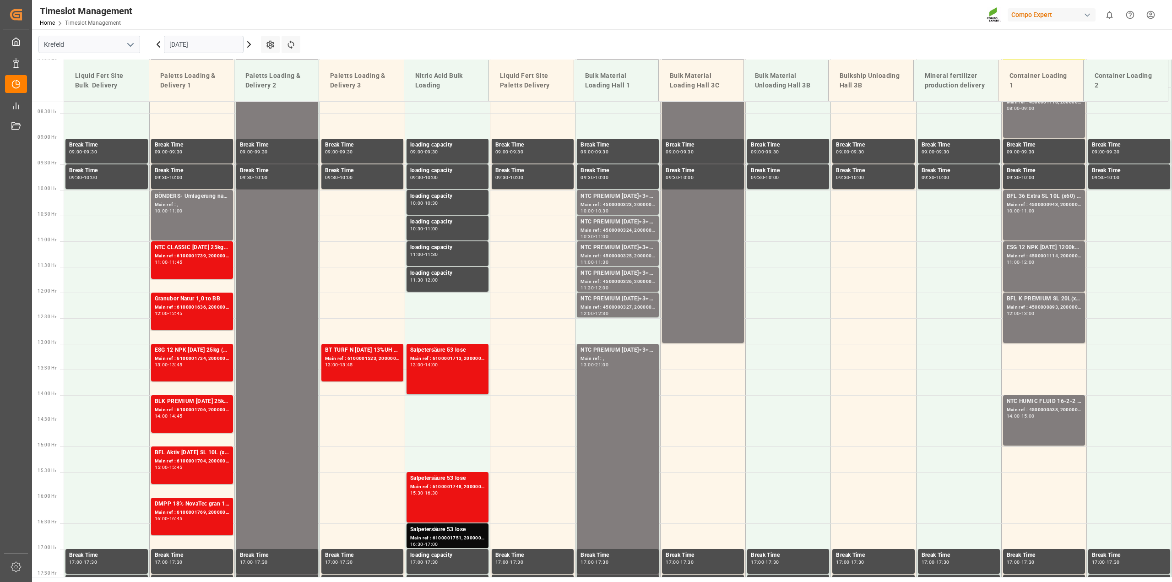
scroll to position [126, 0]
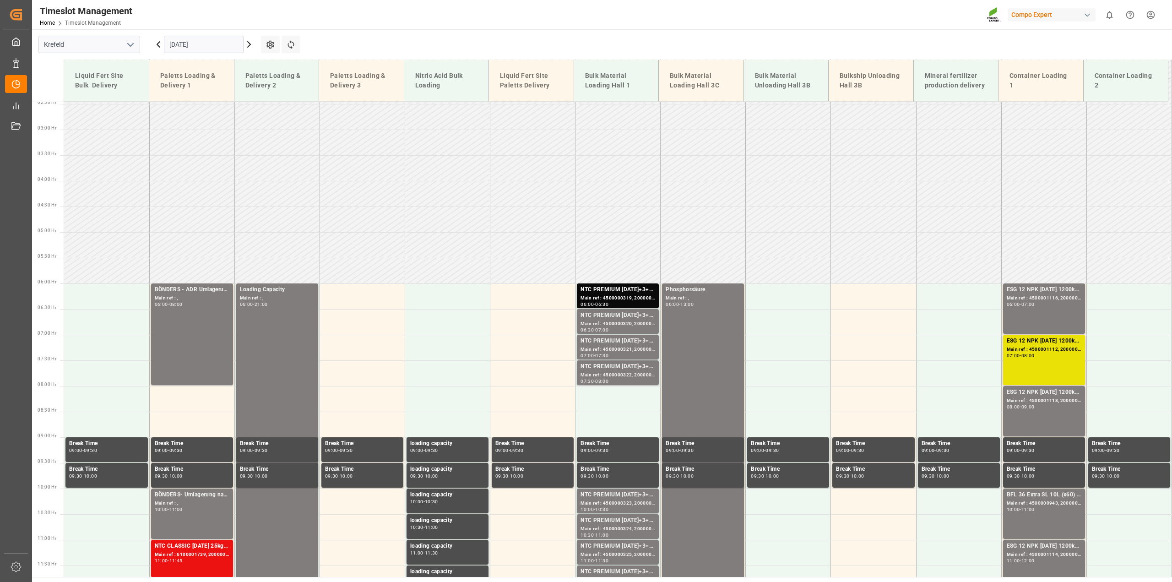
click at [189, 46] on input "09.09.2025" at bounding box center [204, 44] width 80 height 17
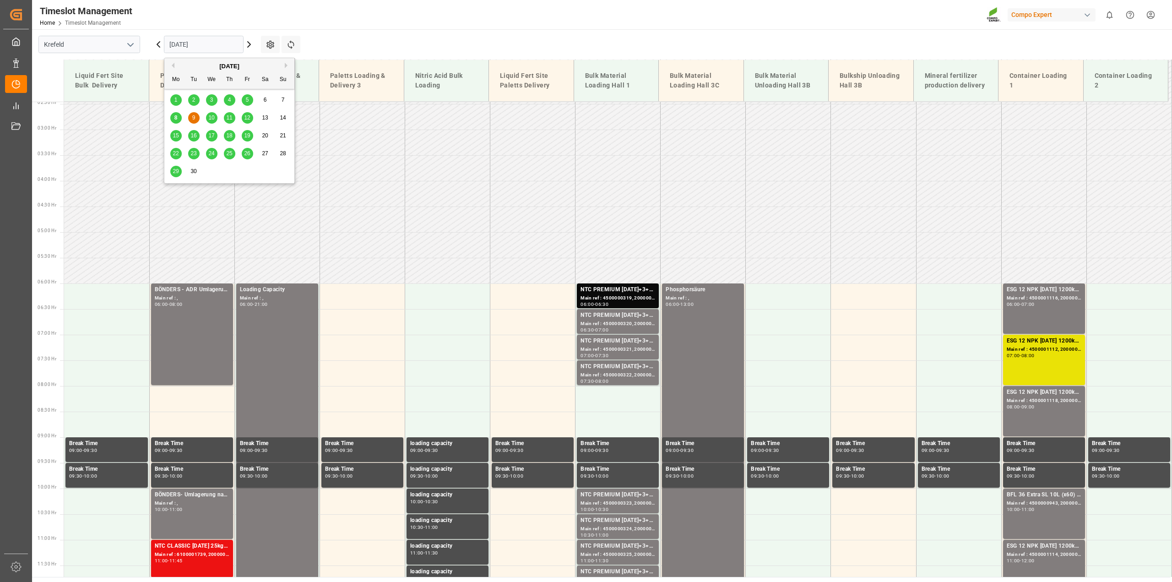
click at [212, 118] on span "10" at bounding box center [211, 117] width 6 height 6
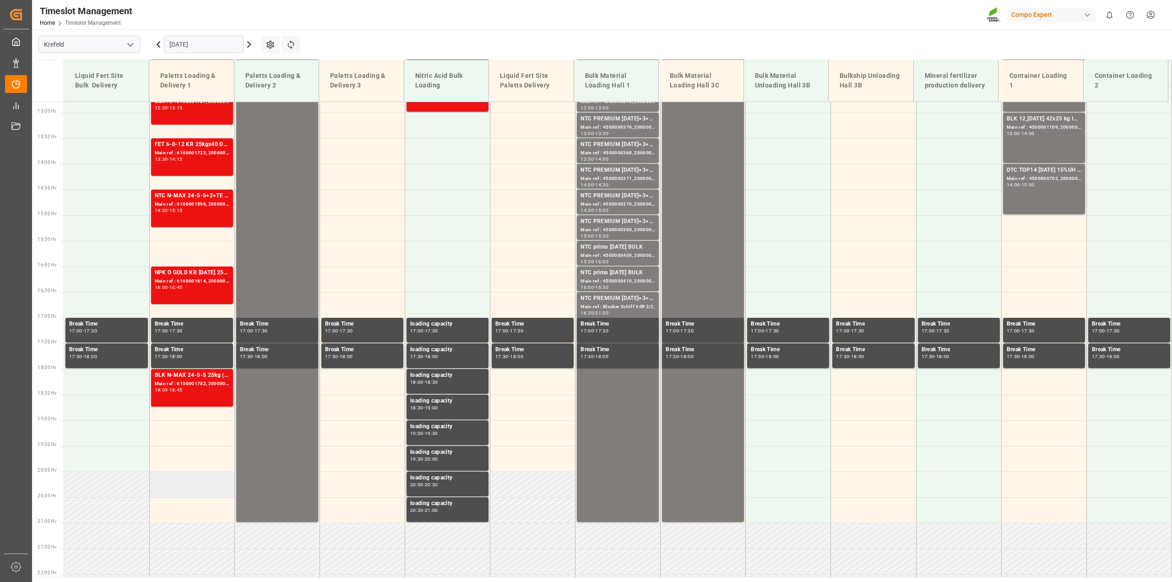
scroll to position [527, 0]
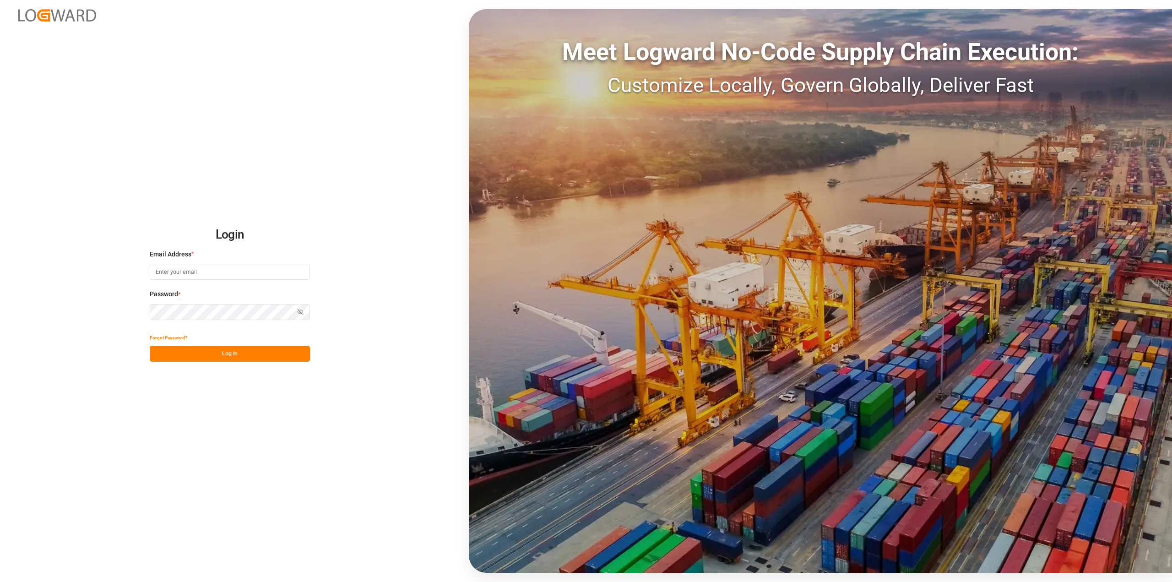
click at [207, 275] on input at bounding box center [230, 272] width 160 height 16
click at [74, 298] on div "Login Email Address * [PERSON_NAME][EMAIL_ADDRESS][PERSON_NAME][DOMAIN_NAME] Pa…" at bounding box center [586, 291] width 1172 height 582
drag, startPoint x: 239, startPoint y: 268, endPoint x: -44, endPoint y: 278, distance: 283.2
click at [0, 278] on html "Login Email Address * [PERSON_NAME][EMAIL_ADDRESS][PERSON_NAME][DOMAIN_NAME] Pa…" at bounding box center [586, 291] width 1172 height 582
type input "[PERSON_NAME][EMAIL_ADDRESS][PERSON_NAME][DOMAIN_NAME]"
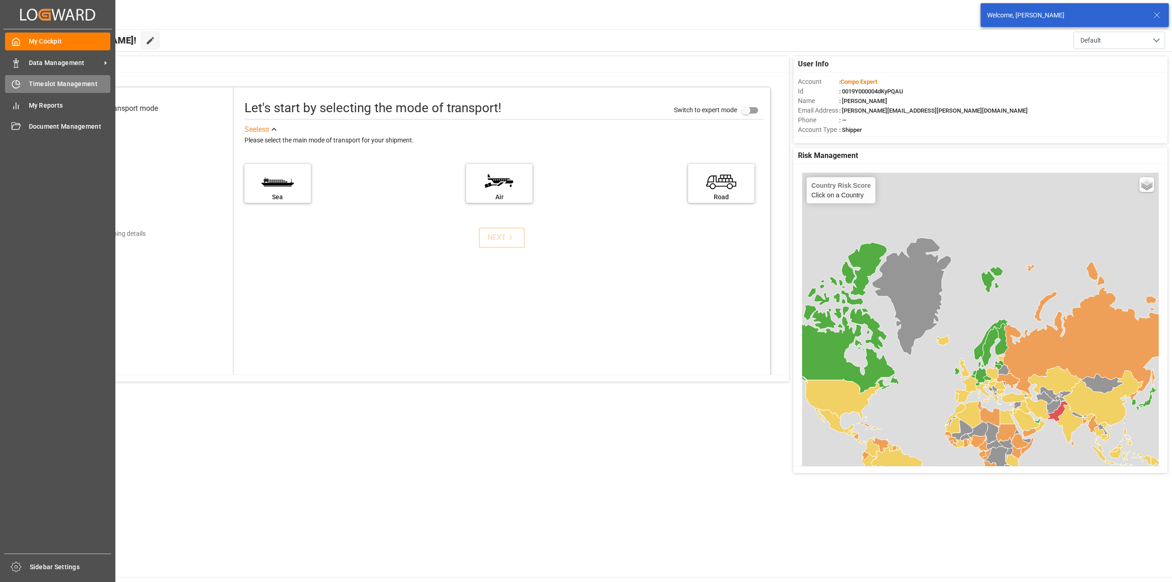
click at [19, 80] on icon at bounding box center [15, 84] width 9 height 9
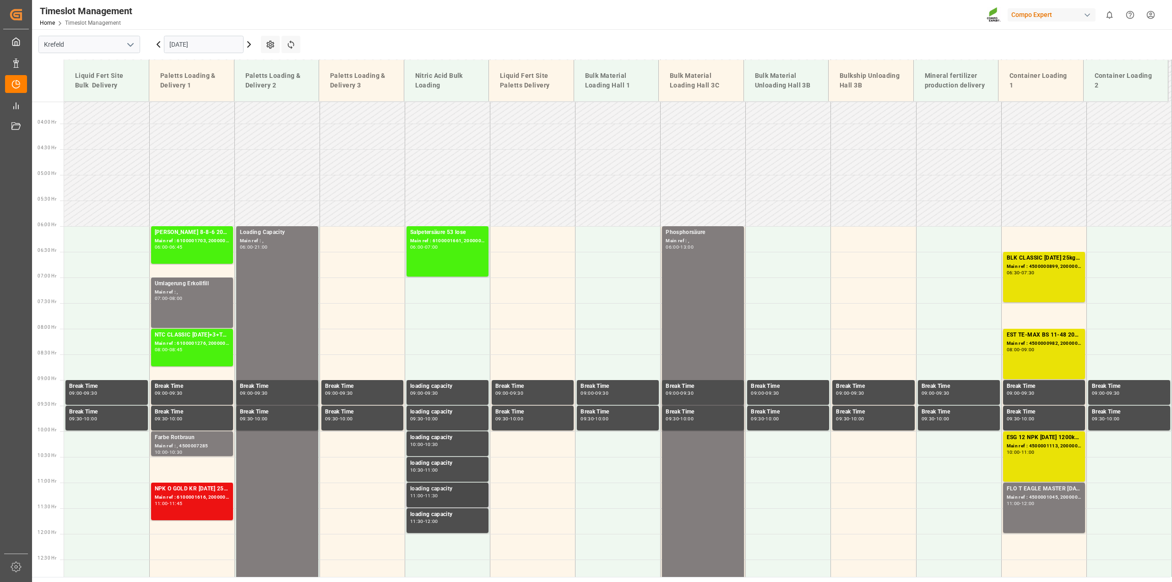
scroll to position [412, 0]
